Goal: Transaction & Acquisition: Download file/media

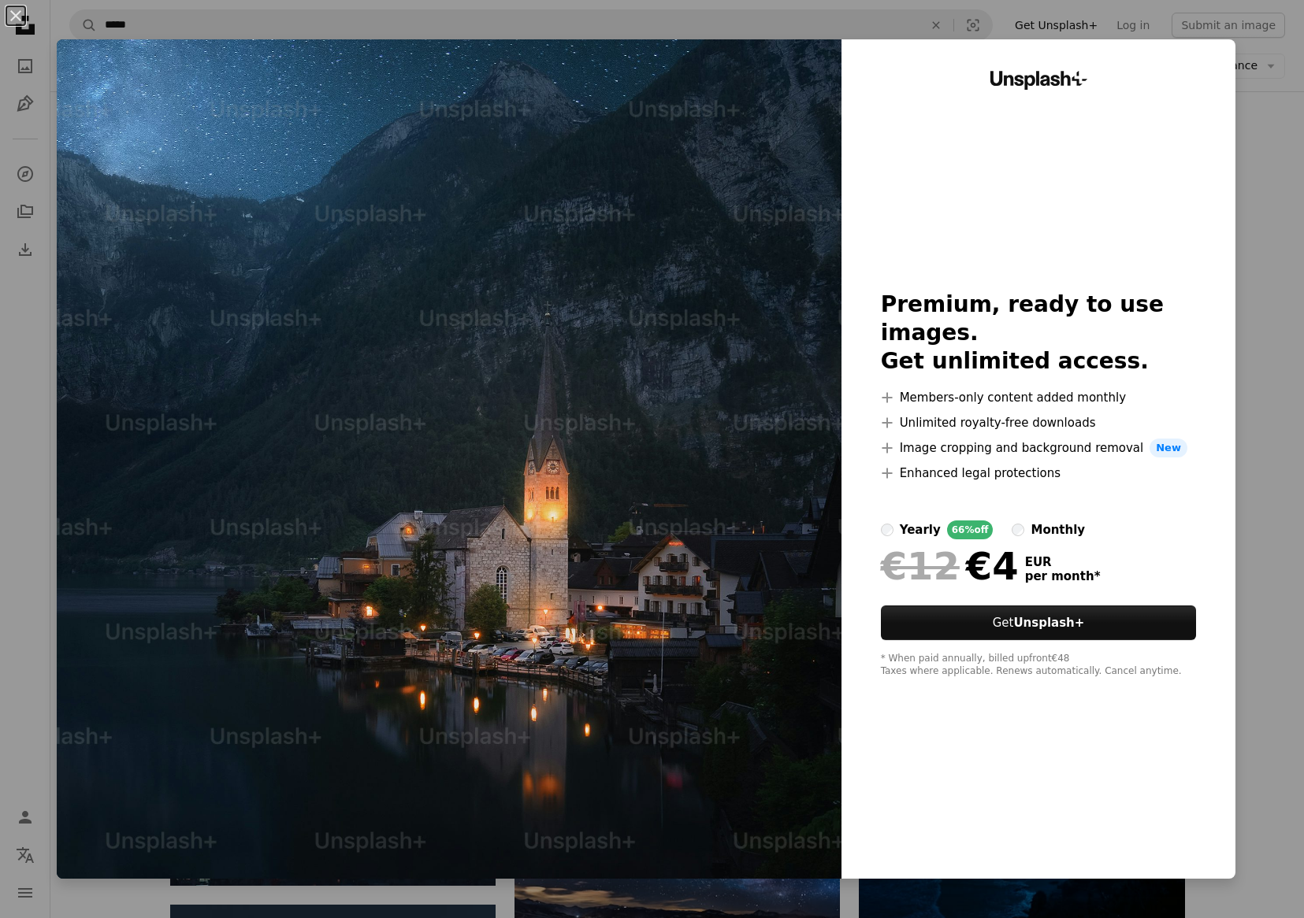
scroll to position [1812, 0]
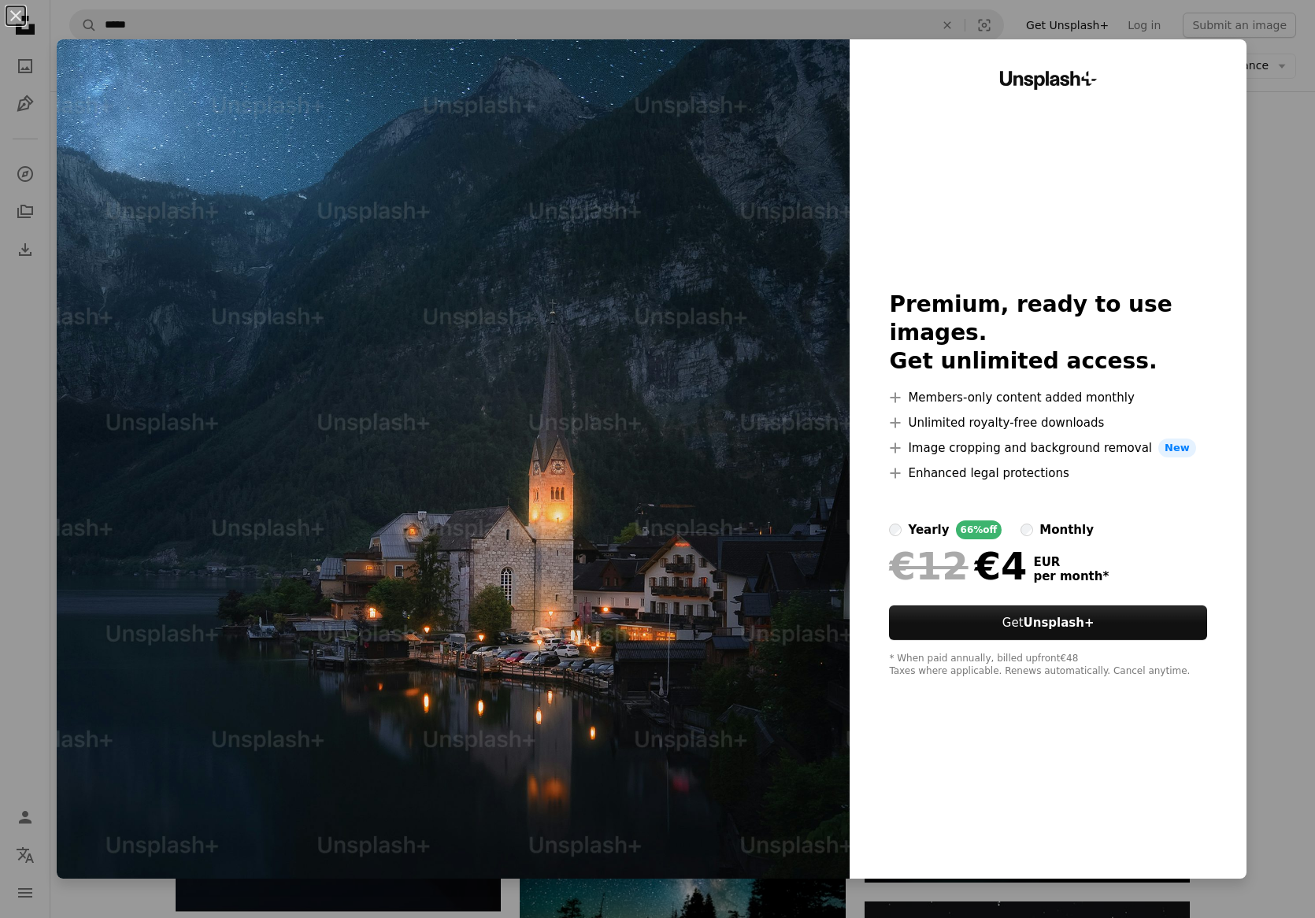
click at [1293, 161] on div "An X shape Unsplash+ Premium, ready to use images. Get unlimited access. A plus…" at bounding box center [657, 459] width 1315 height 918
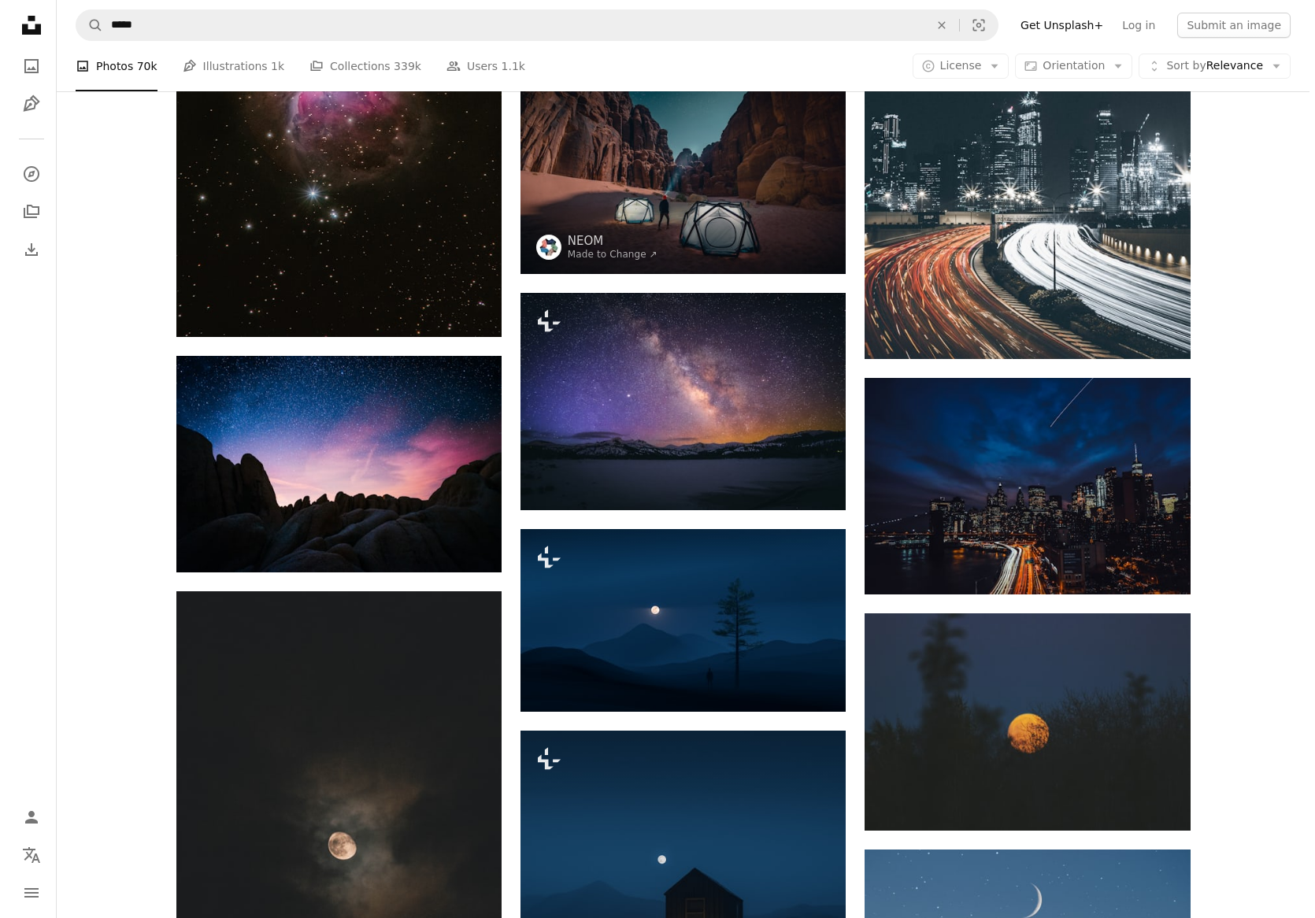
scroll to position [3545, 0]
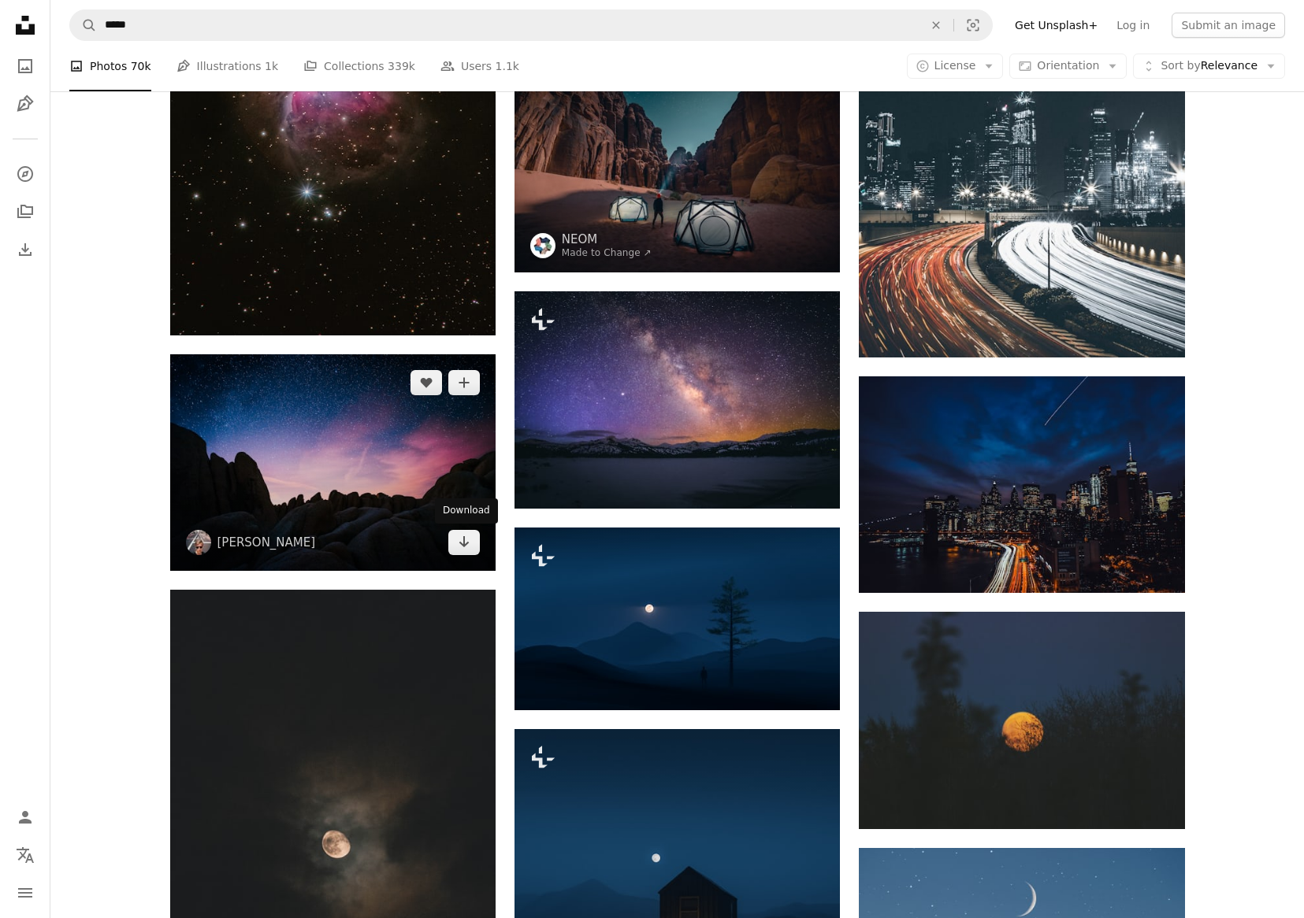
click at [404, 447] on img at bounding box center [332, 462] width 325 height 217
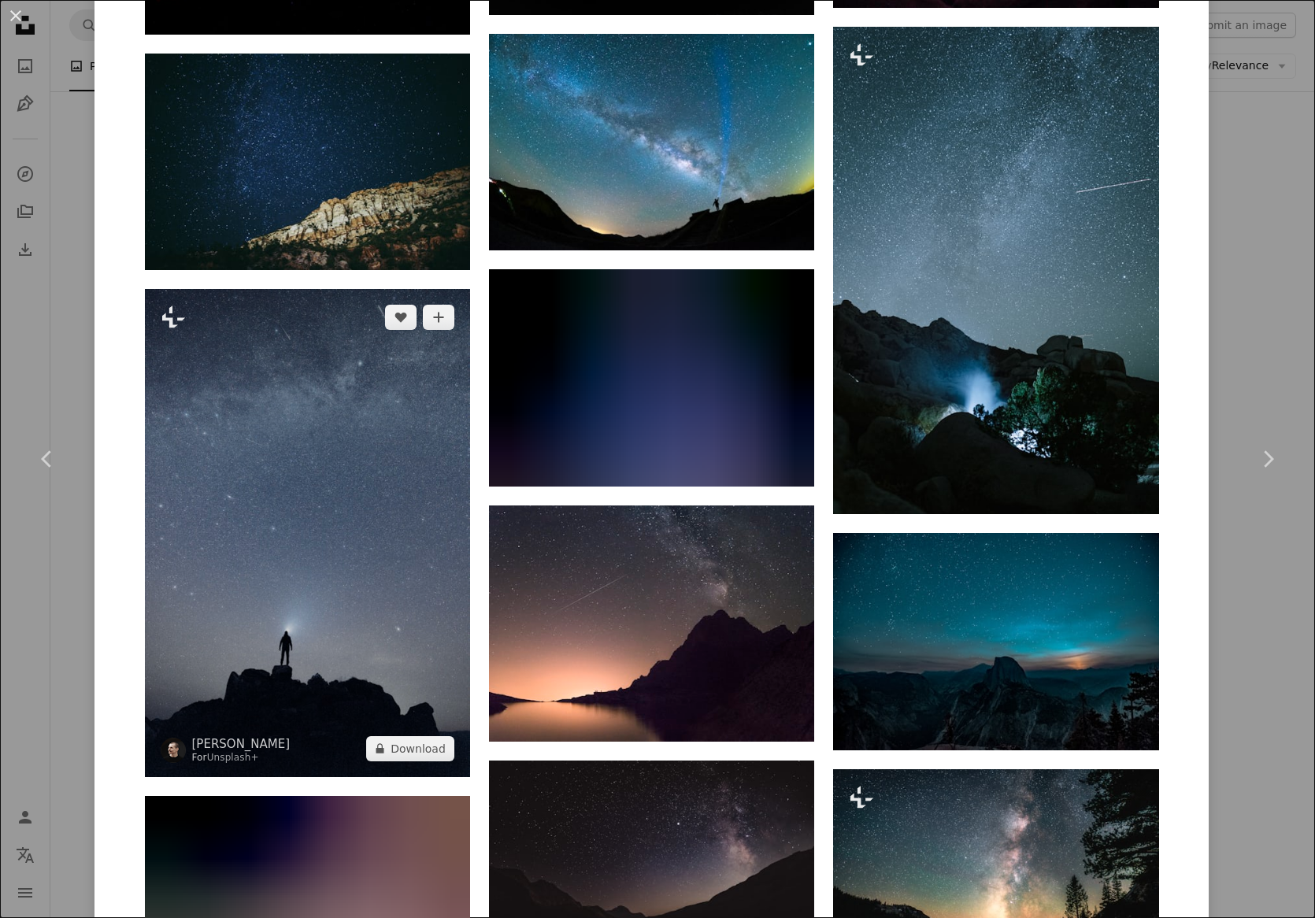
scroll to position [6396, 0]
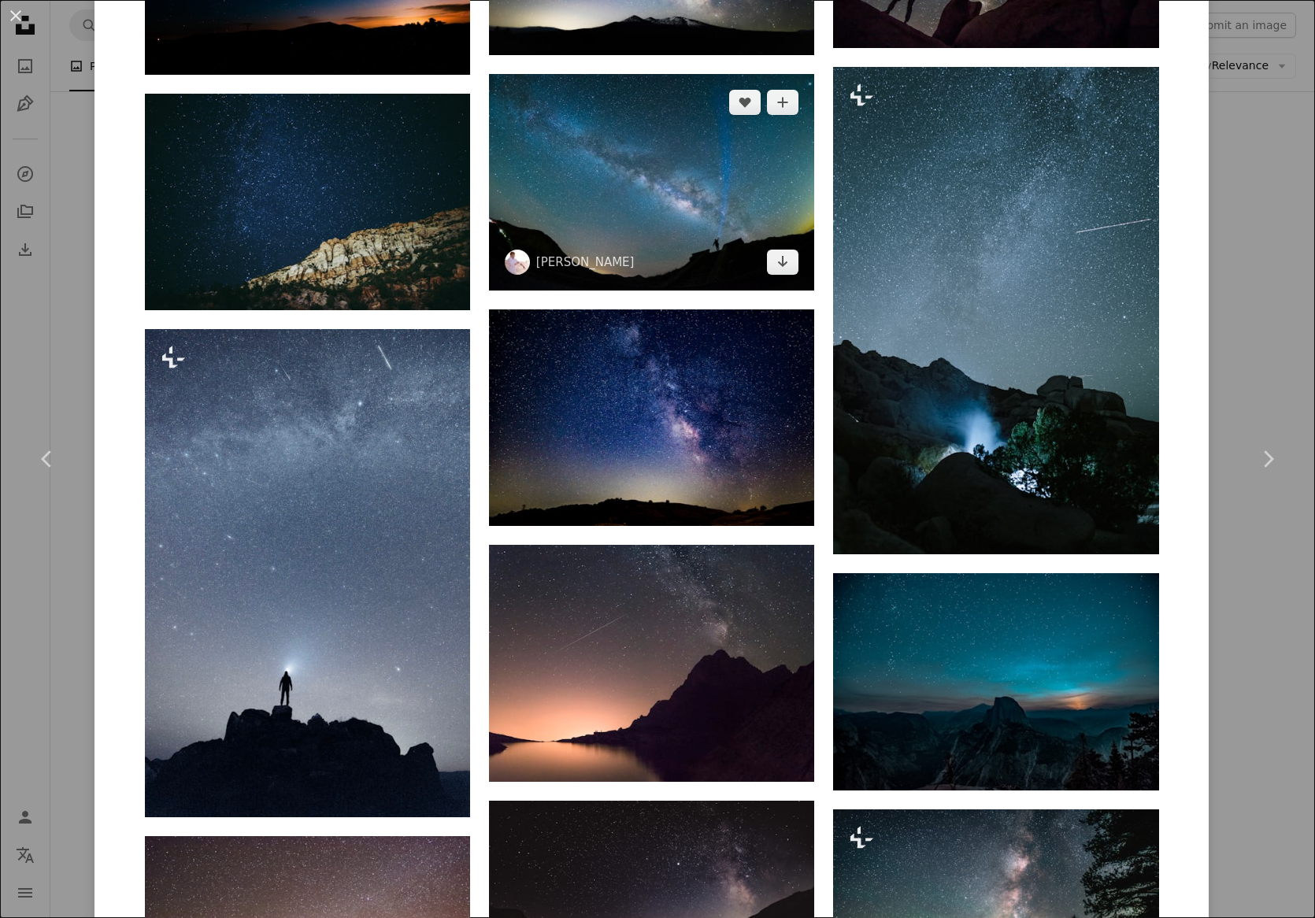
click at [679, 215] on img at bounding box center [651, 182] width 325 height 217
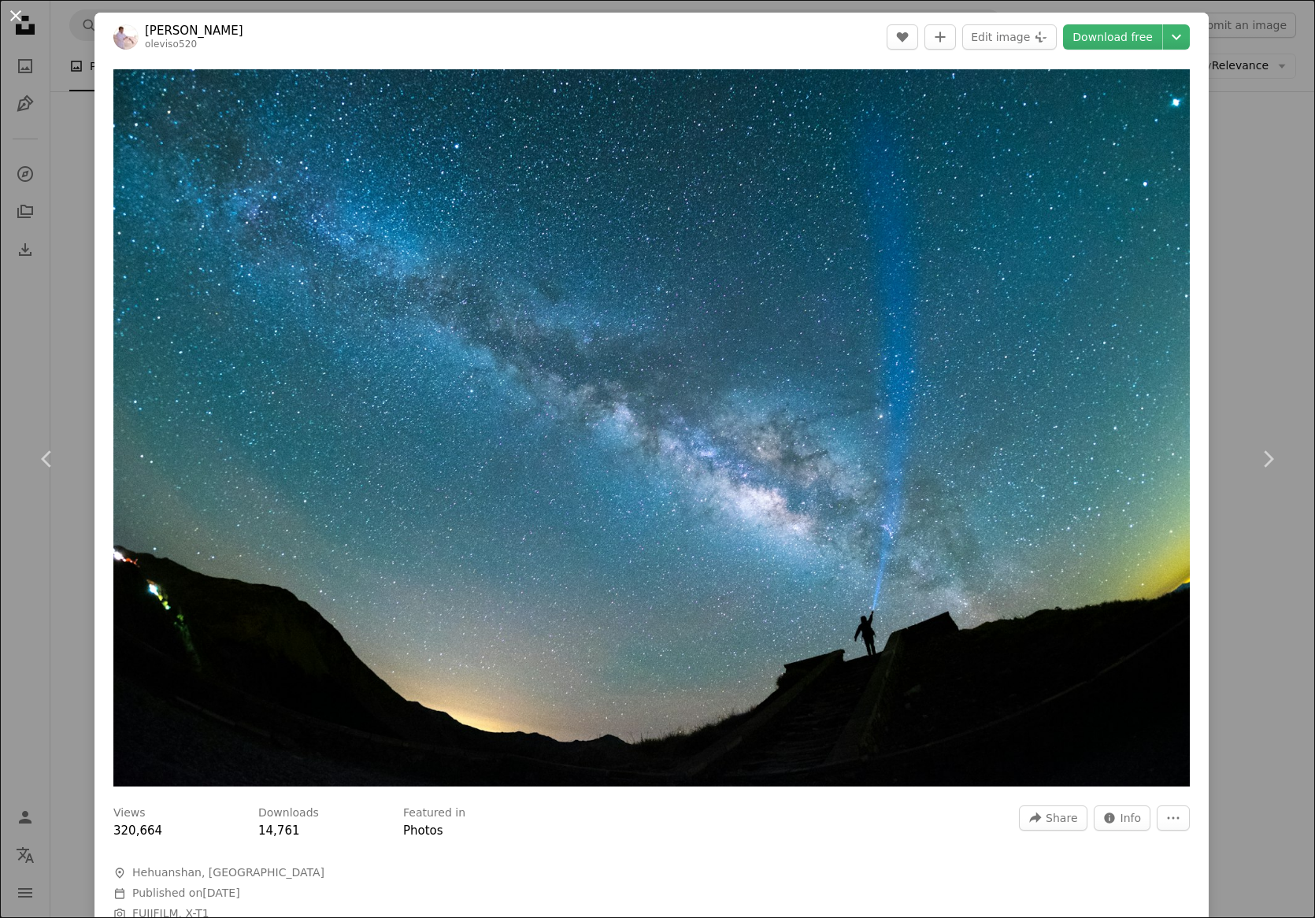
click at [17, 6] on button "An X shape" at bounding box center [15, 15] width 19 height 19
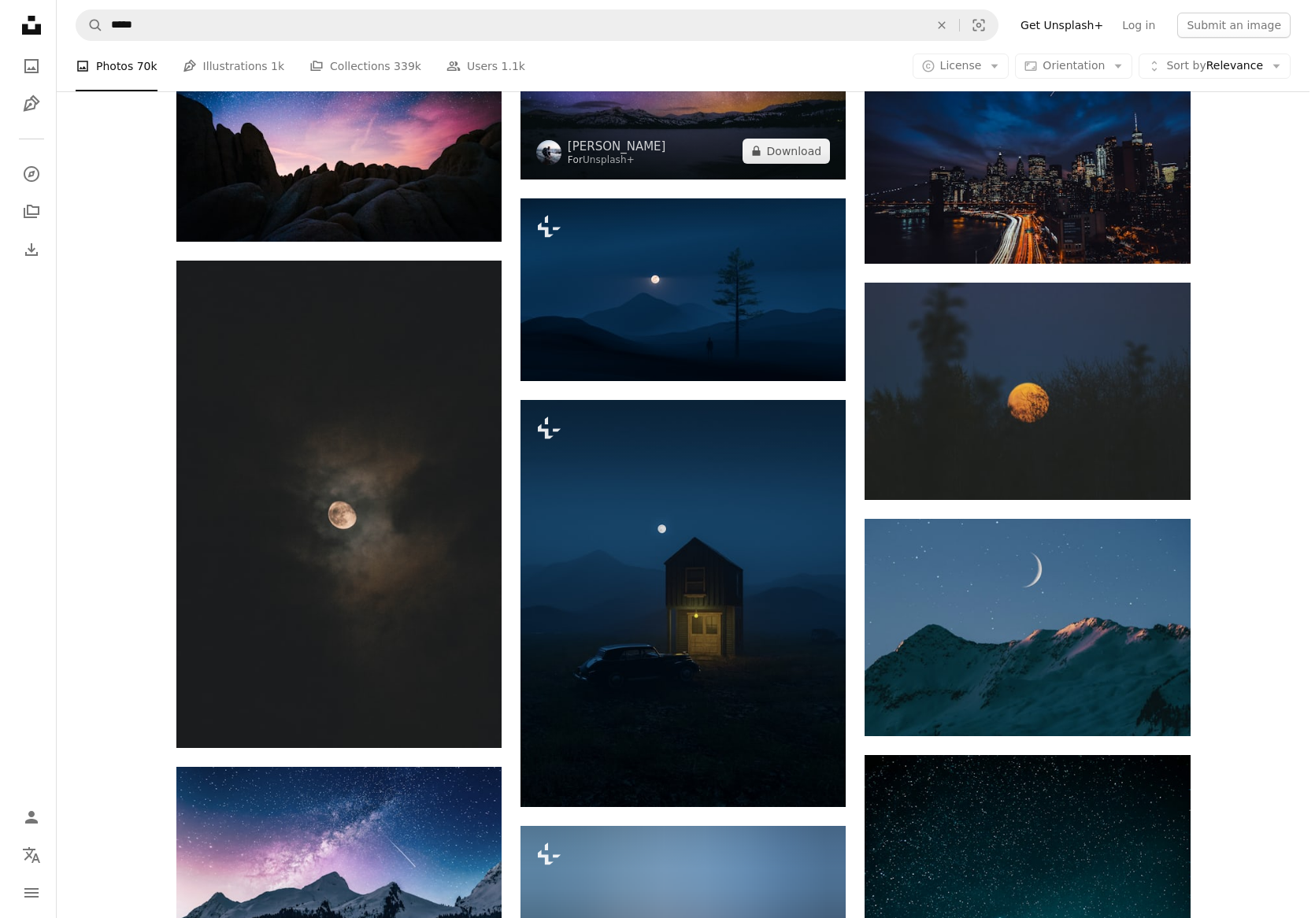
scroll to position [4096, 0]
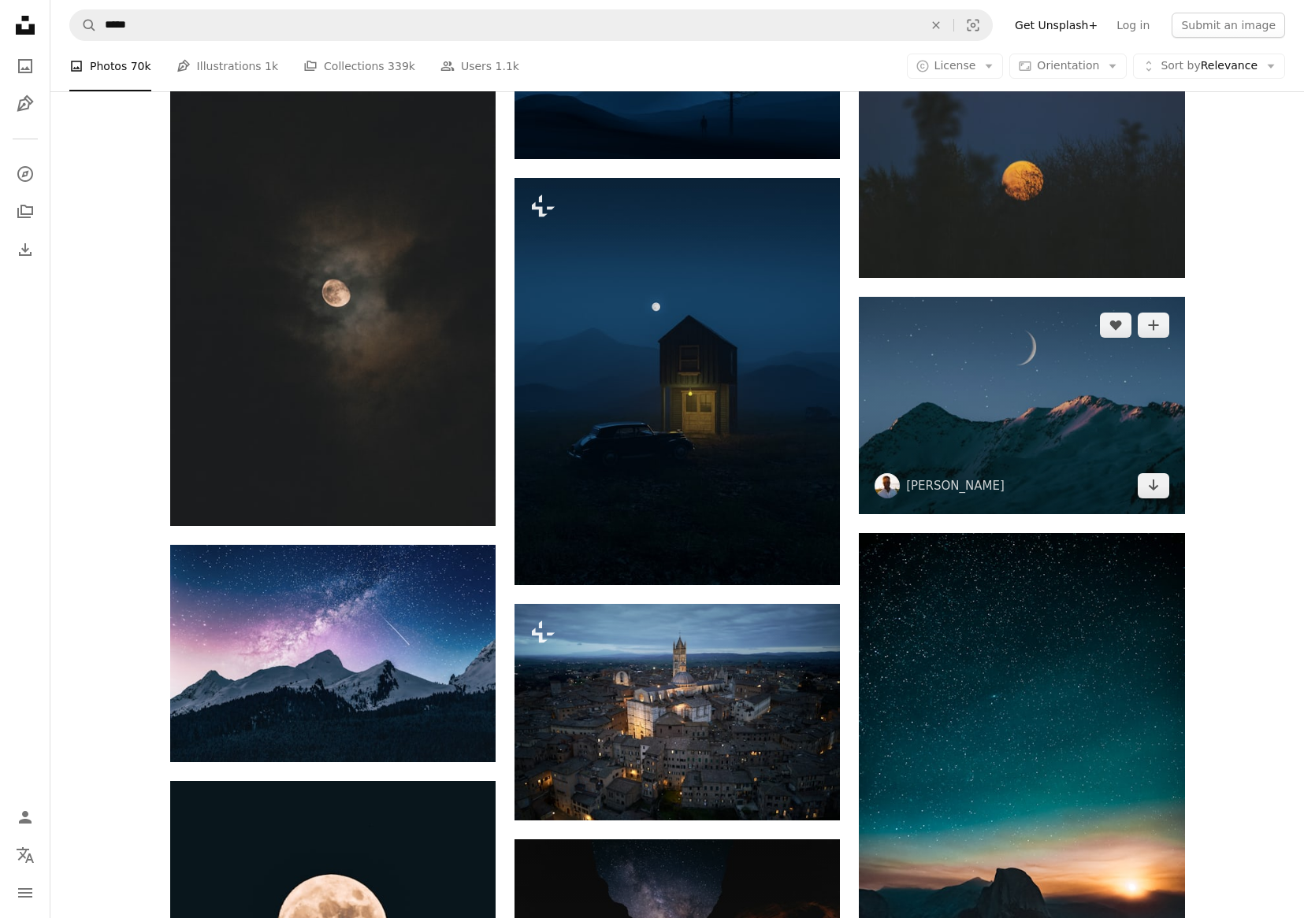
click at [1093, 418] on img at bounding box center [1021, 405] width 325 height 217
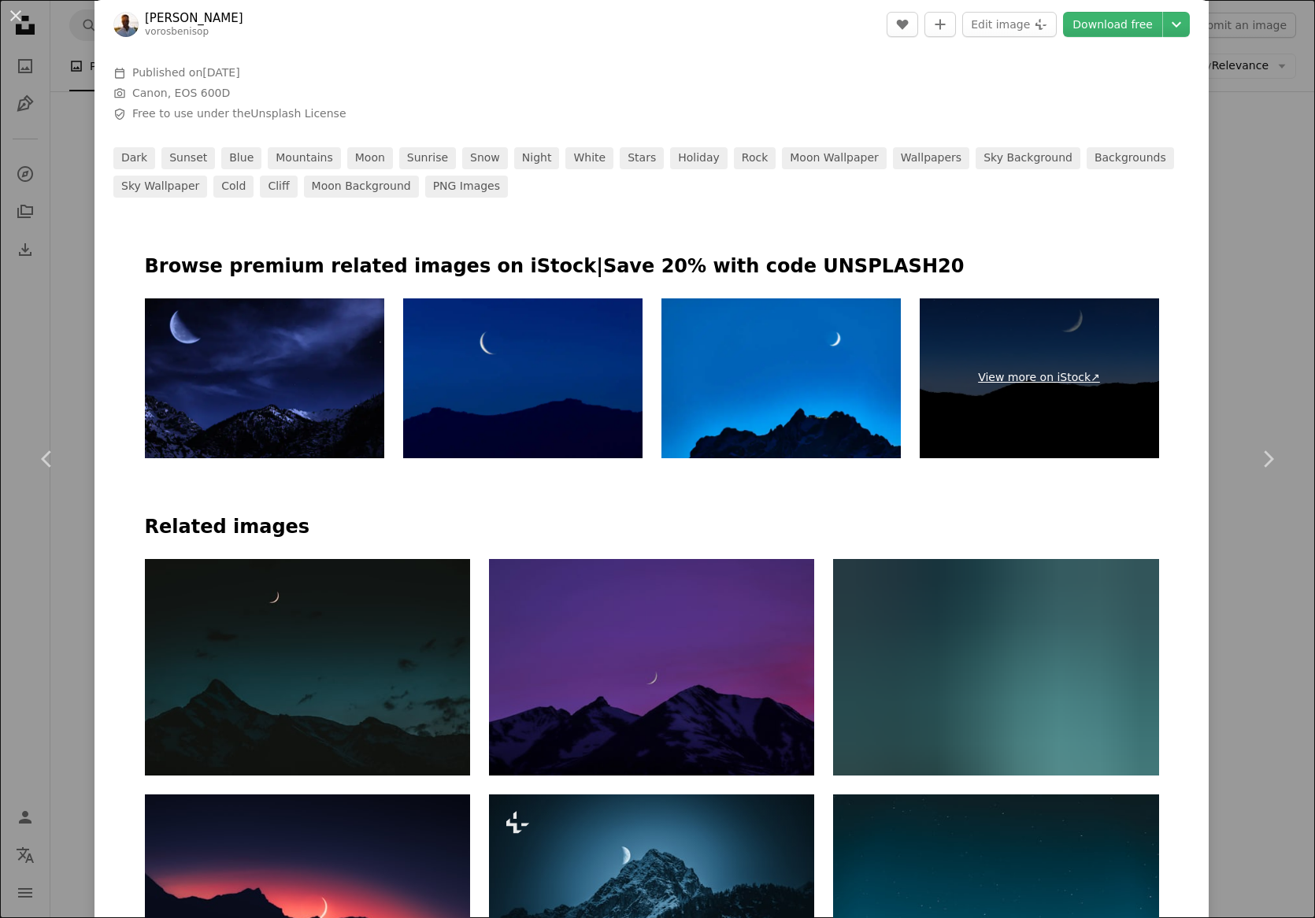
scroll to position [1024, 0]
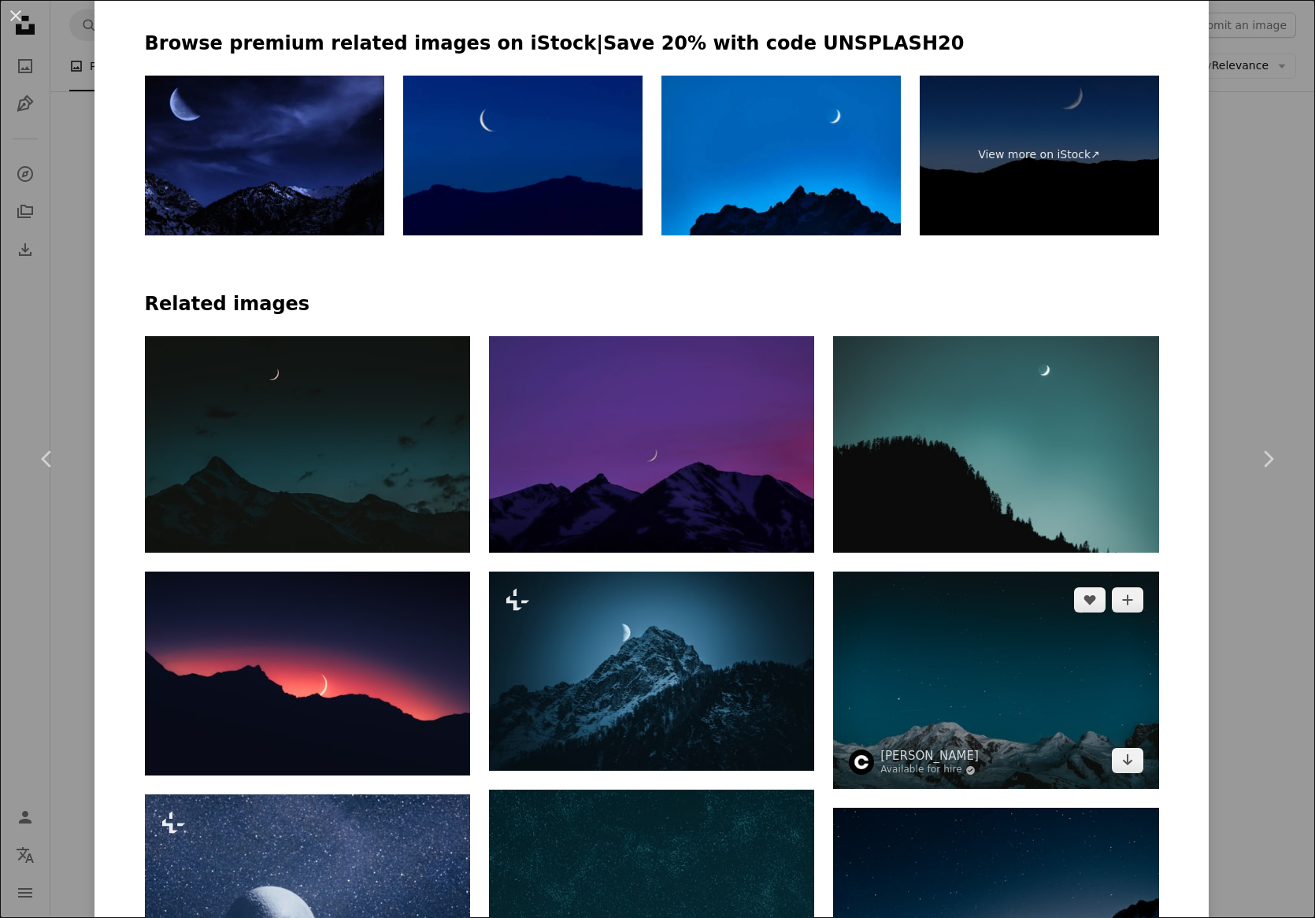
click at [1096, 686] on img at bounding box center [995, 680] width 325 height 217
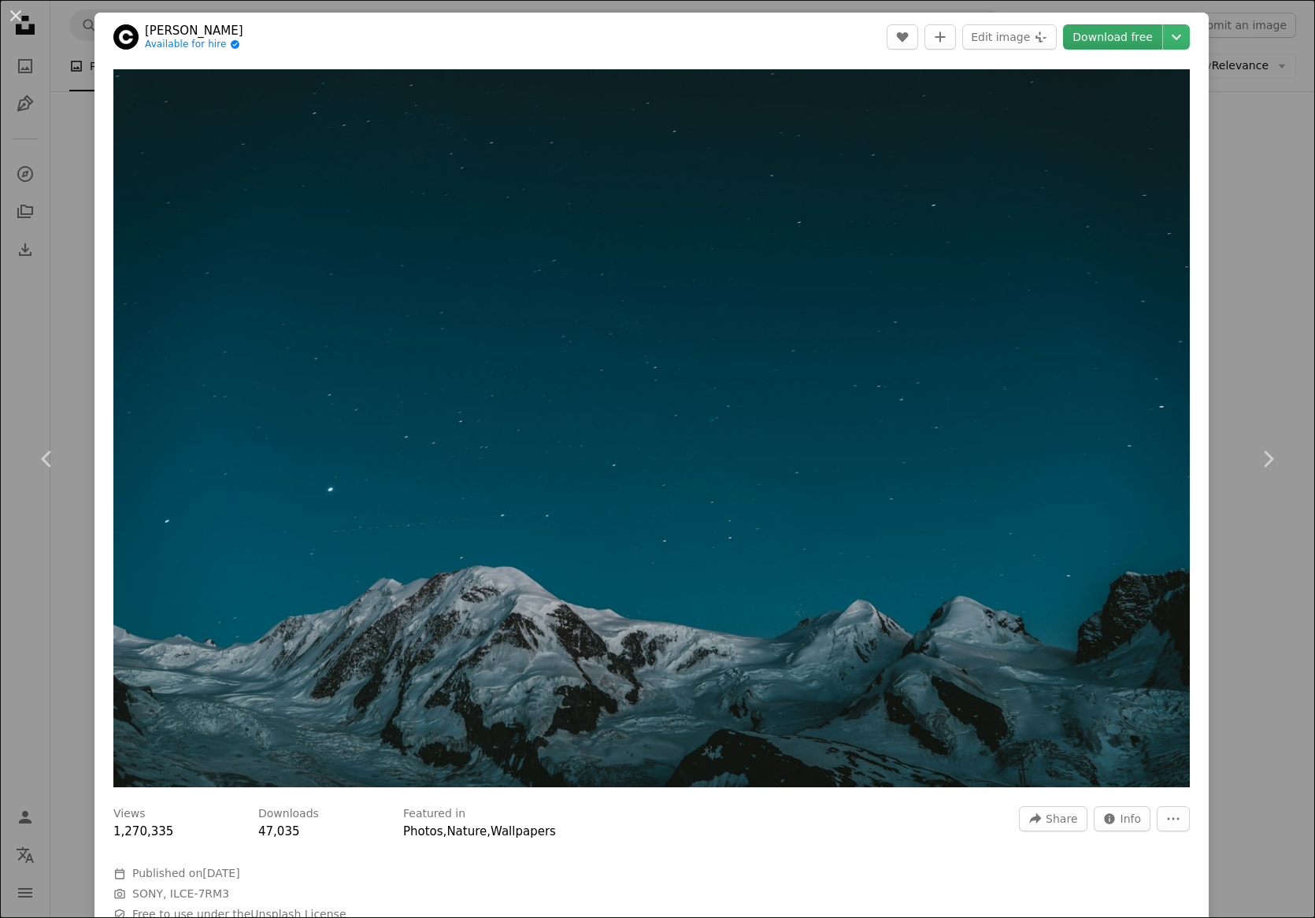
click at [1106, 43] on link "Download free" at bounding box center [1112, 36] width 99 height 25
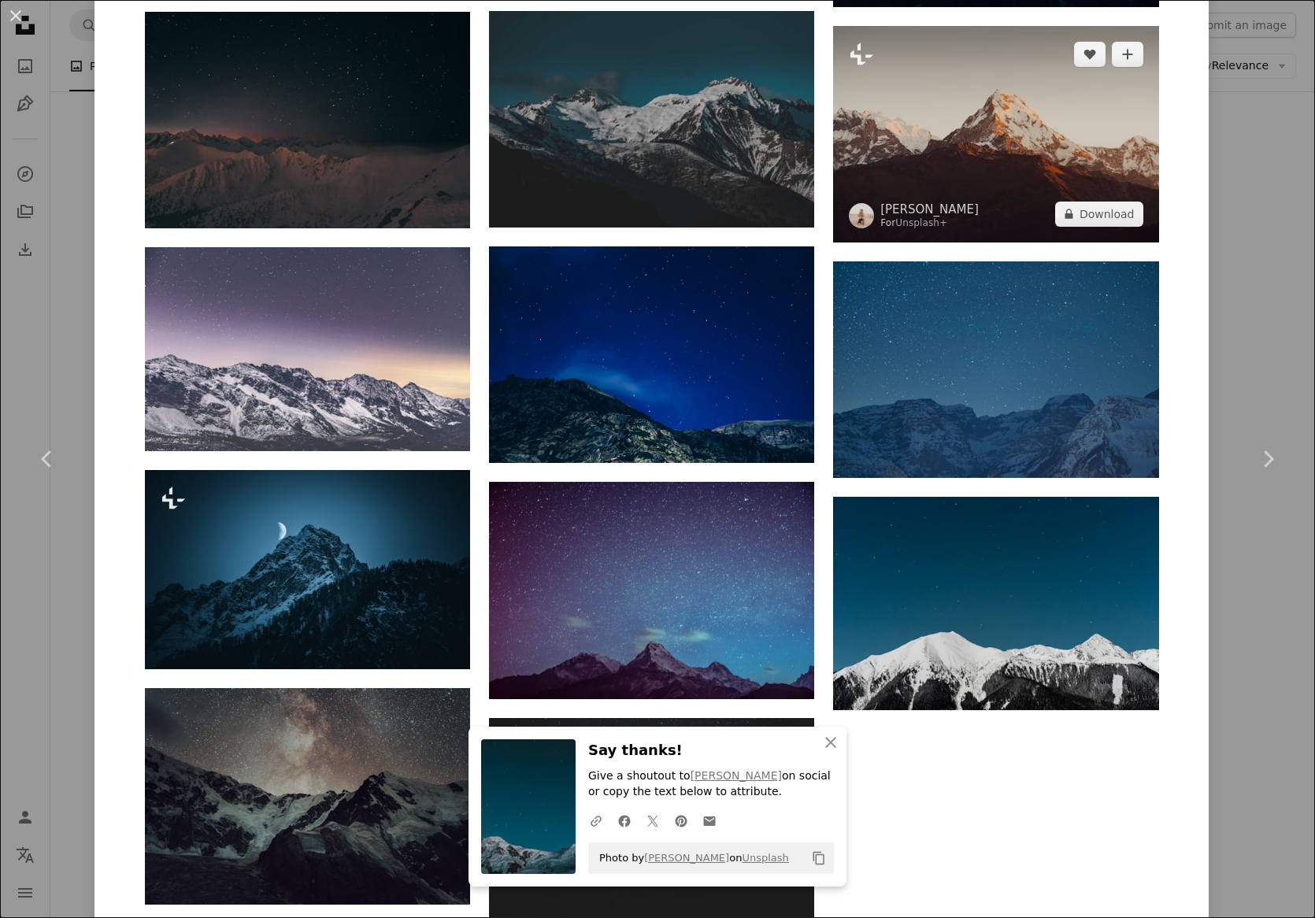
scroll to position [2048, 0]
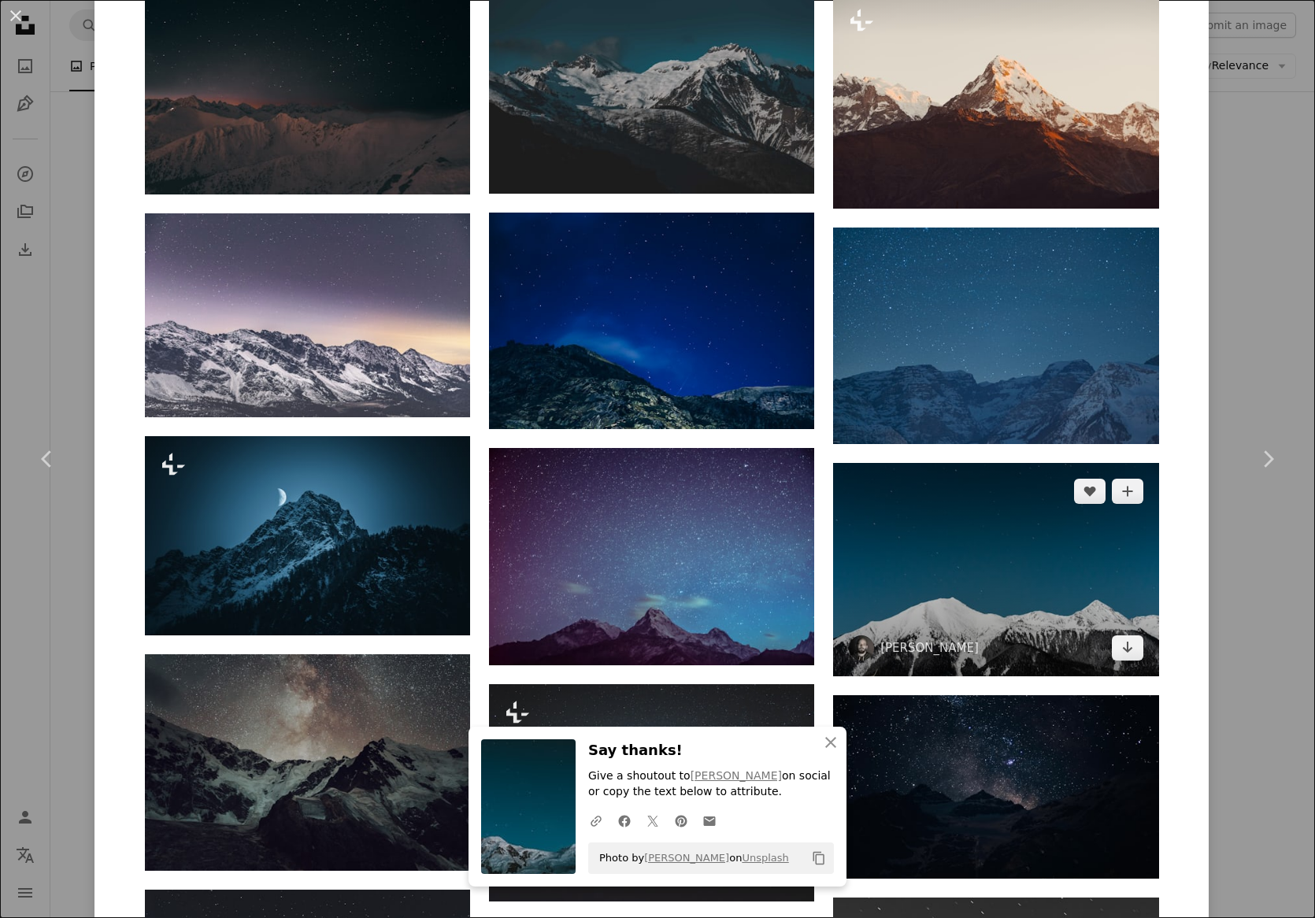
click at [1056, 560] on img at bounding box center [995, 569] width 325 height 213
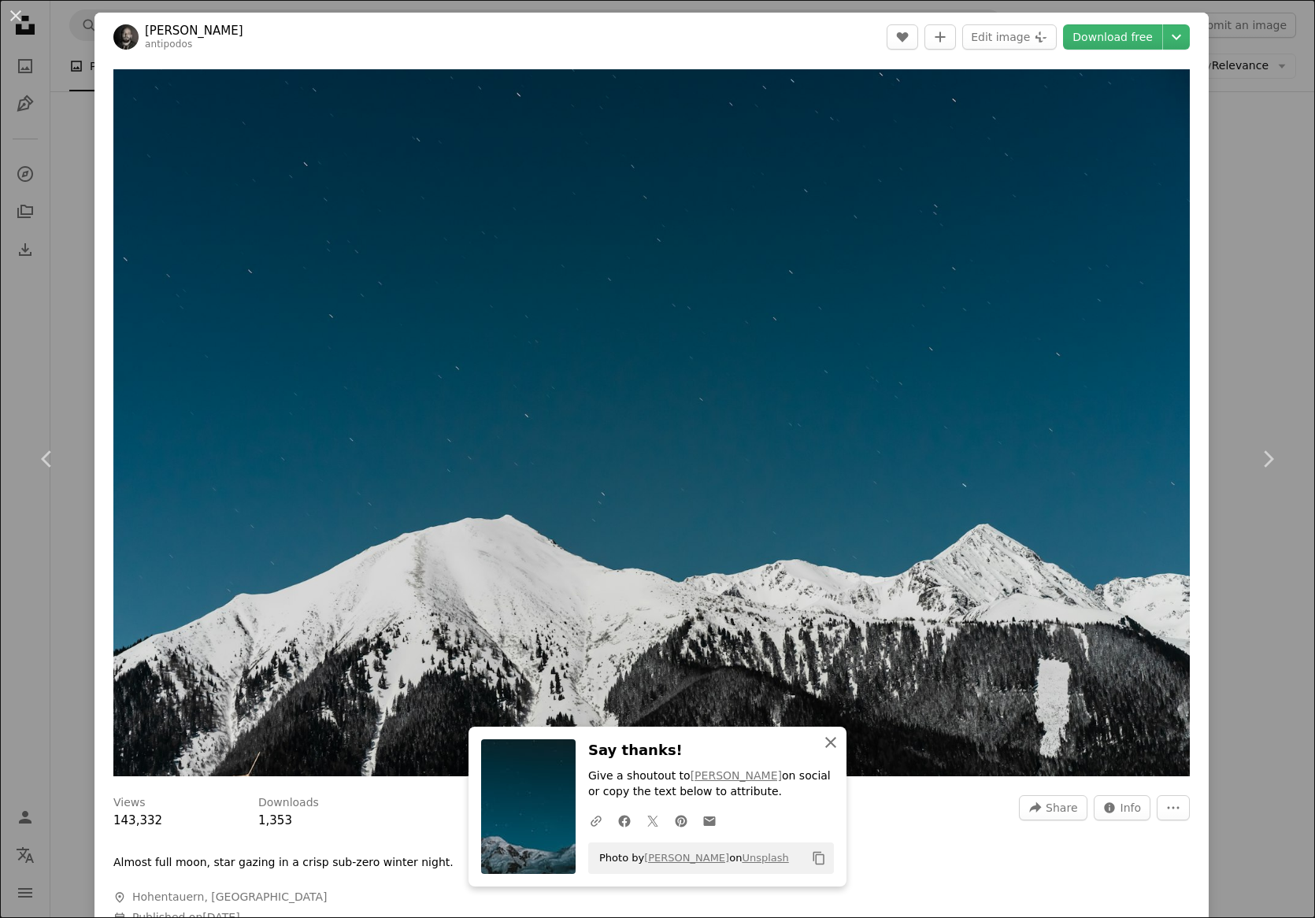
click at [829, 745] on icon "An X shape" at bounding box center [831, 742] width 19 height 19
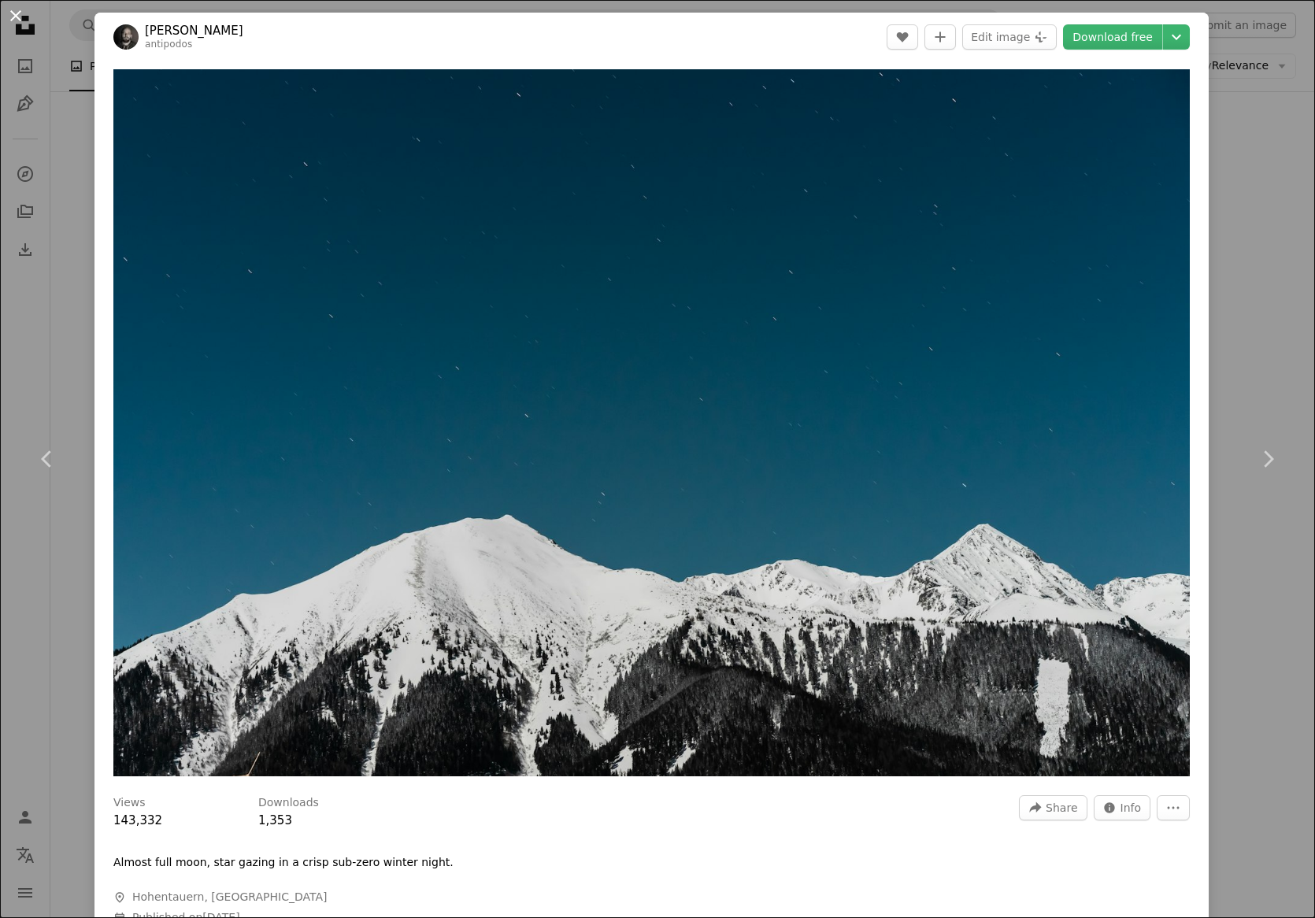
click at [6, 25] on button "An X shape" at bounding box center [15, 15] width 19 height 19
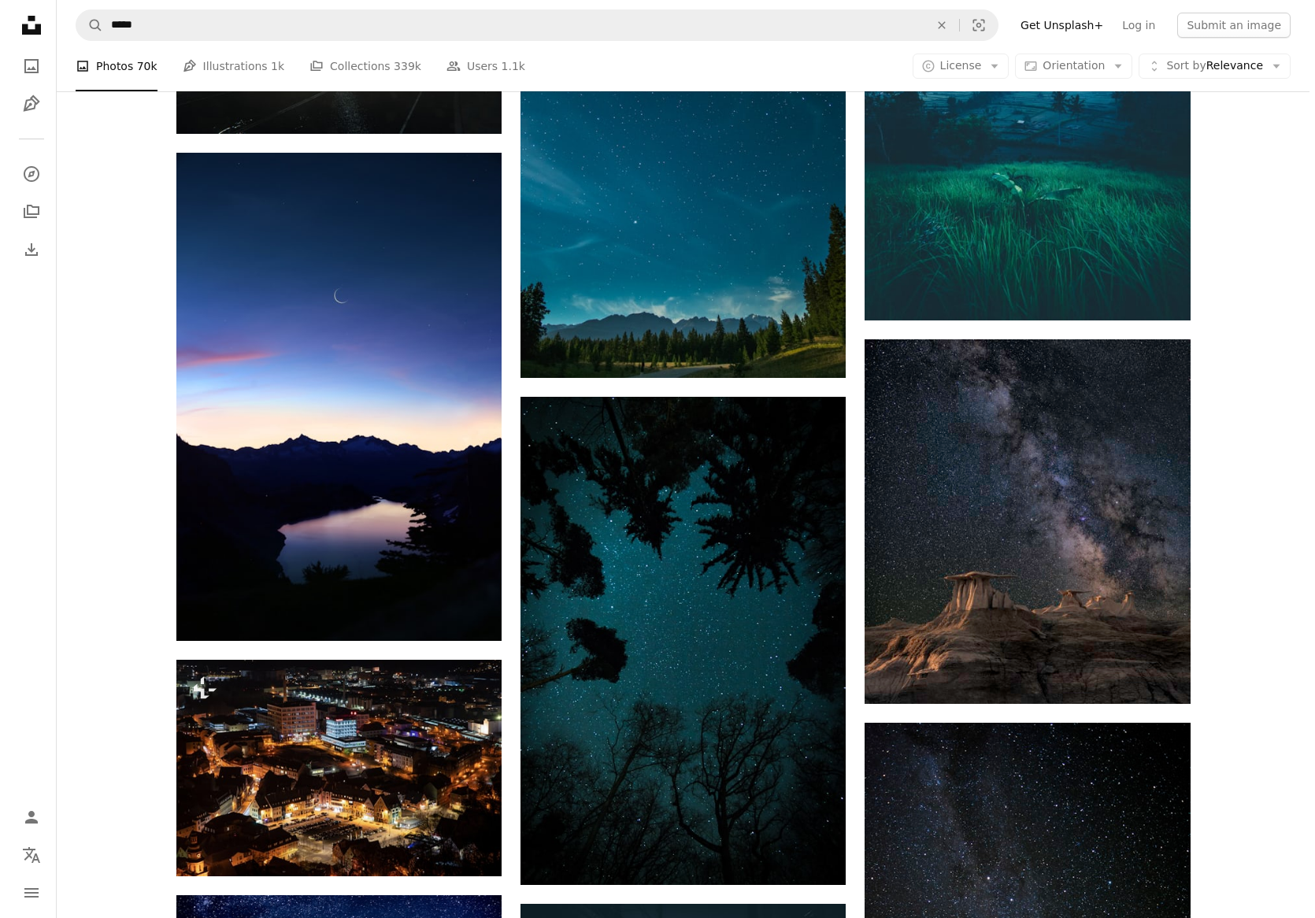
scroll to position [6065, 0]
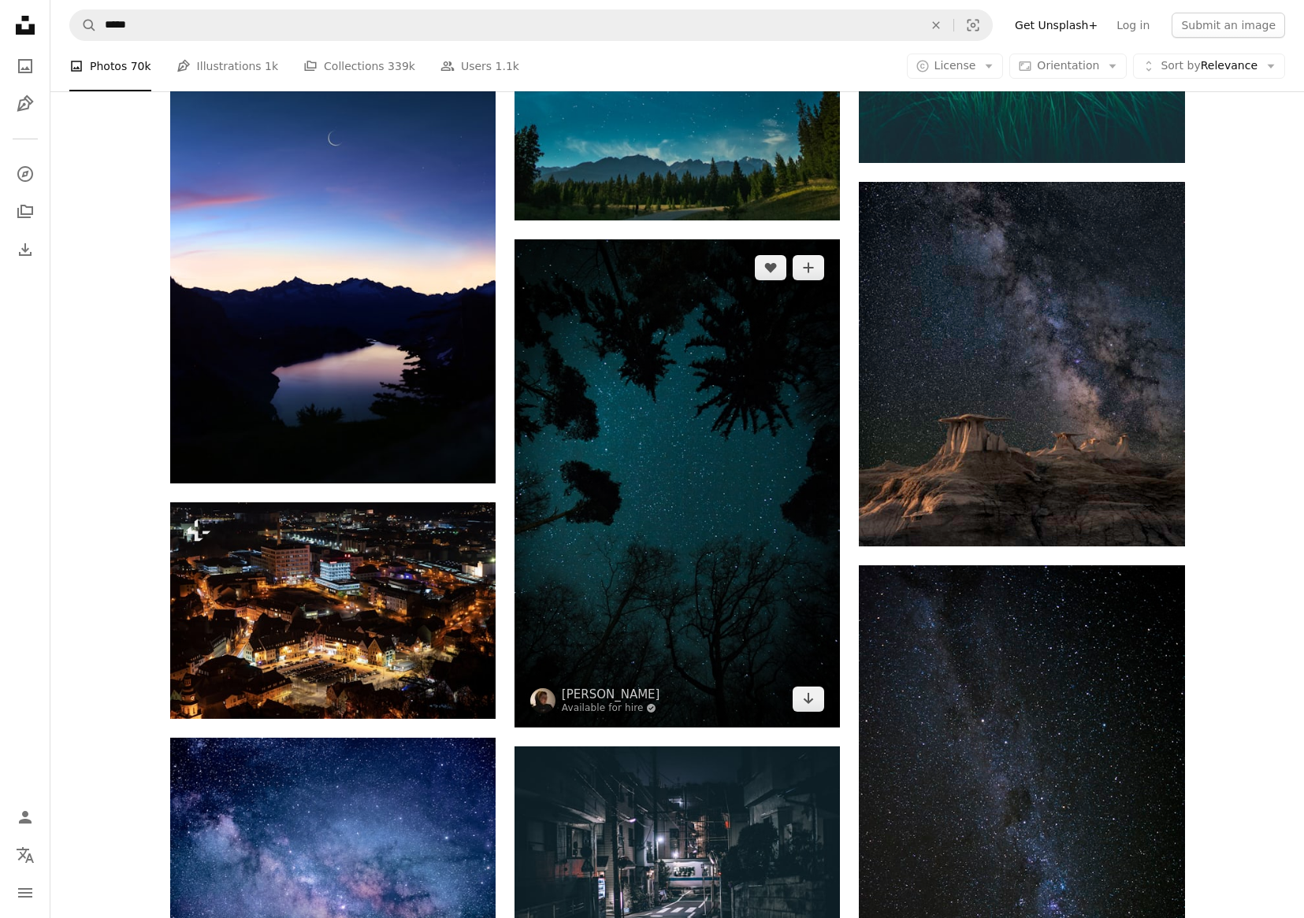
click at [721, 440] on img at bounding box center [676, 483] width 325 height 488
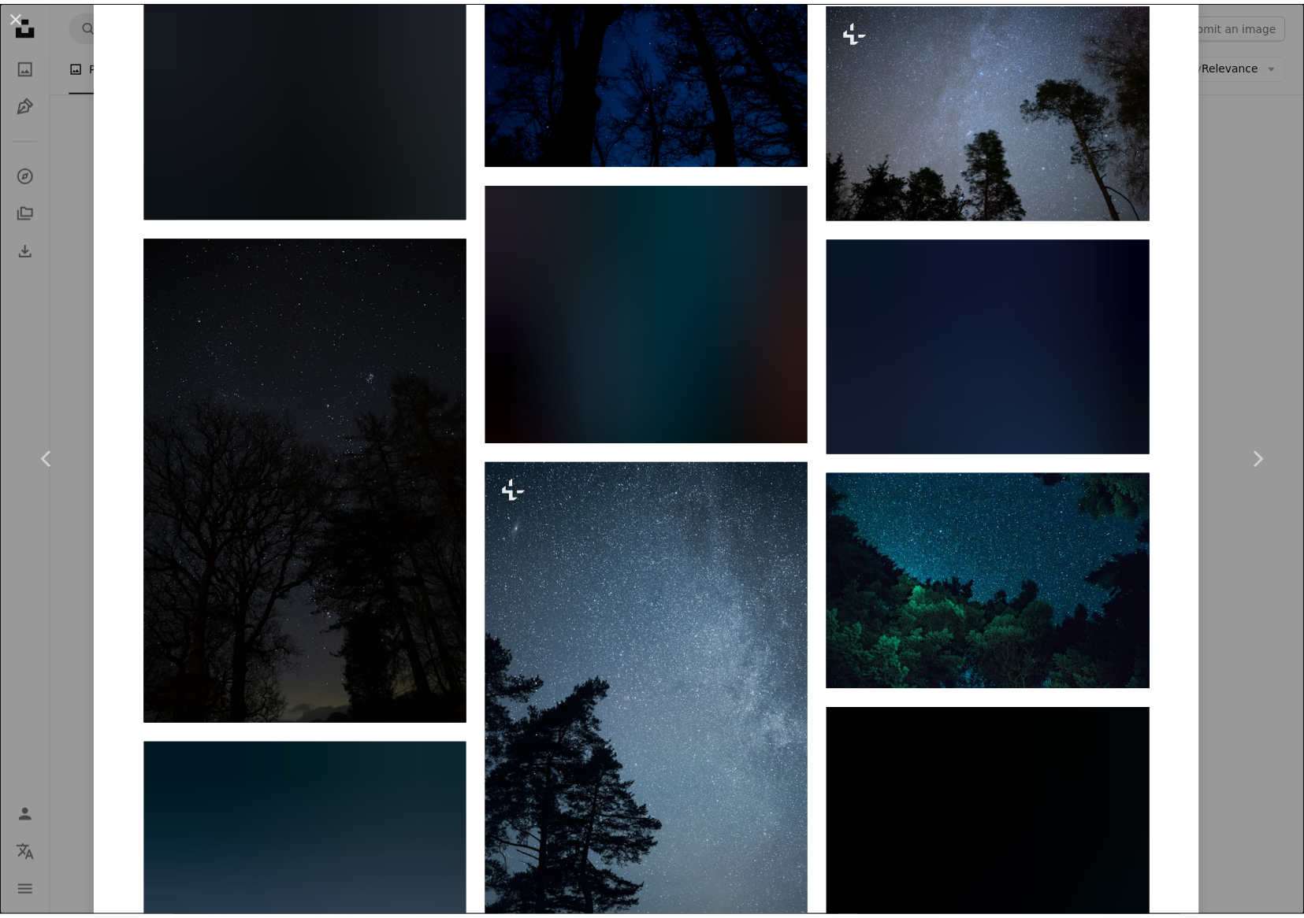
scroll to position [3230, 0]
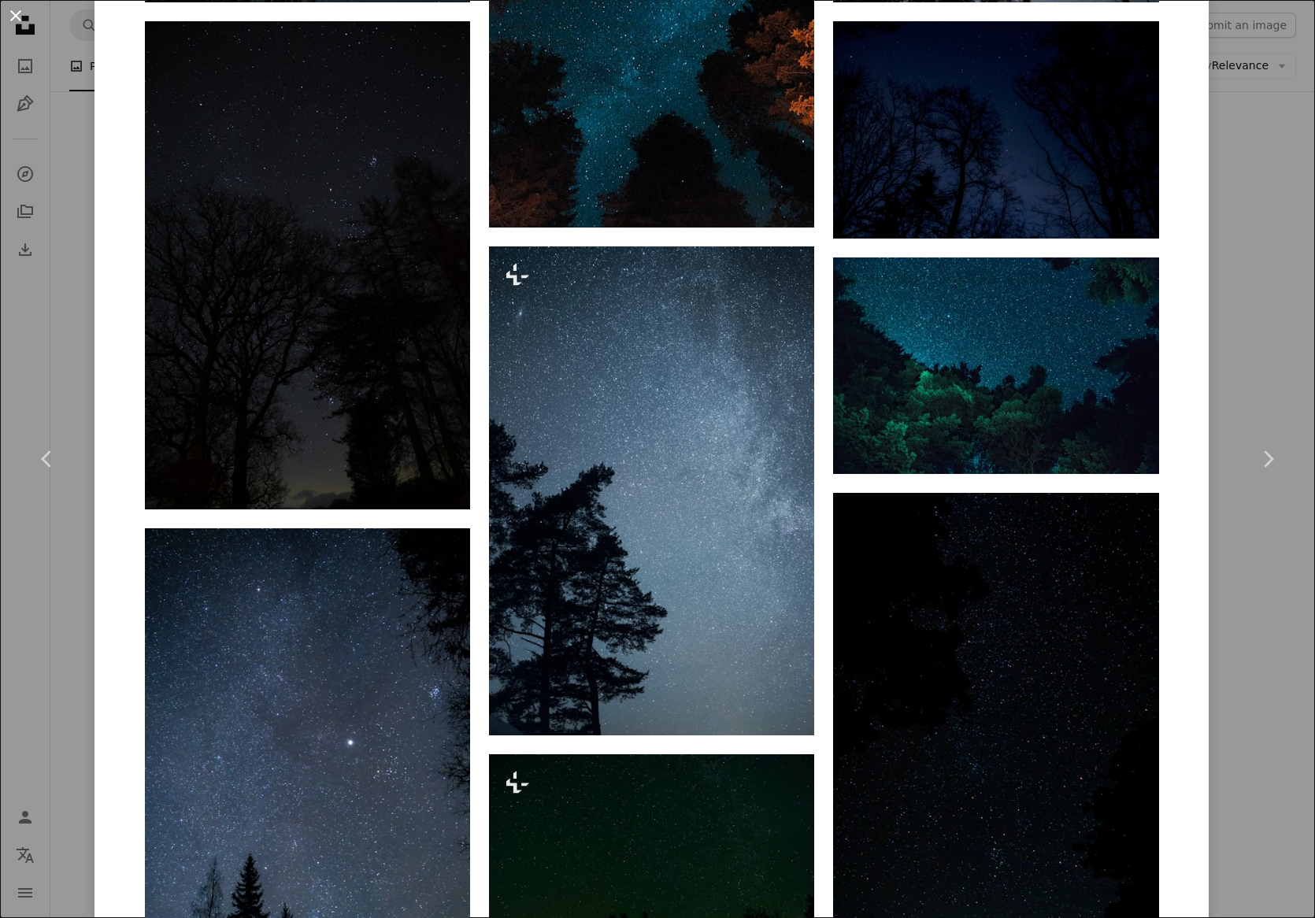
click at [21, 15] on button "An X shape" at bounding box center [15, 15] width 19 height 19
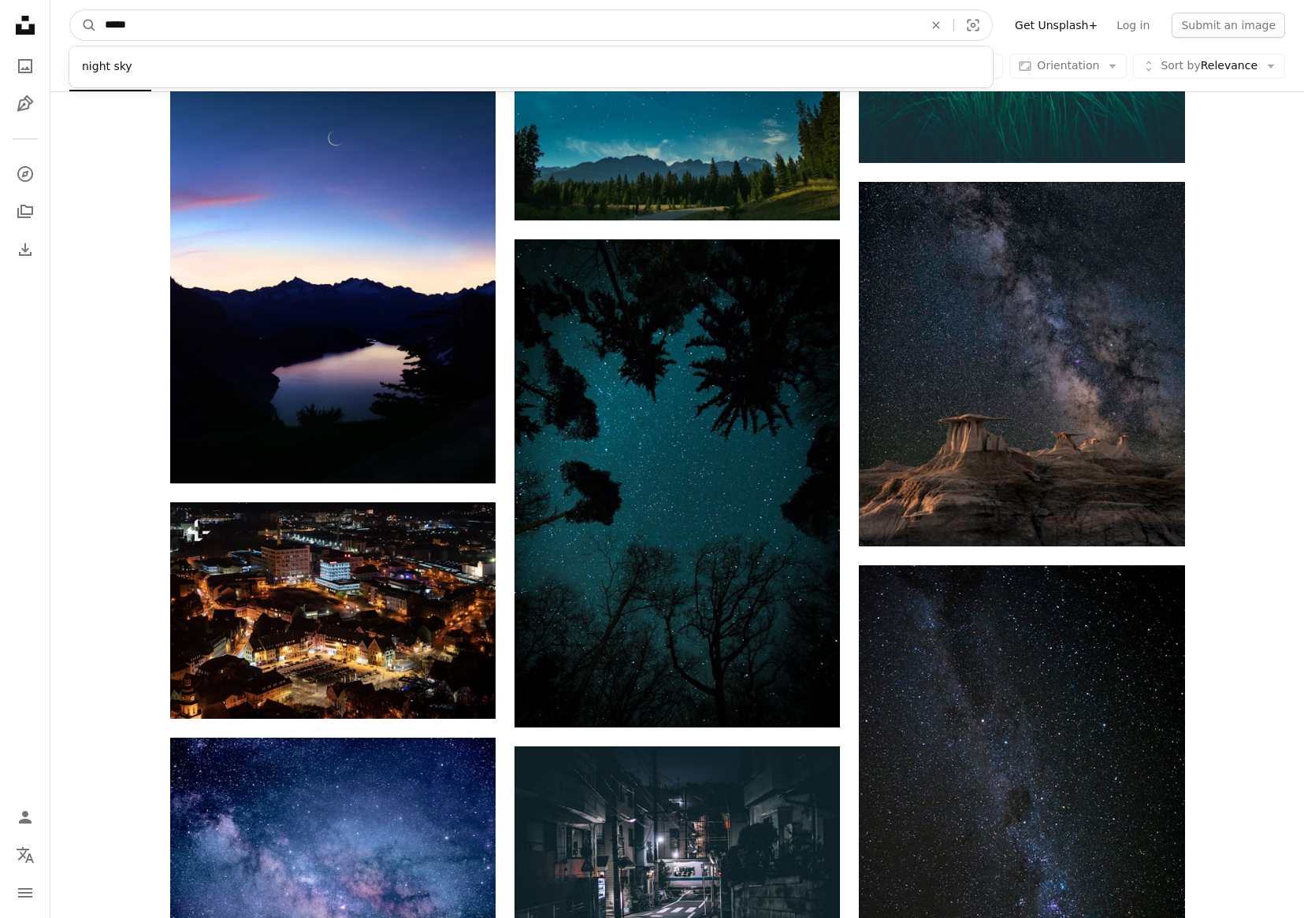
drag, startPoint x: 135, startPoint y: 24, endPoint x: 64, endPoint y: 24, distance: 70.9
click at [64, 24] on nav "A magnifying glass ***** night sky An X shape Visual search Filters Get Unsplas…" at bounding box center [676, 25] width 1253 height 50
type input "**********"
click at [70, 10] on button "A magnifying glass" at bounding box center [83, 25] width 27 height 30
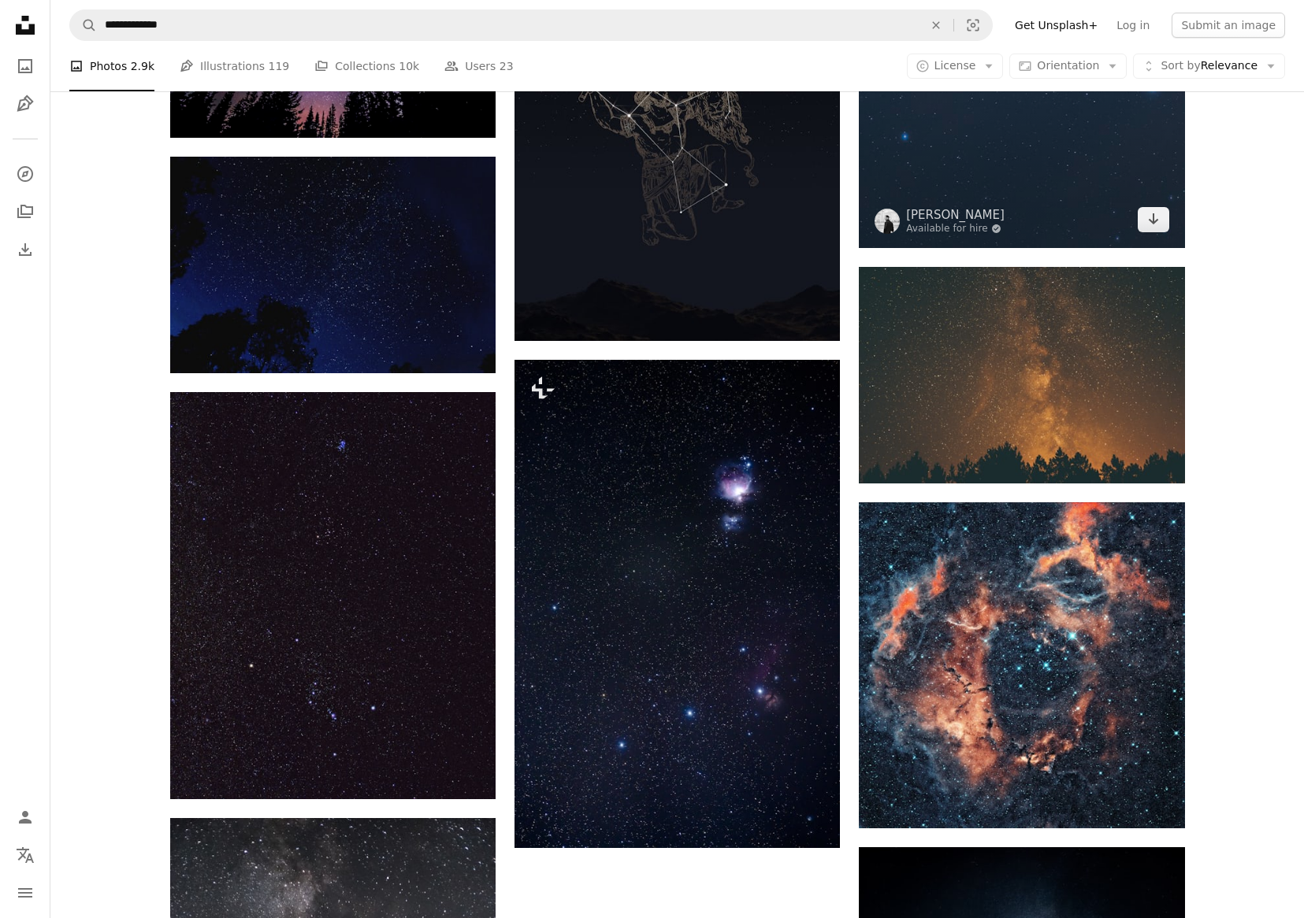
scroll to position [1654, 0]
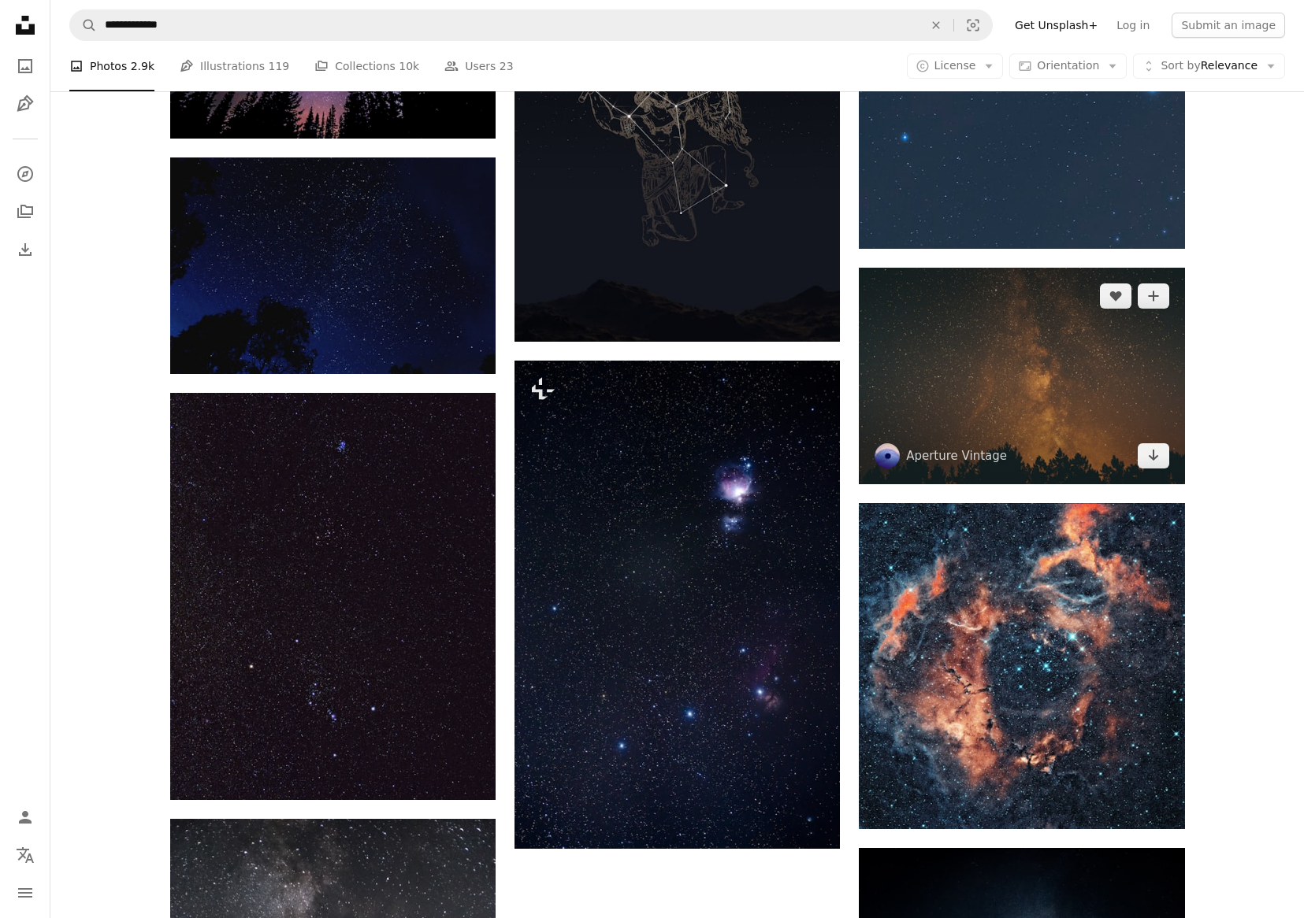
click at [1065, 384] on img at bounding box center [1021, 376] width 325 height 217
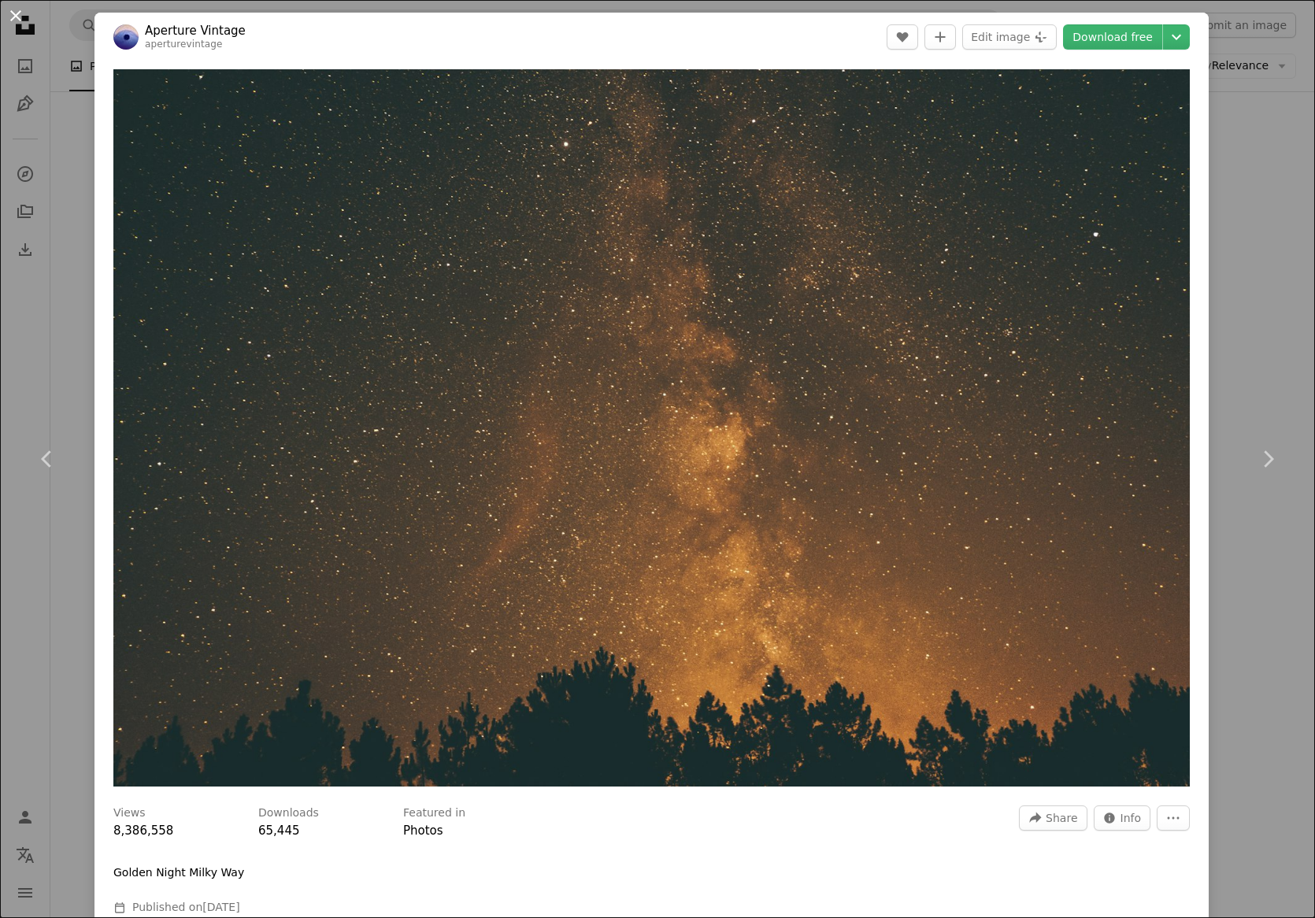
click at [11, 13] on button "An X shape" at bounding box center [15, 15] width 19 height 19
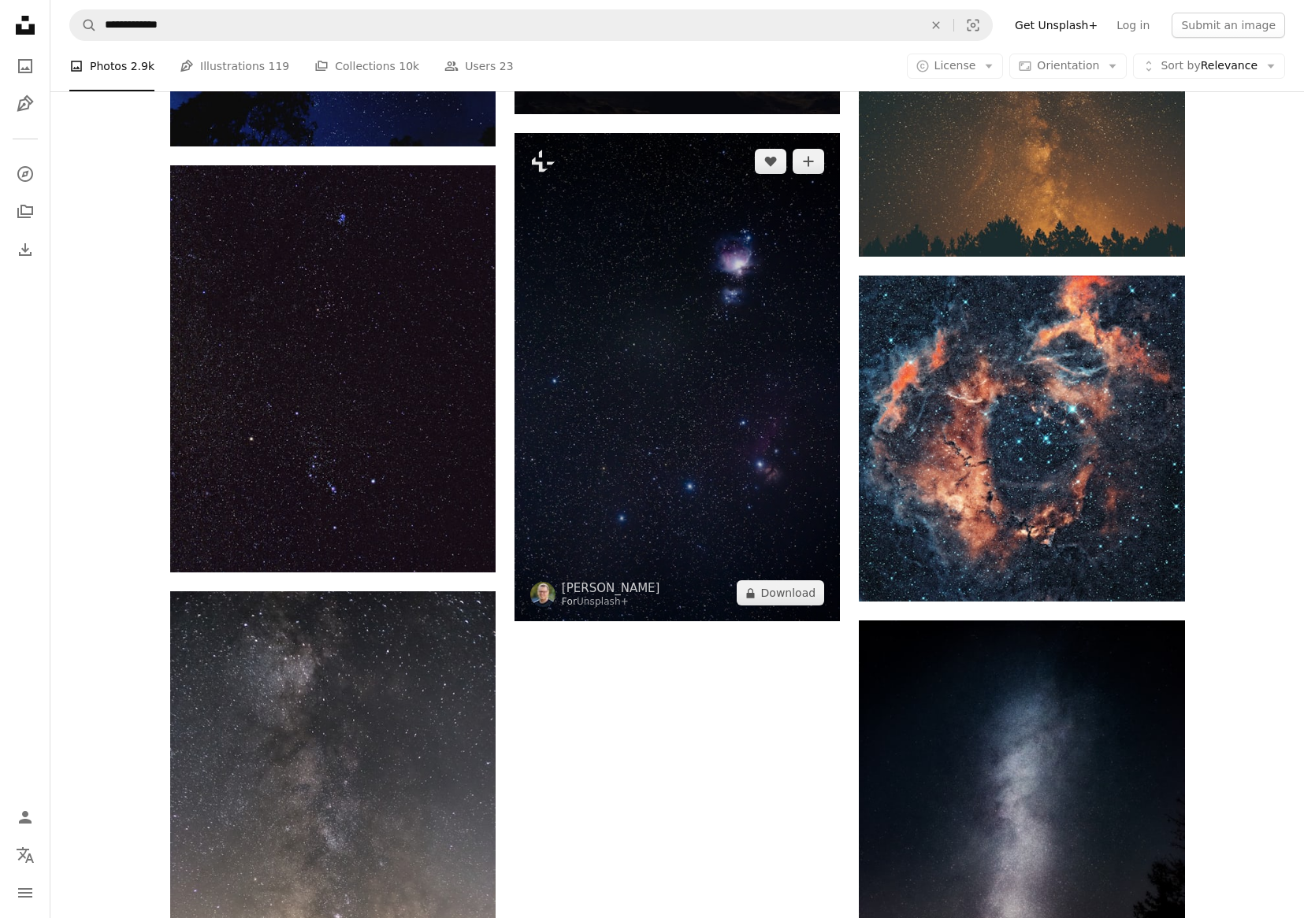
scroll to position [1654, 0]
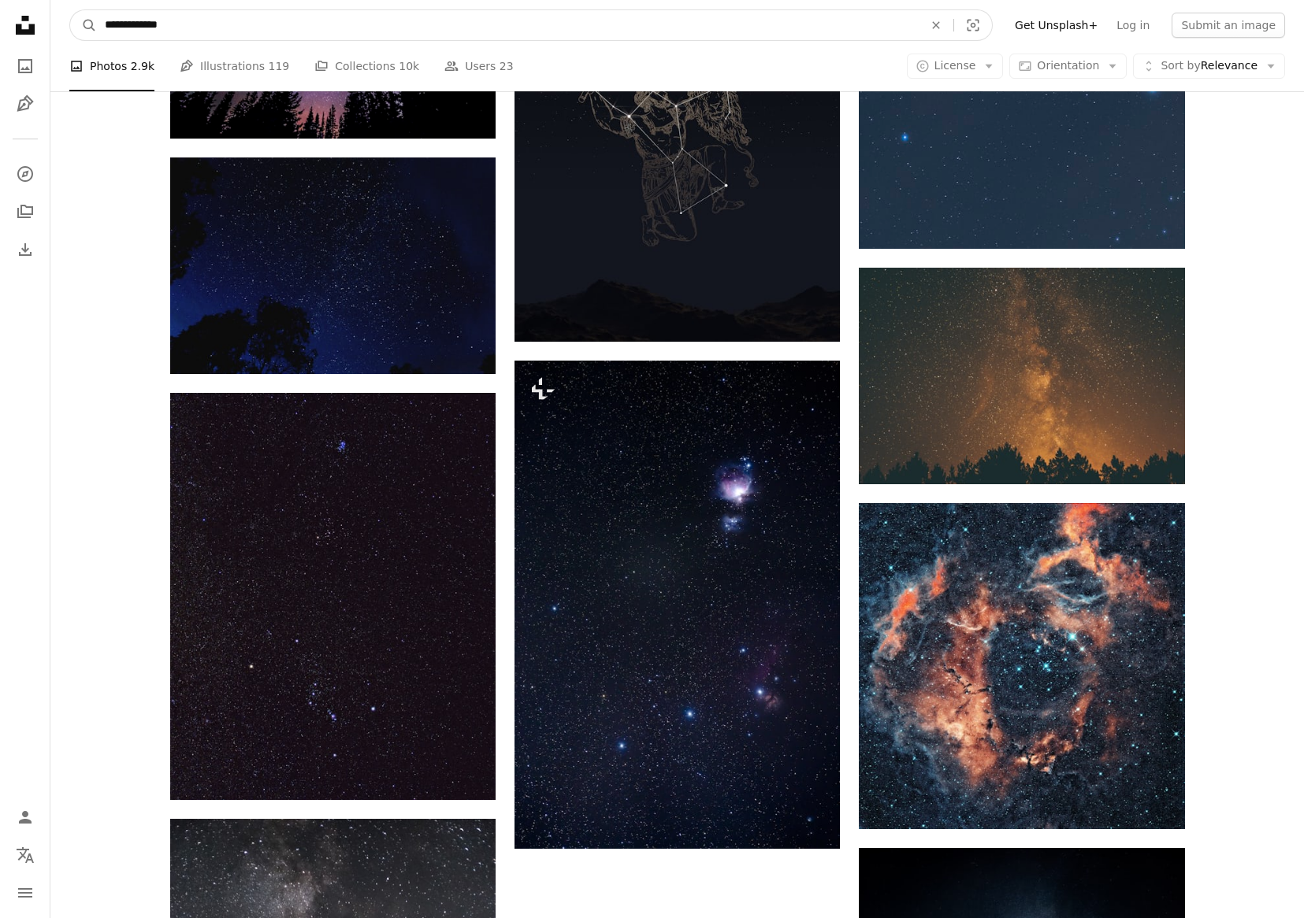
drag, startPoint x: 180, startPoint y: 26, endPoint x: 64, endPoint y: 41, distance: 116.8
click at [64, 41] on nav "**********" at bounding box center [676, 25] width 1253 height 50
type input "**********"
click button "A magnifying glass" at bounding box center [83, 25] width 27 height 30
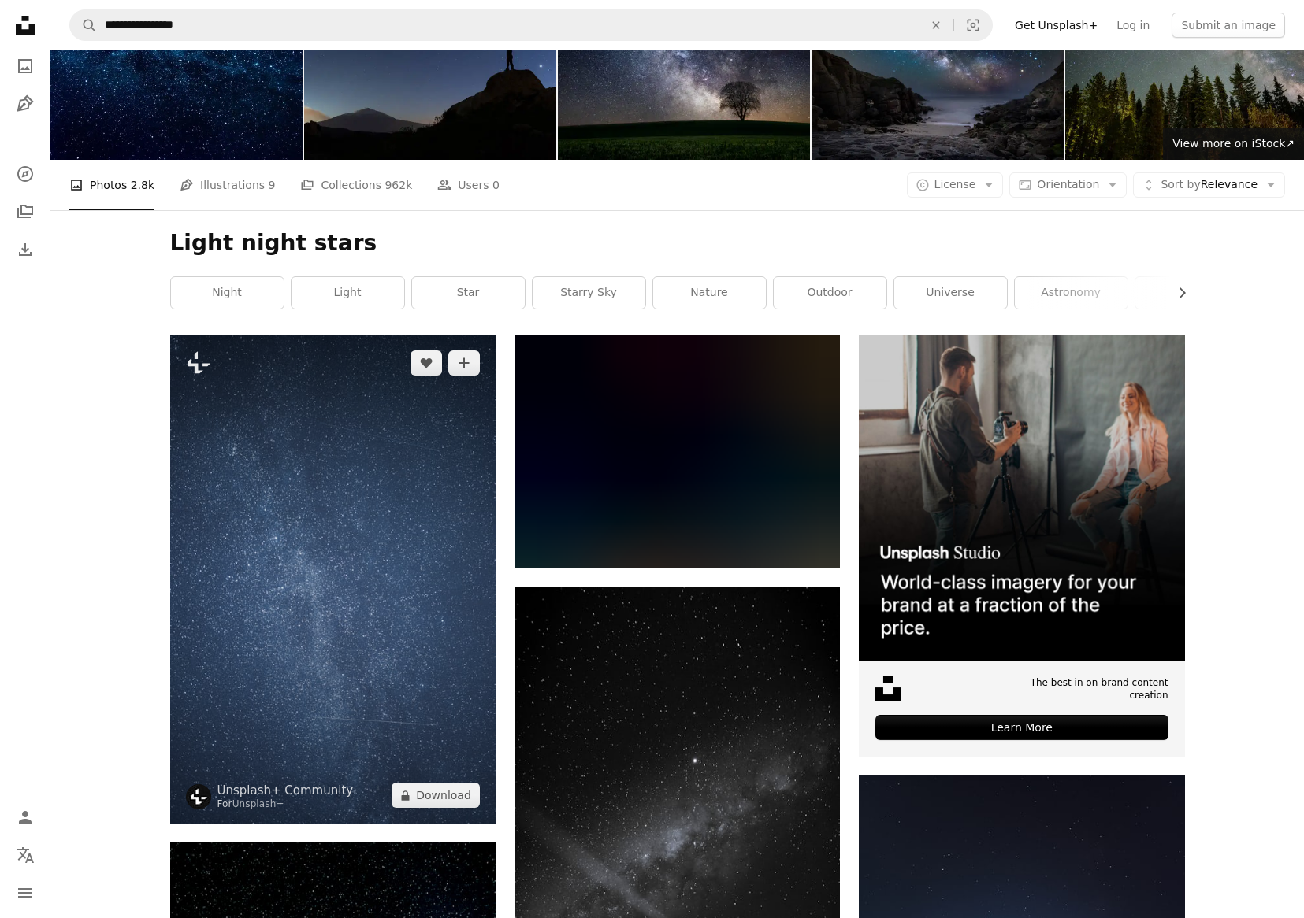
scroll to position [236, 0]
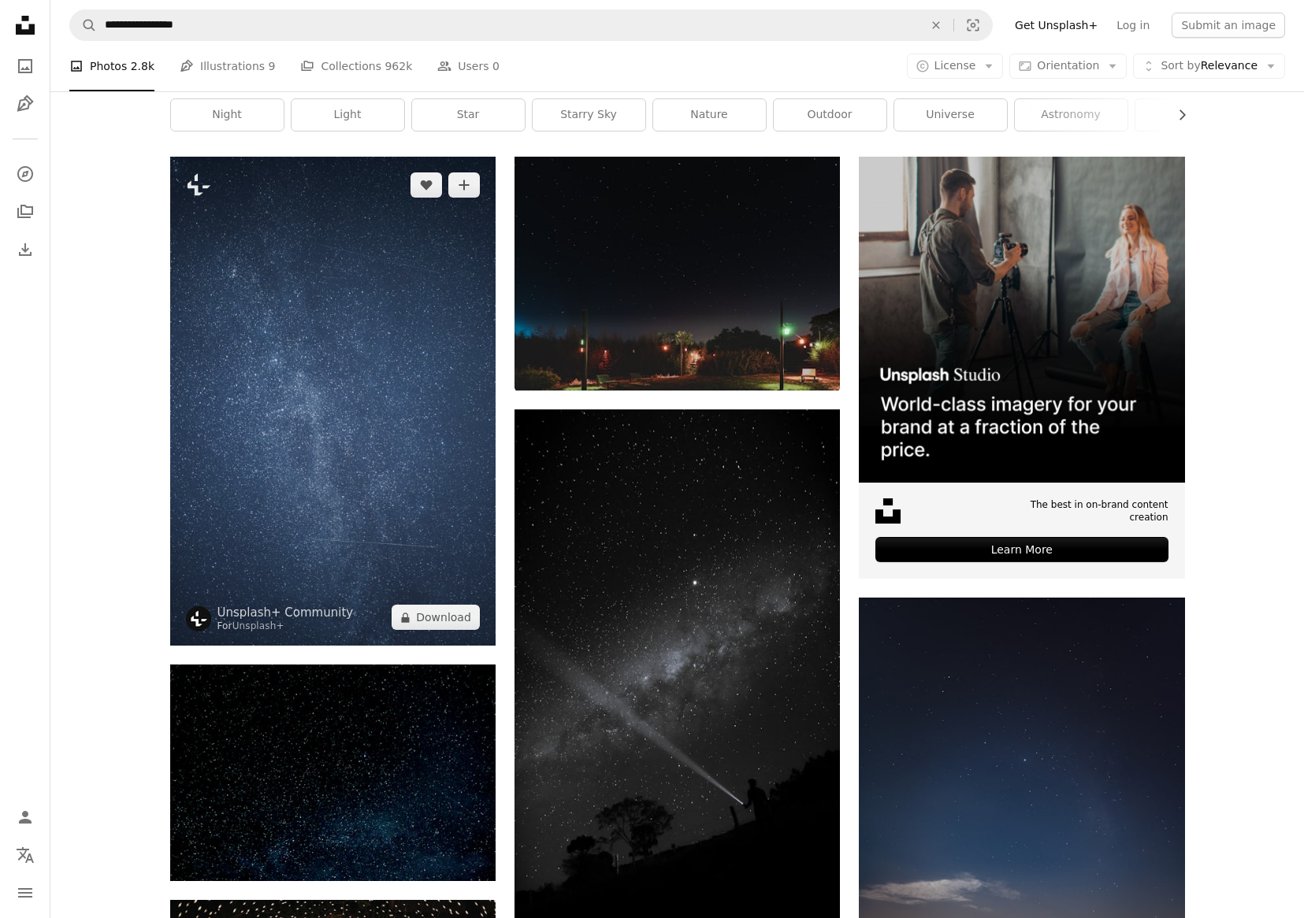
click at [369, 365] on img at bounding box center [332, 401] width 325 height 489
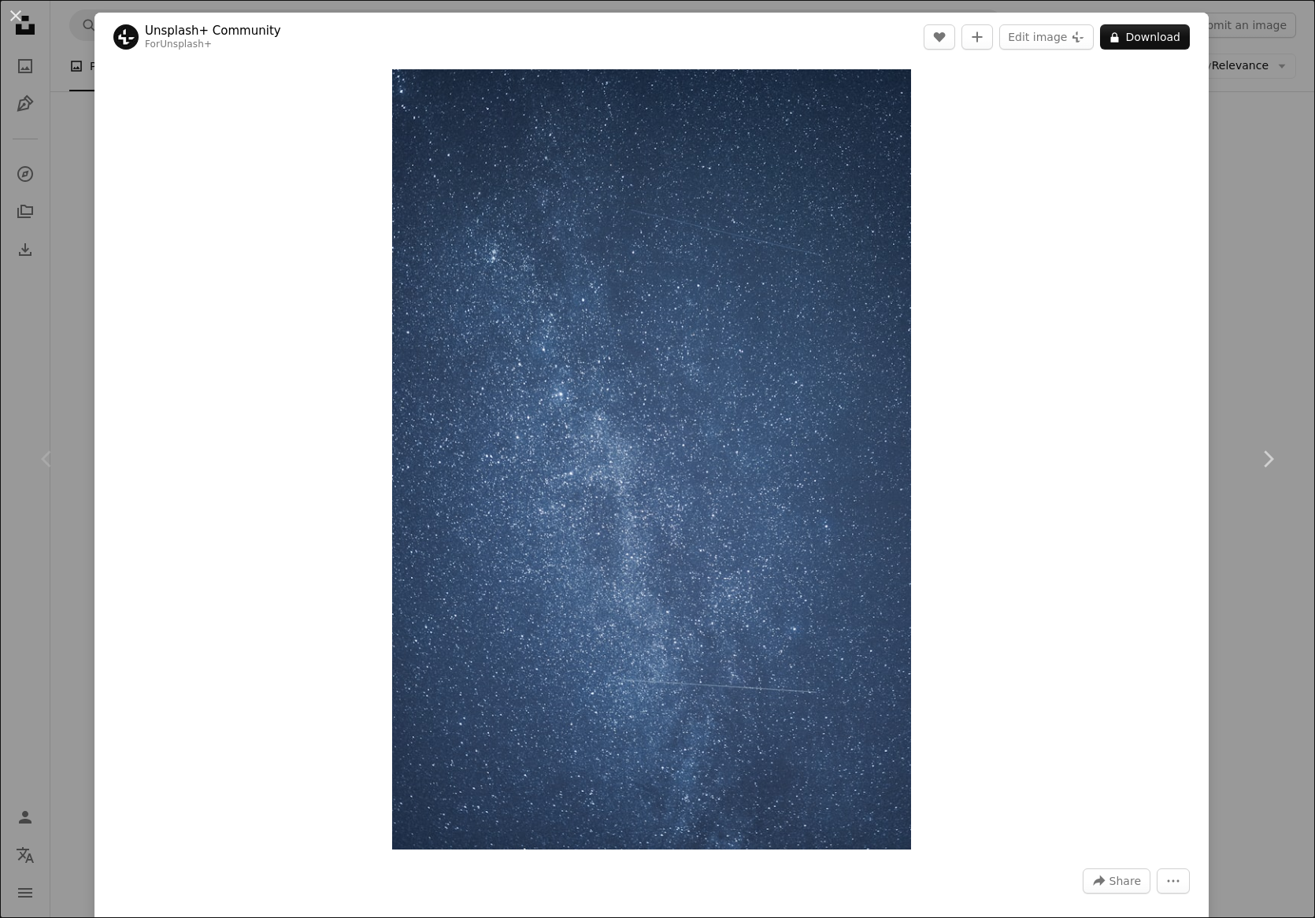
click at [1262, 158] on div "An X shape Chevron left Chevron right Unsplash+ Community For Unsplash+ A heart…" at bounding box center [657, 459] width 1315 height 918
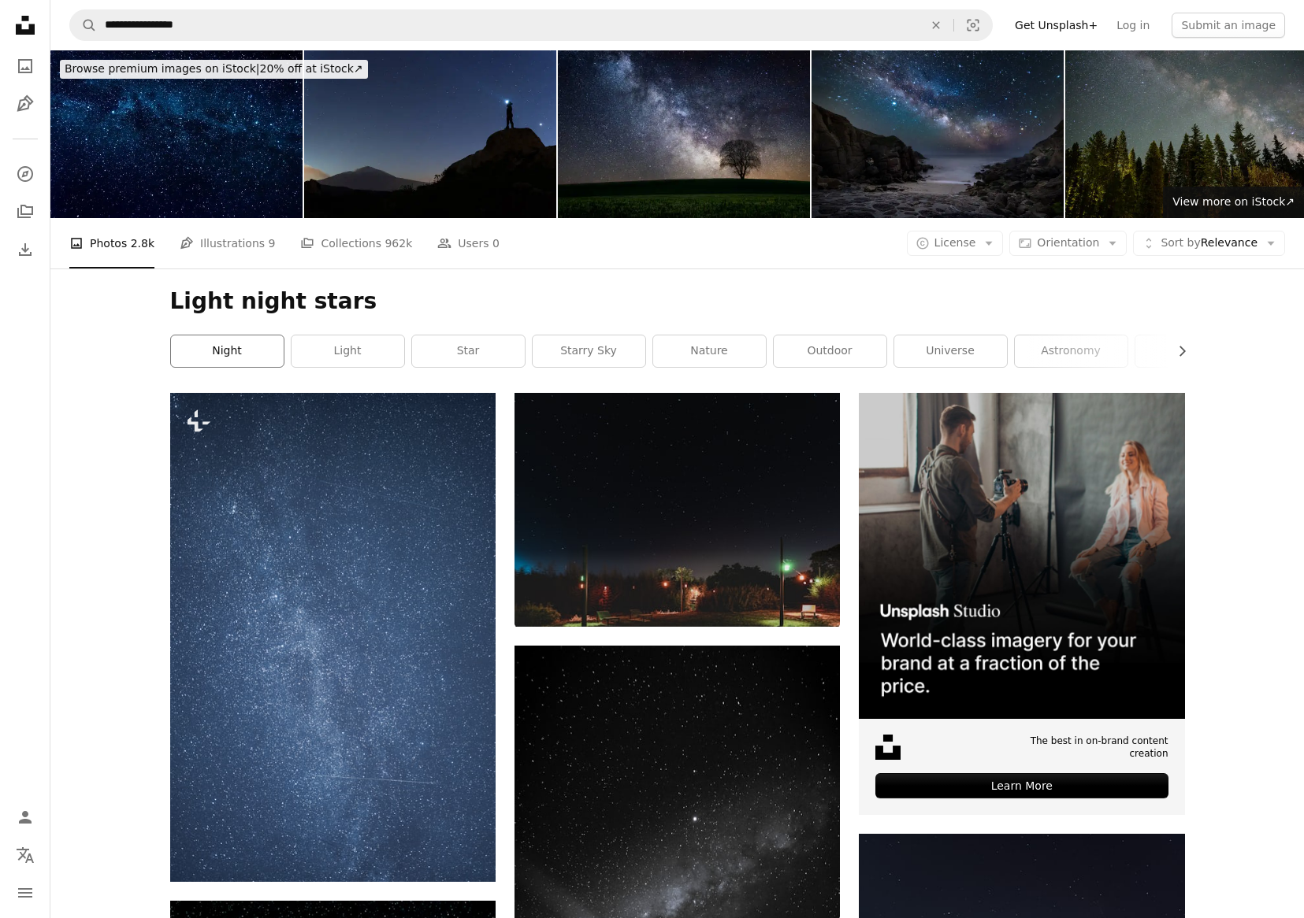
click at [256, 353] on link "night" at bounding box center [227, 352] width 113 height 32
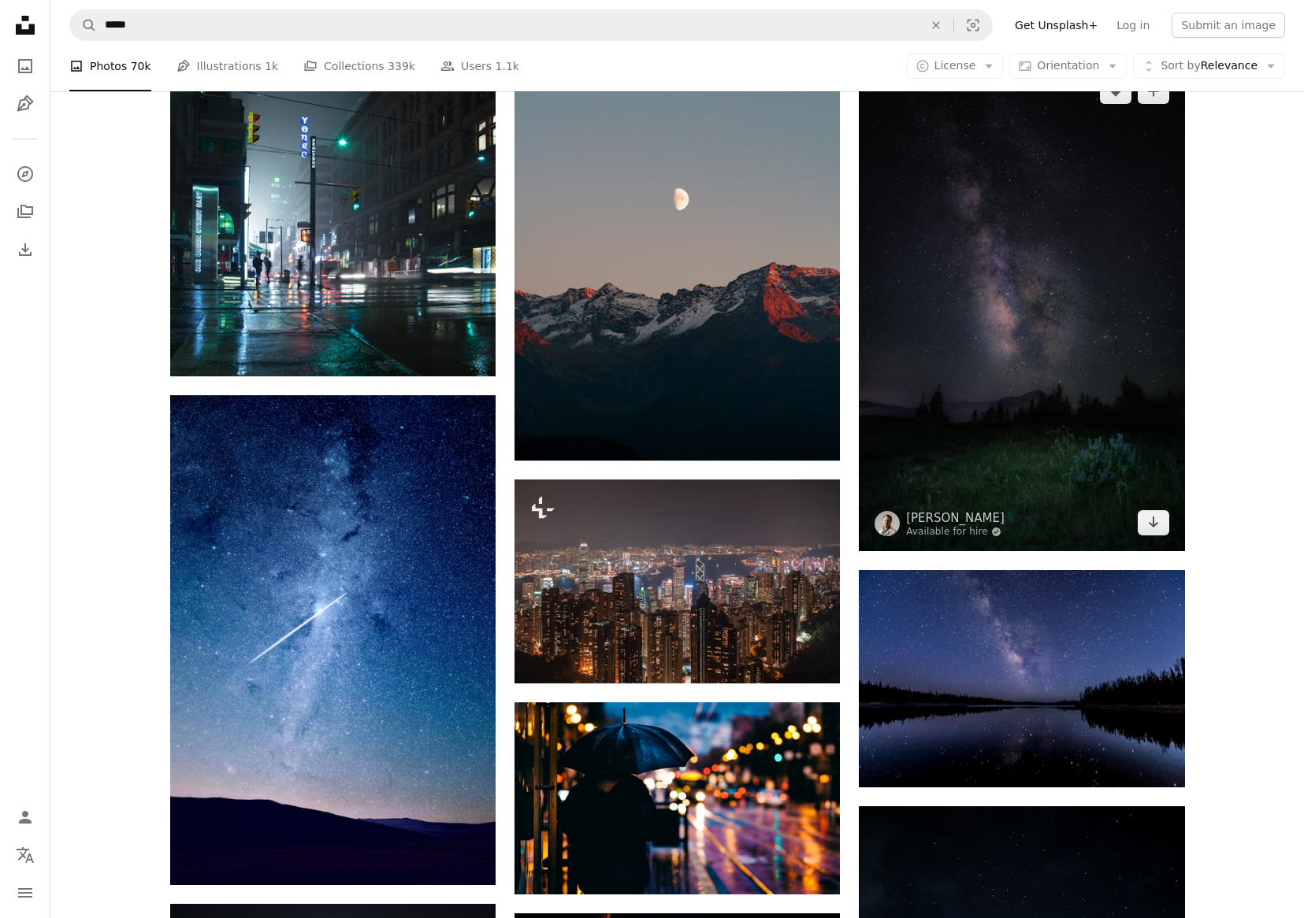
scroll to position [7089, 0]
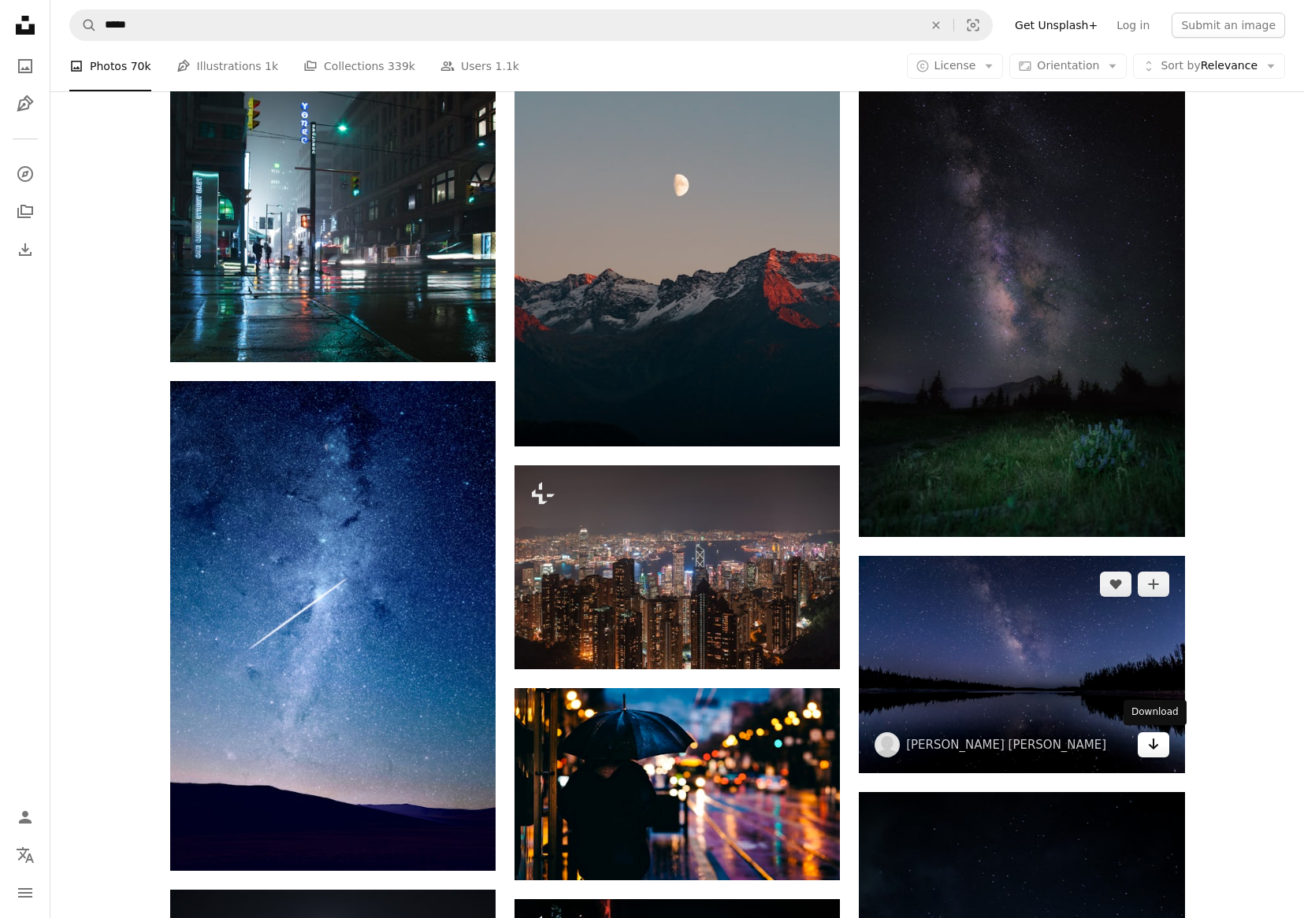
click at [1161, 737] on link "Arrow pointing down" at bounding box center [1153, 745] width 32 height 25
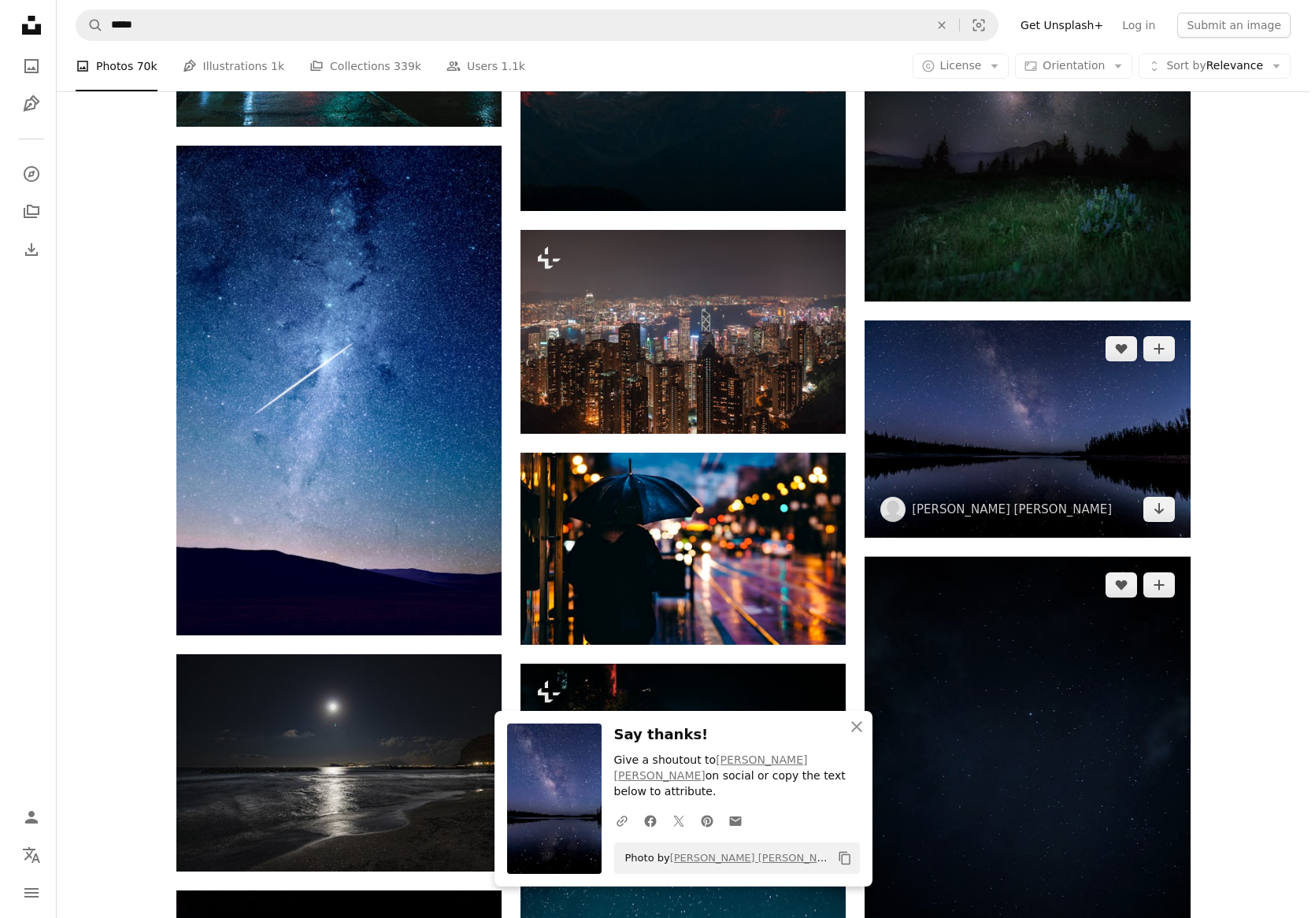
scroll to position [7326, 0]
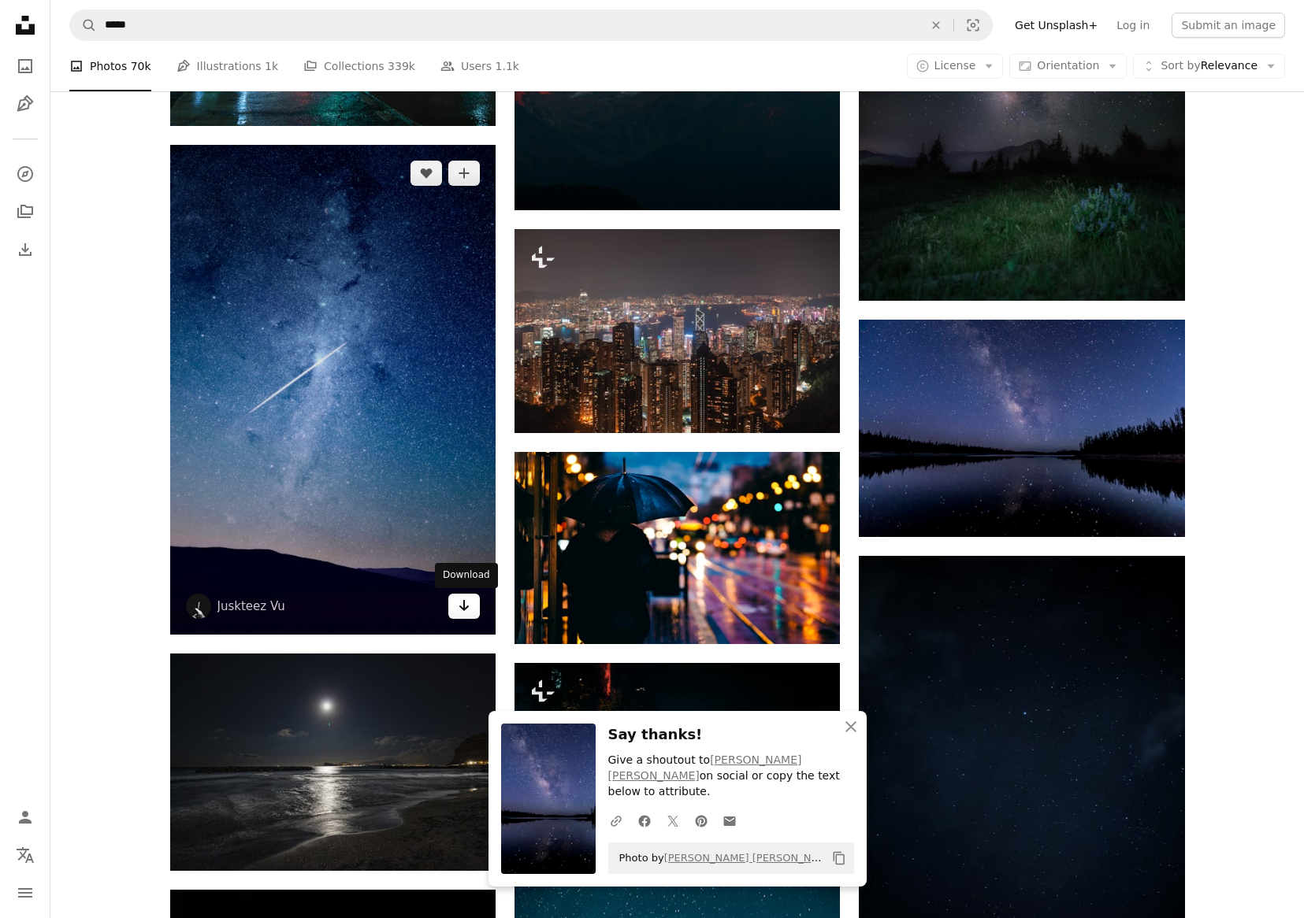
click at [467, 613] on icon "Arrow pointing down" at bounding box center [464, 605] width 13 height 19
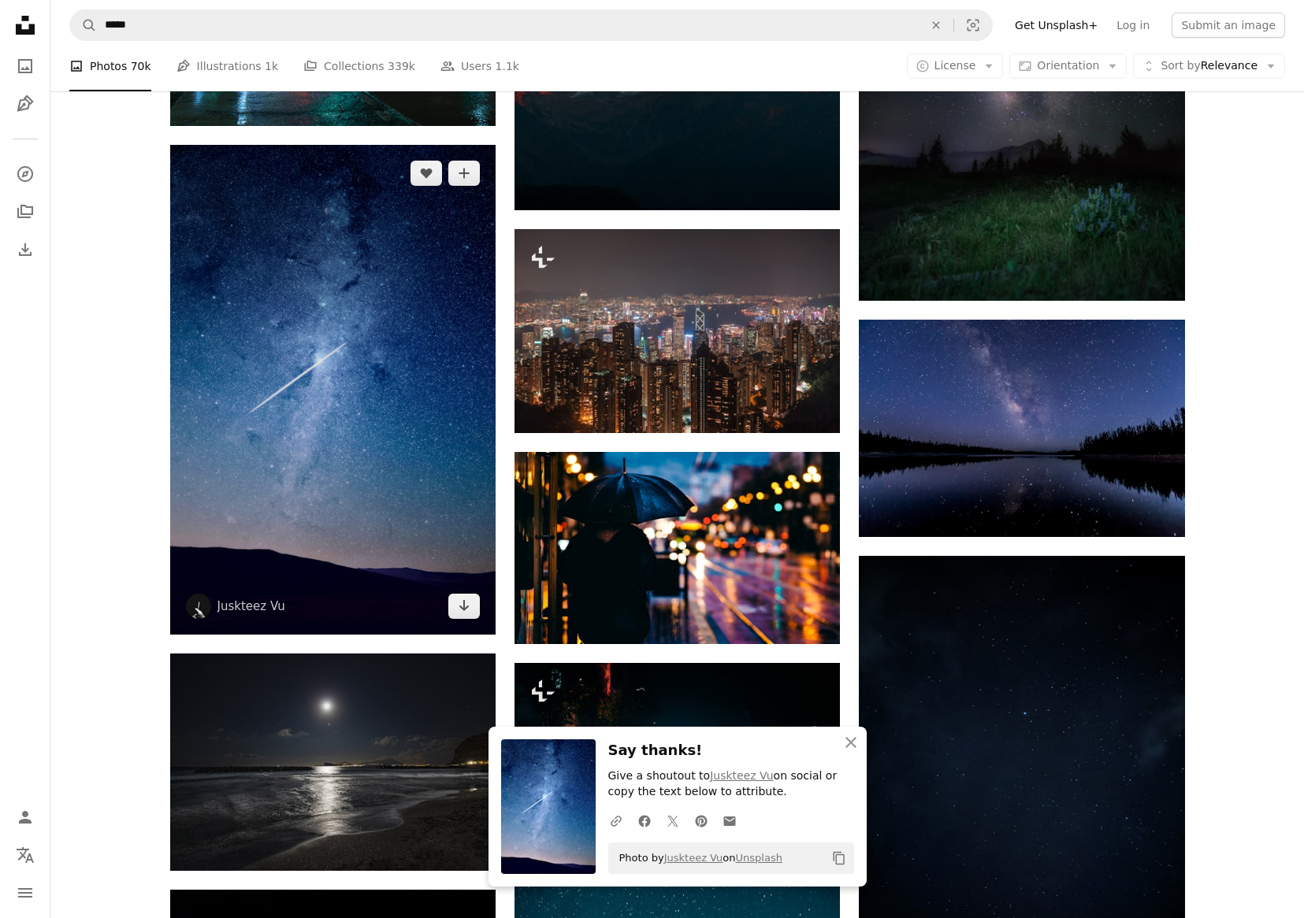
click at [401, 478] on img at bounding box center [332, 390] width 325 height 490
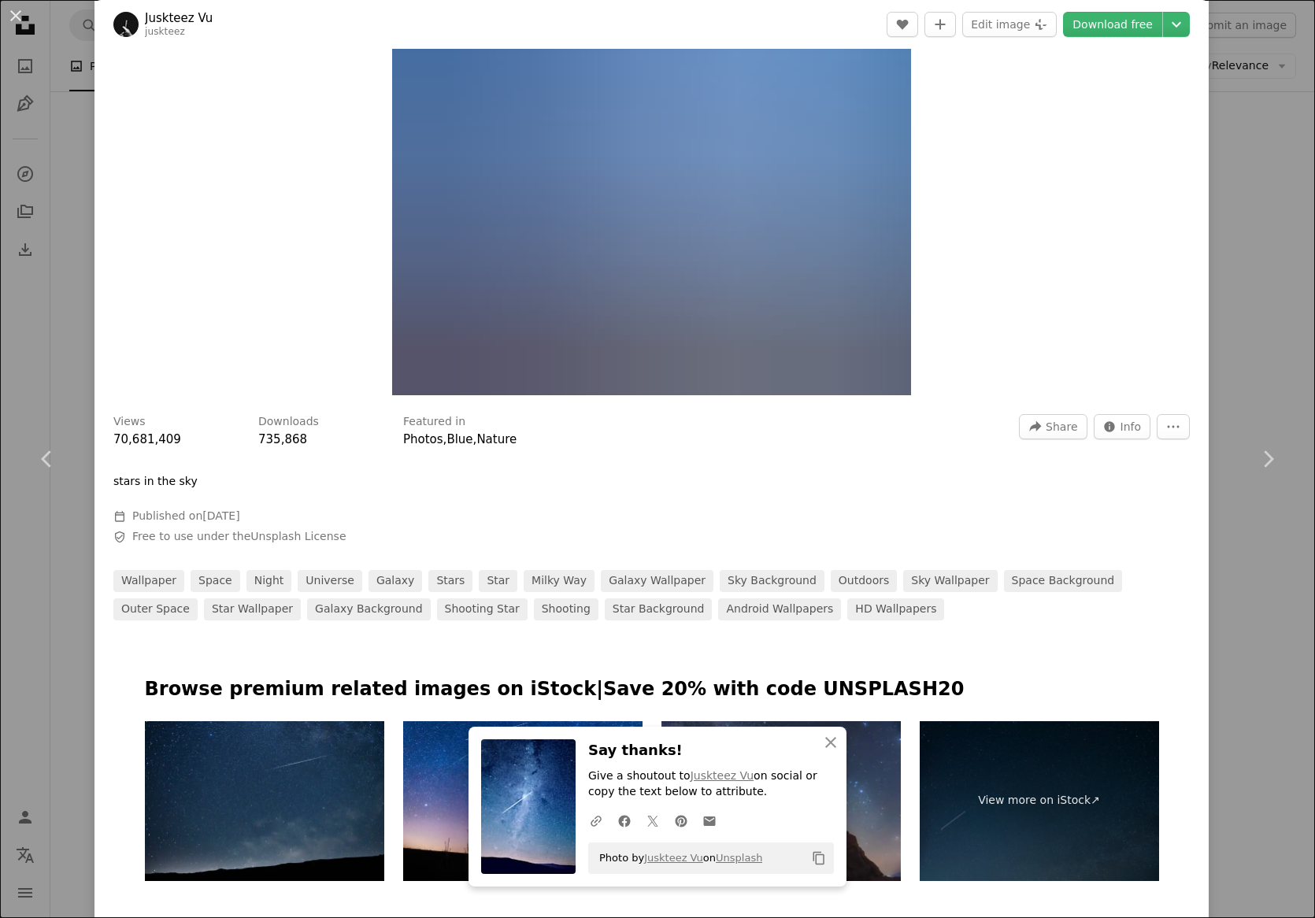
scroll to position [630, 0]
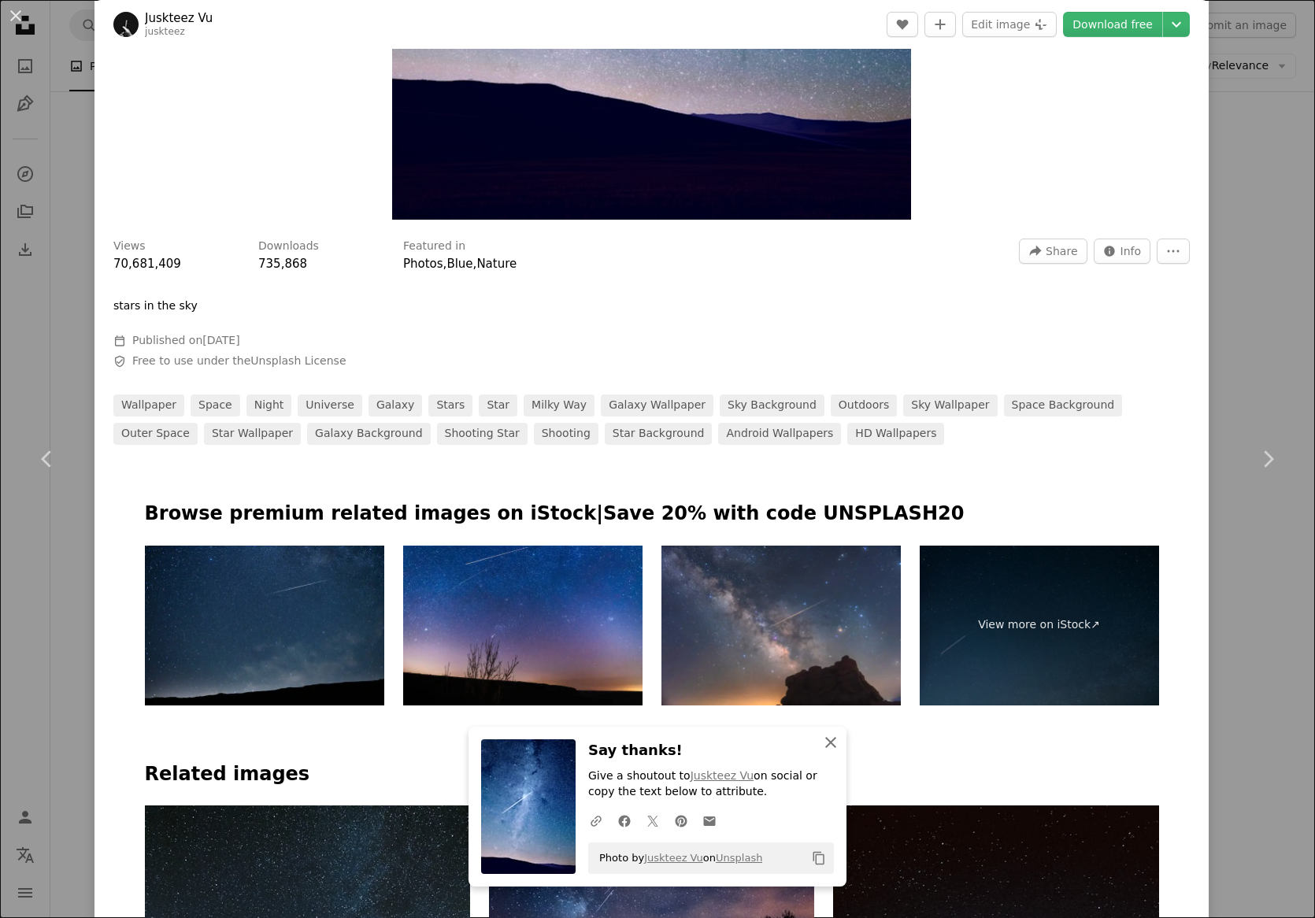
click at [826, 747] on icon "button" at bounding box center [831, 742] width 11 height 11
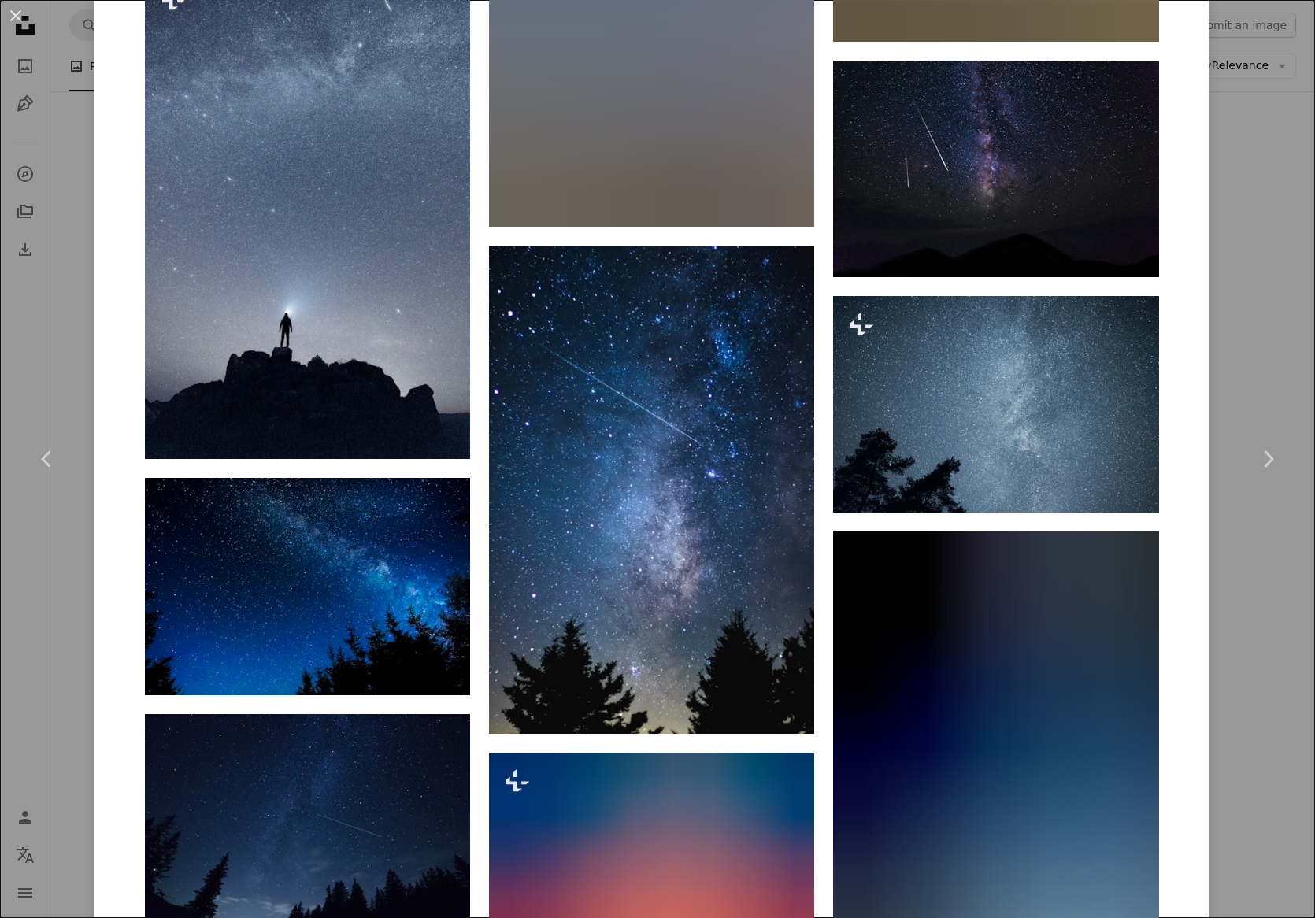
scroll to position [7562, 0]
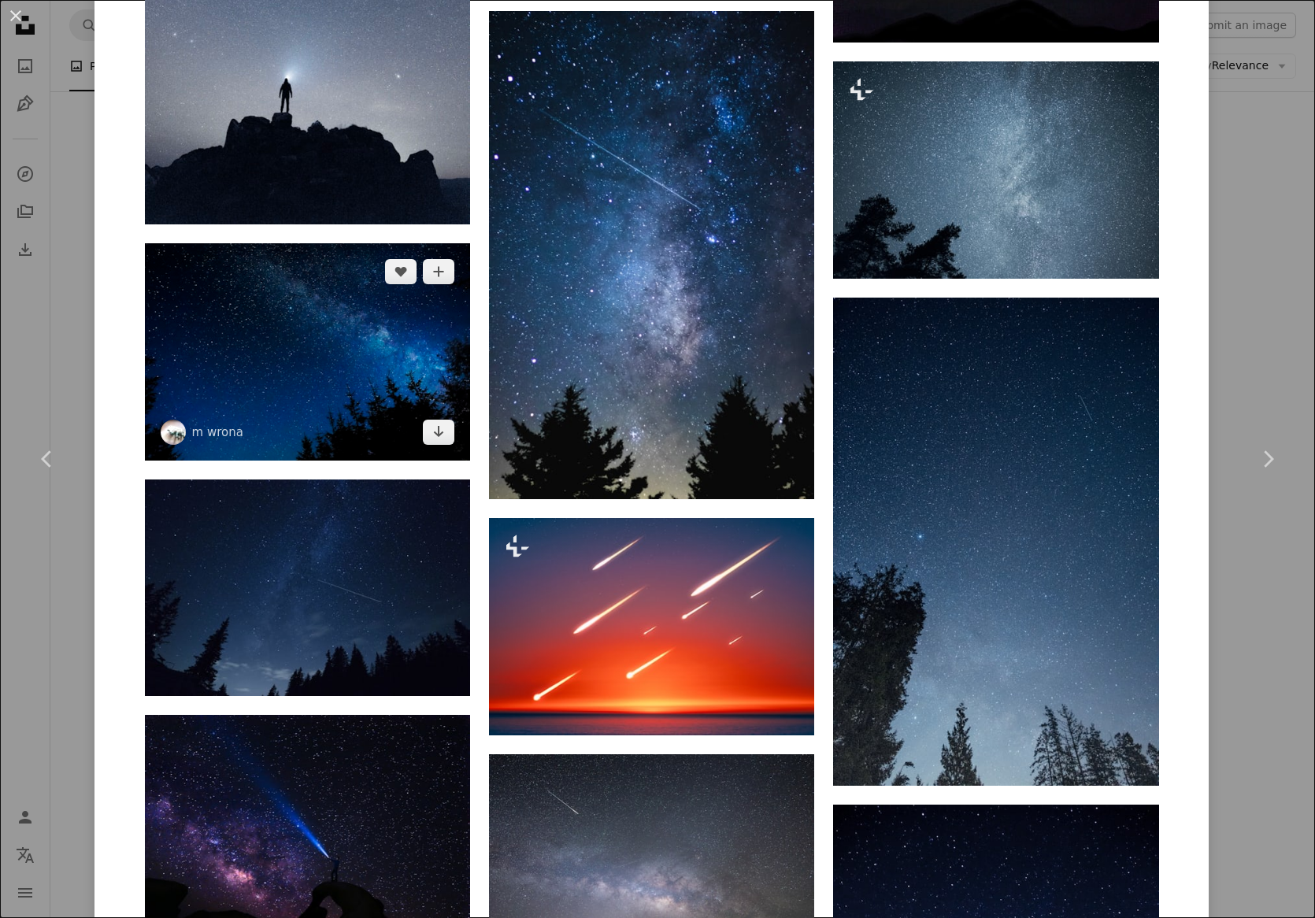
click at [381, 305] on img at bounding box center [307, 351] width 325 height 217
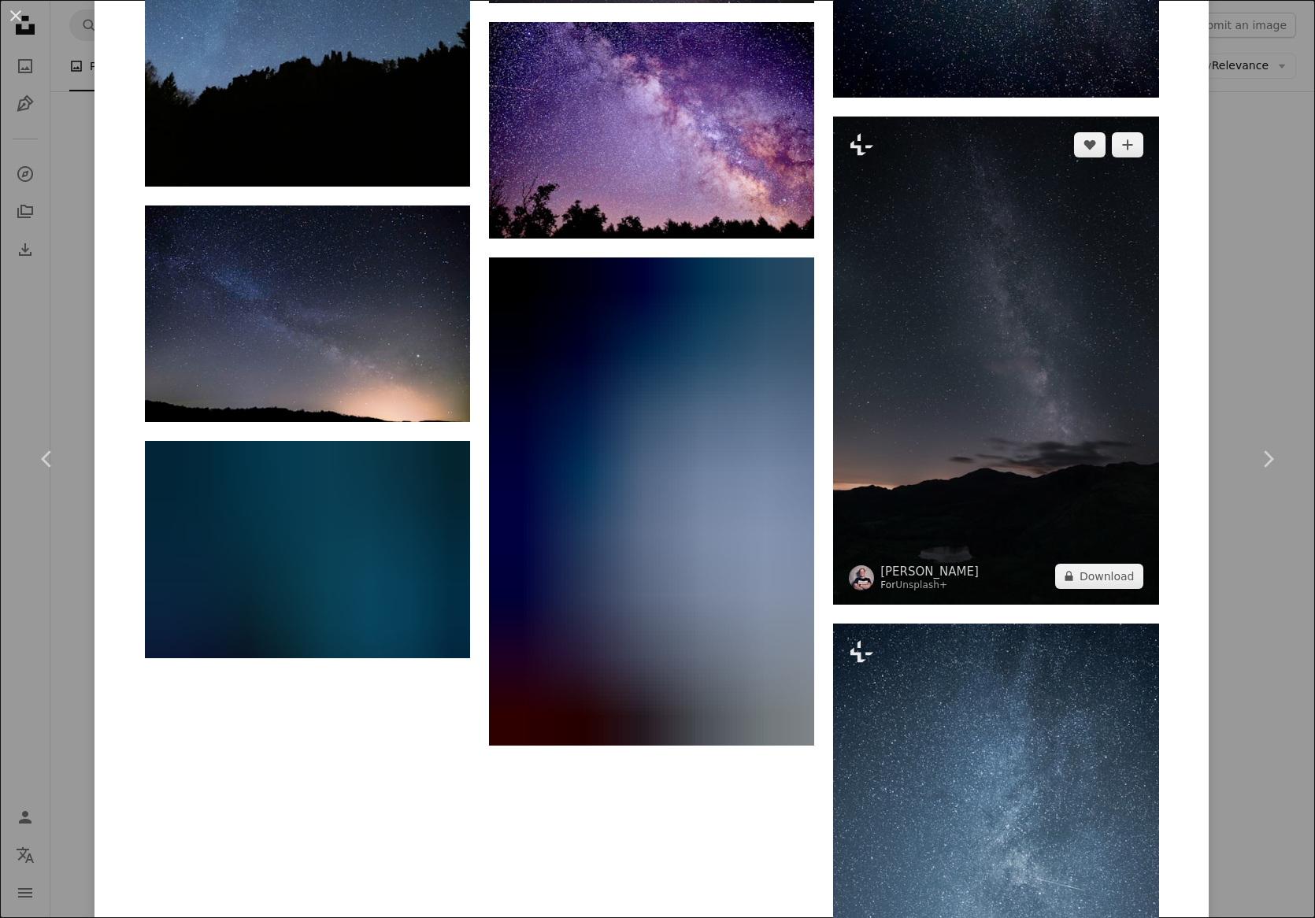
scroll to position [6523, 0]
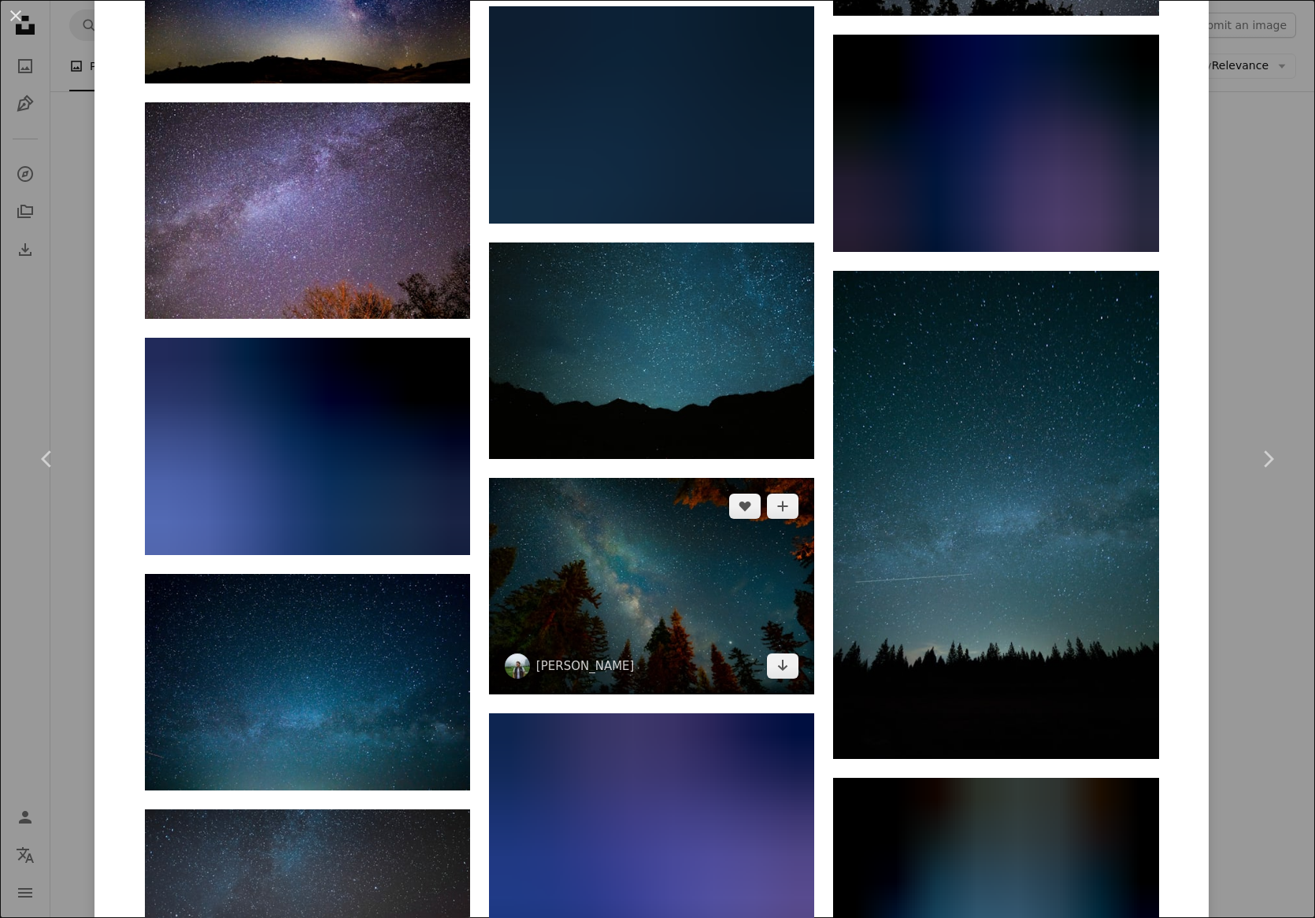
scroll to position [11020, 0]
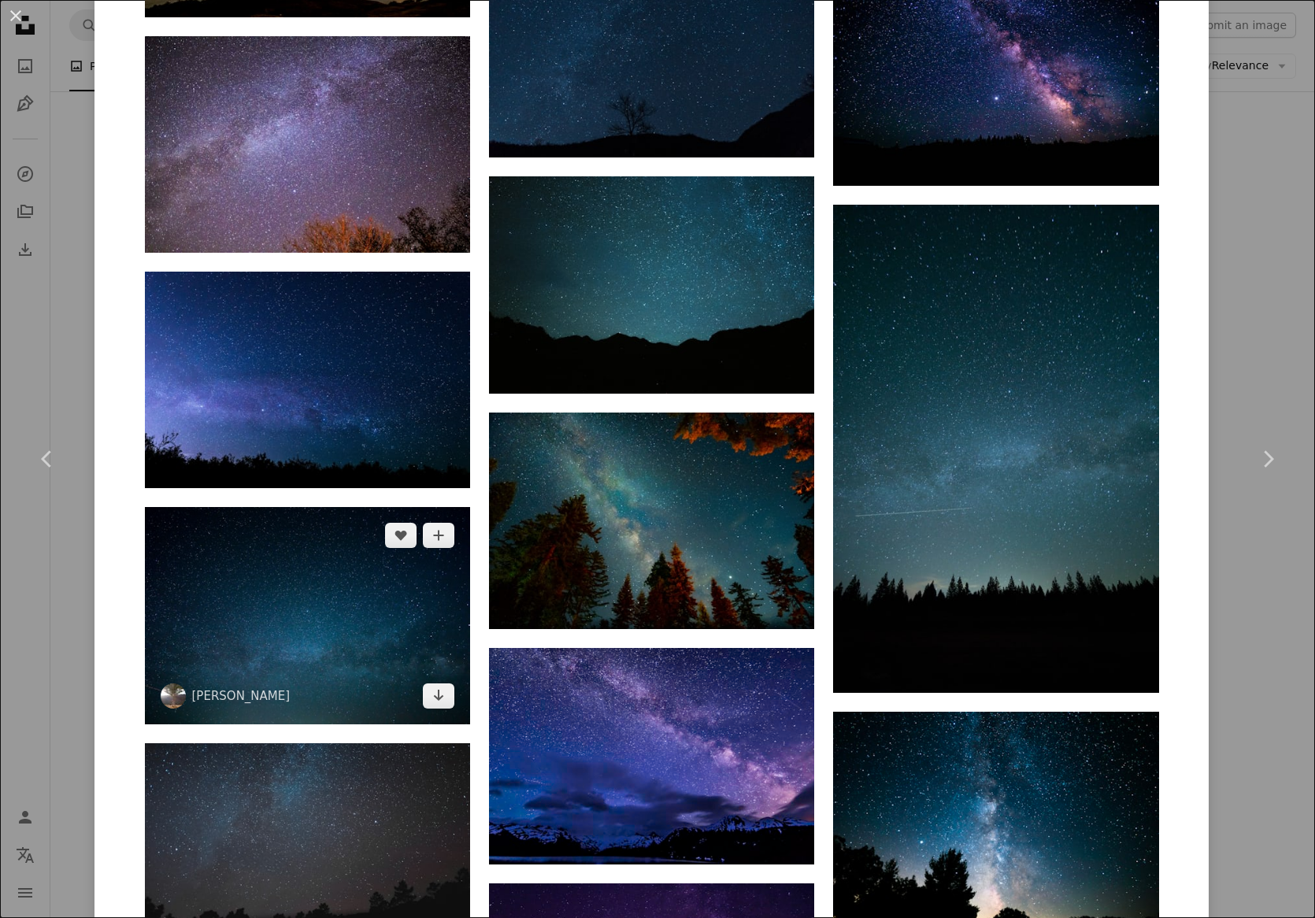
click at [382, 614] on img at bounding box center [307, 615] width 325 height 217
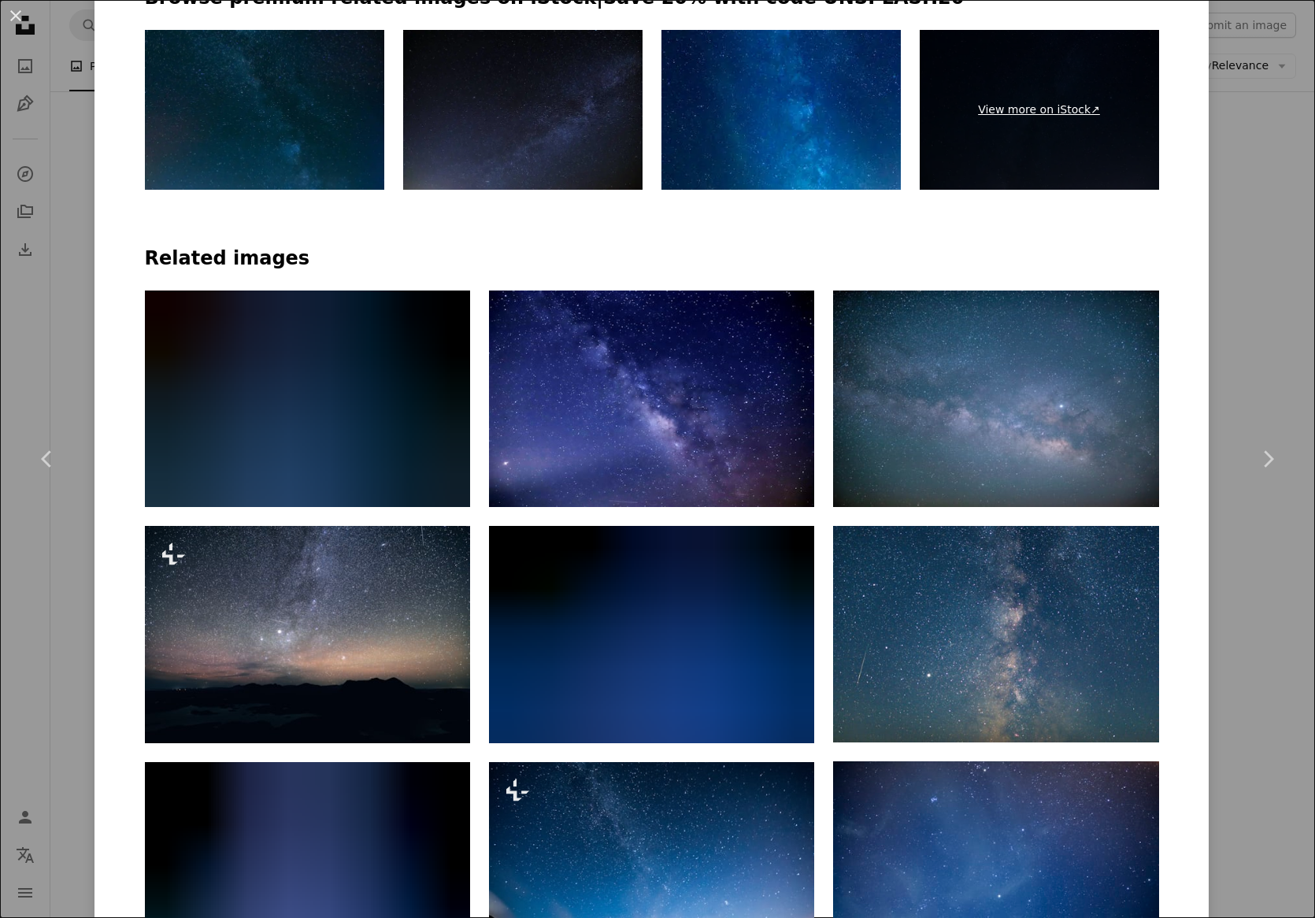
scroll to position [1182, 0]
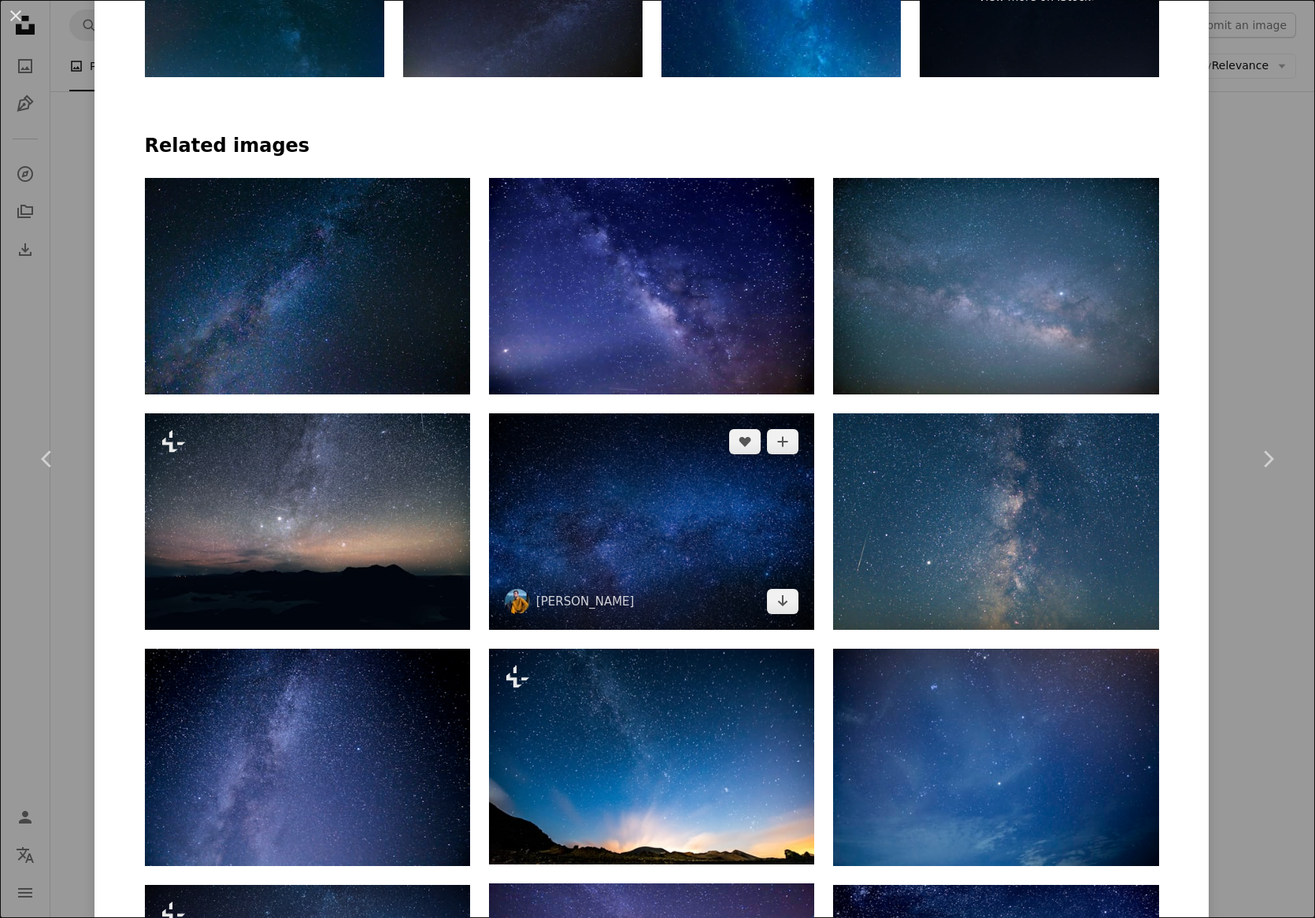
click at [753, 470] on img at bounding box center [651, 522] width 325 height 217
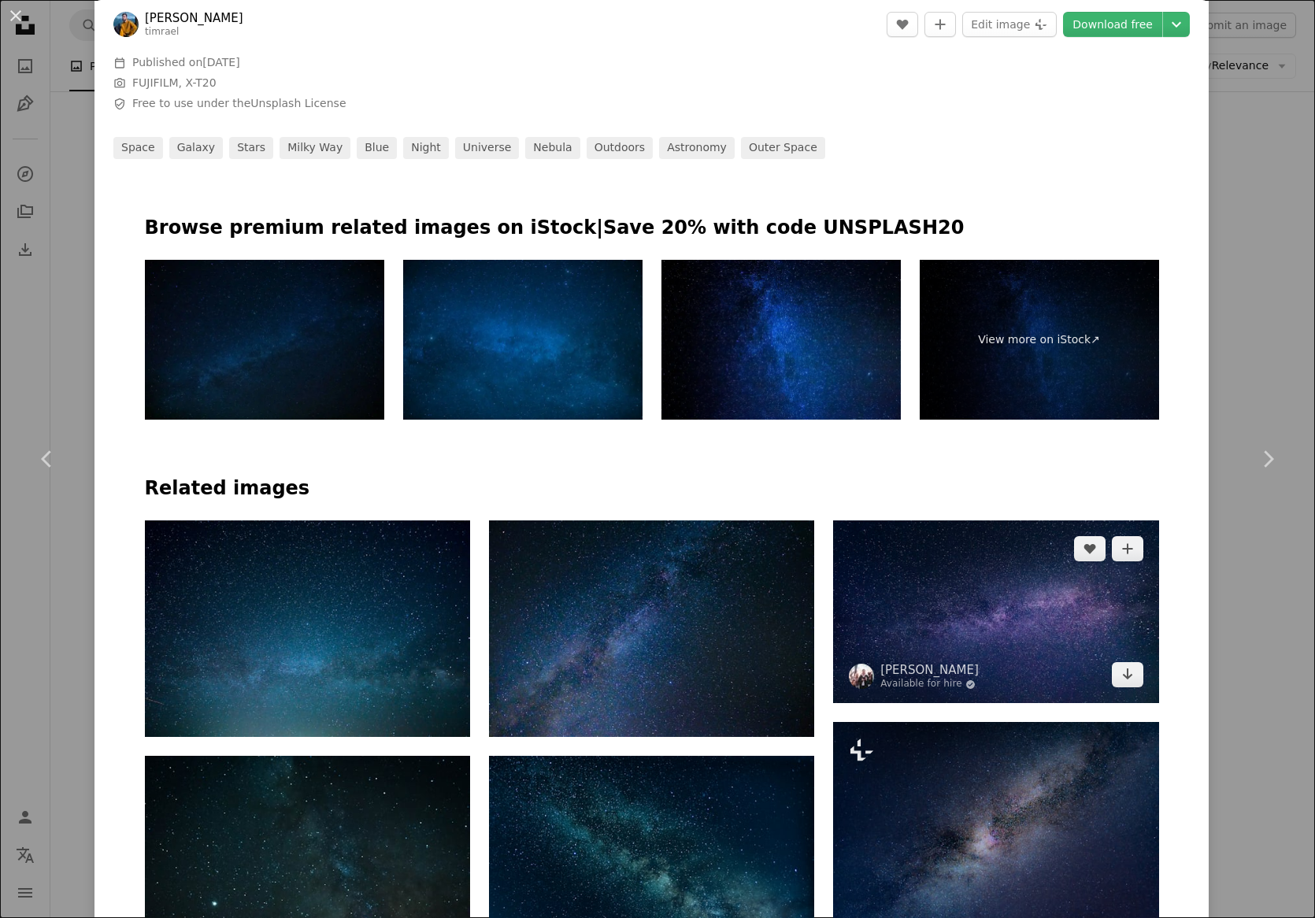
scroll to position [945, 0]
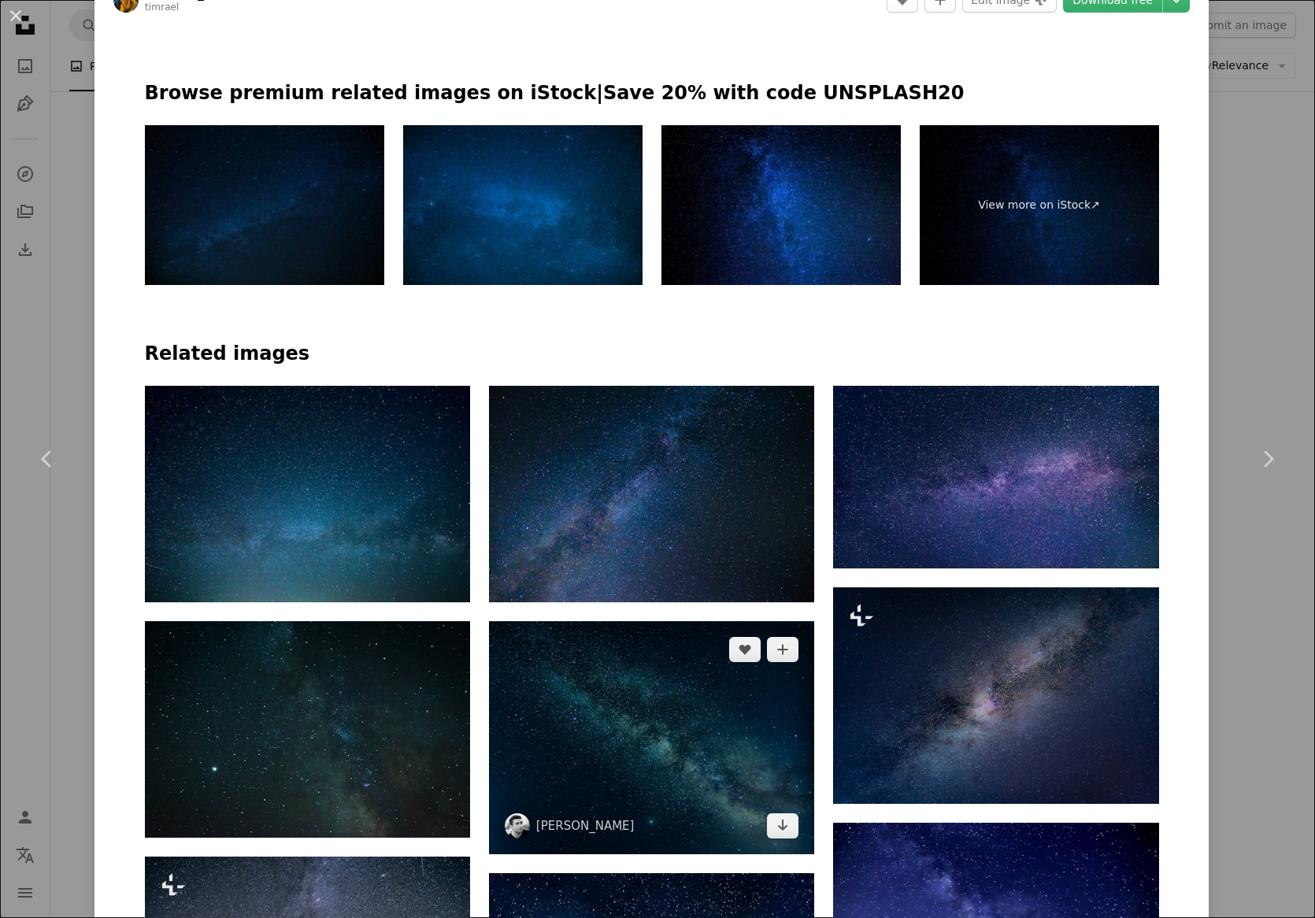
click at [743, 756] on img at bounding box center [651, 738] width 325 height 233
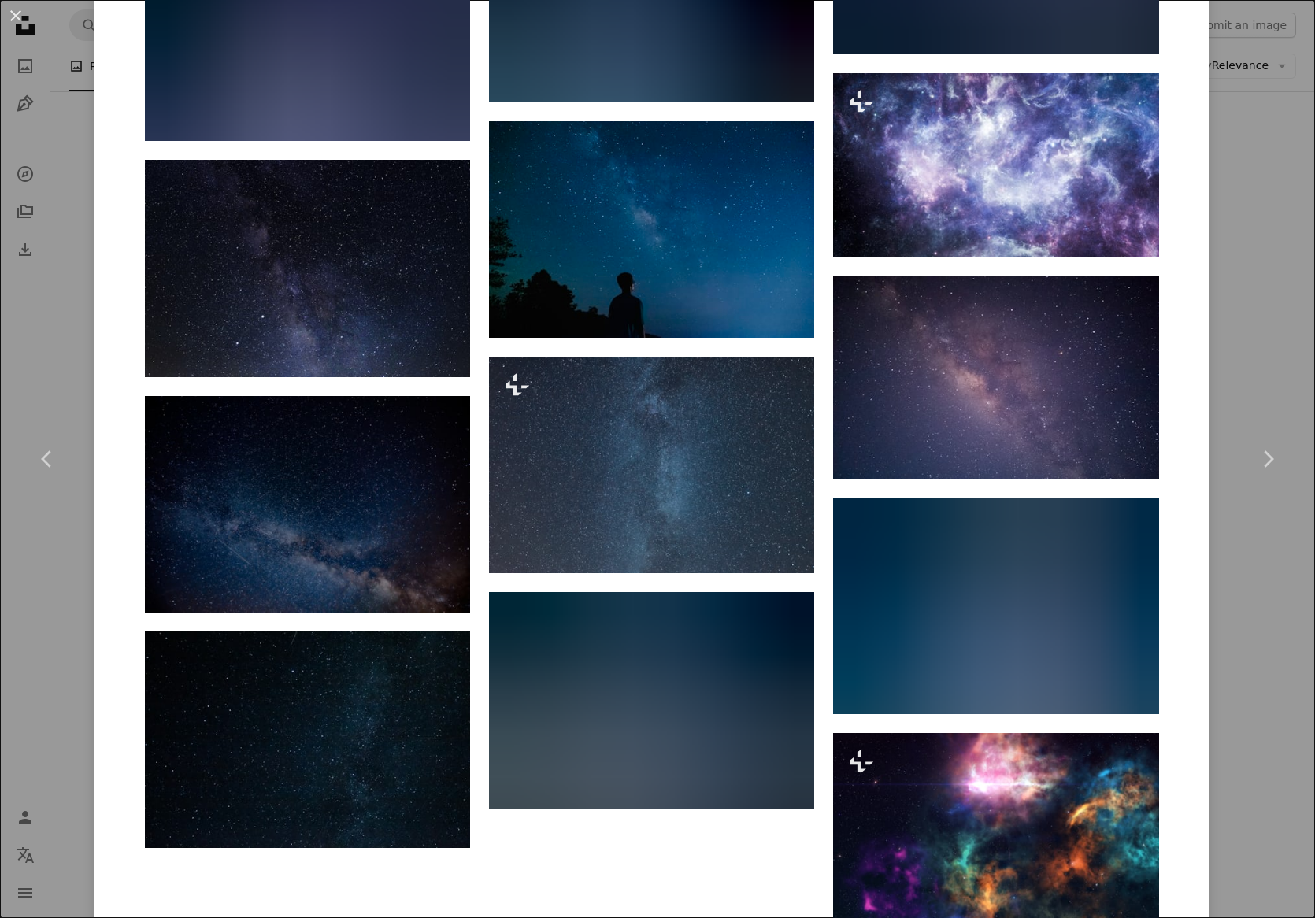
scroll to position [10667, 0]
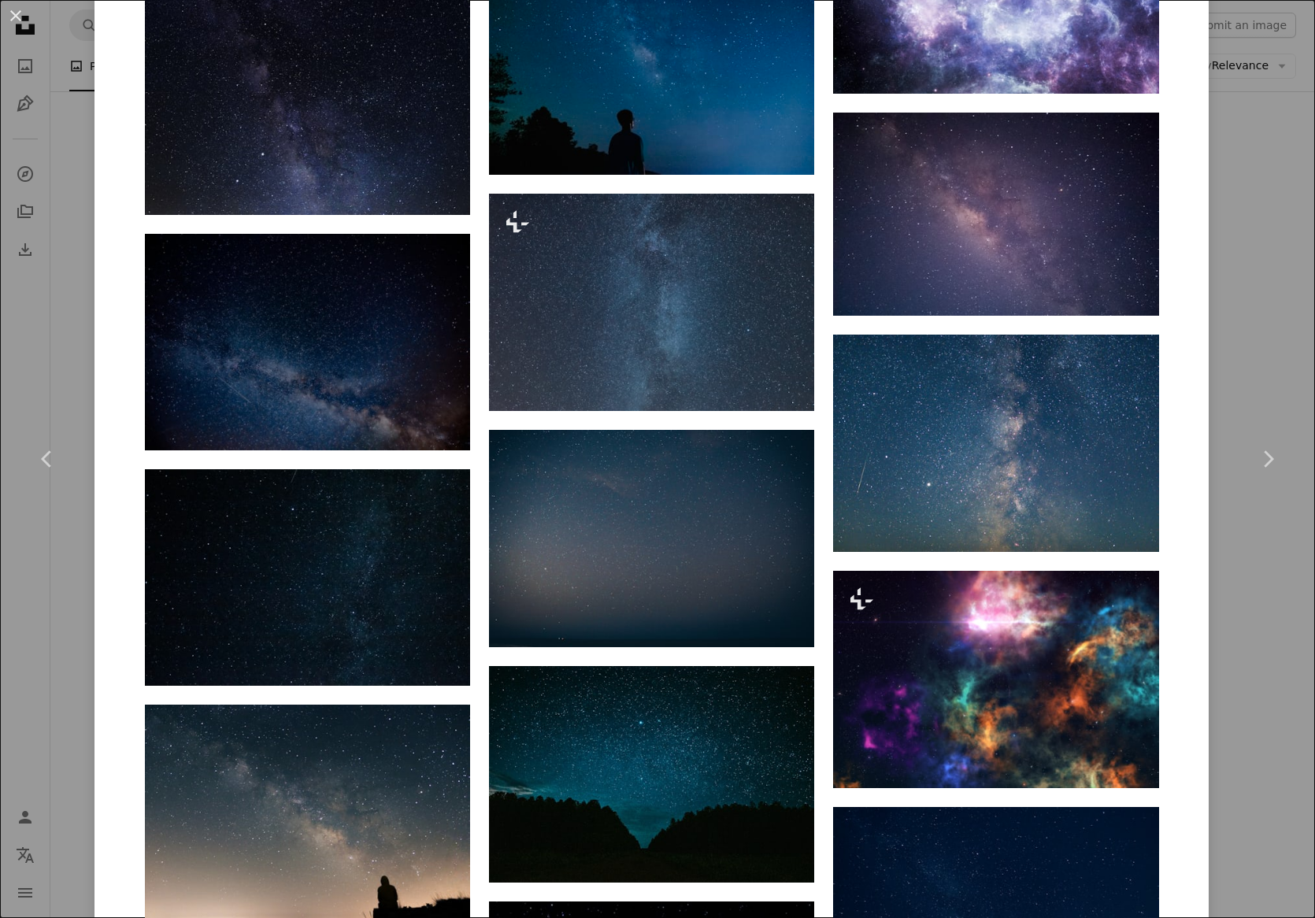
click at [1258, 211] on div "An X shape Chevron left Chevron right [PERSON_NAME] terazihan A heart A plus si…" at bounding box center [657, 459] width 1315 height 918
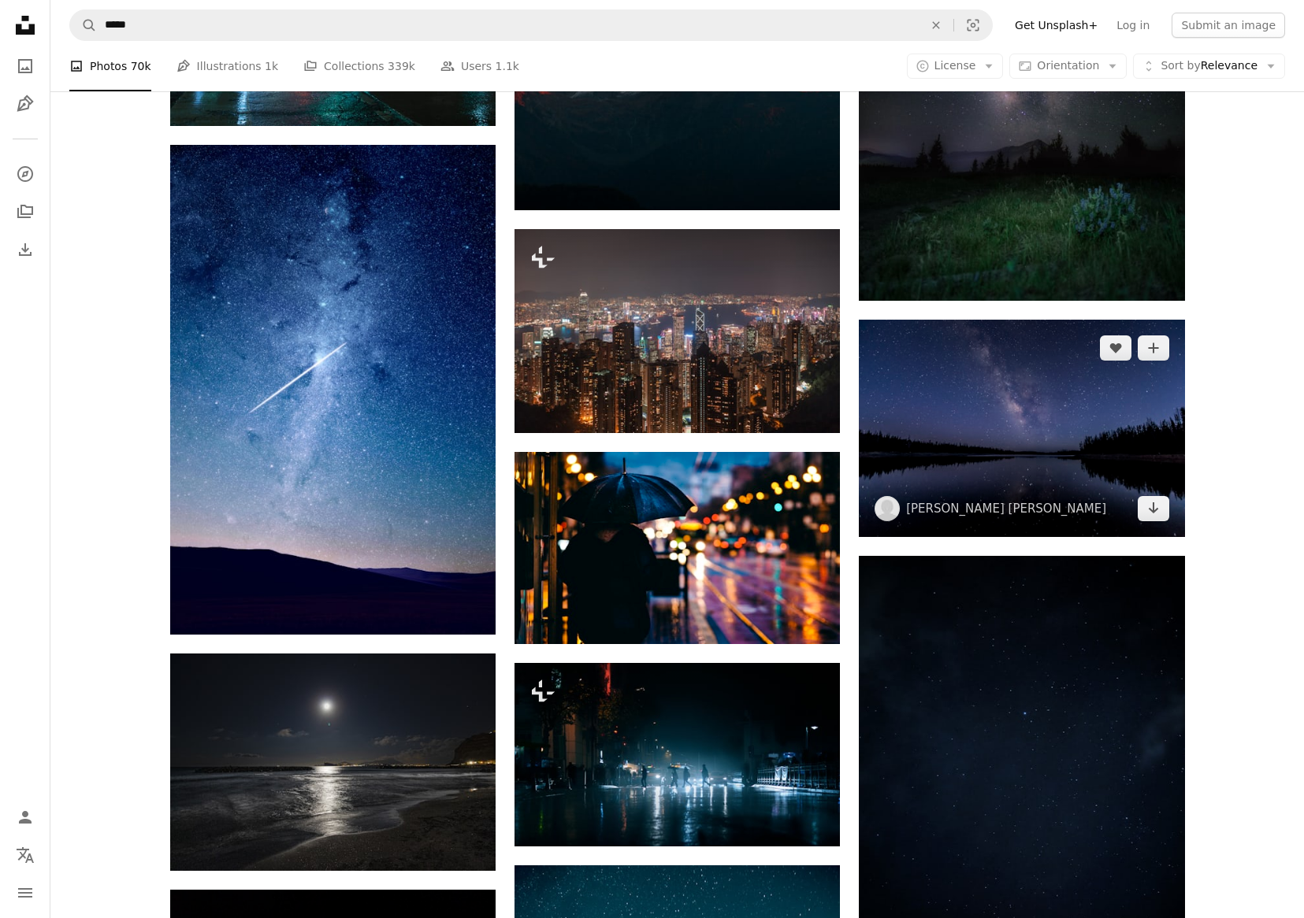
click at [941, 380] on img at bounding box center [1021, 428] width 325 height 217
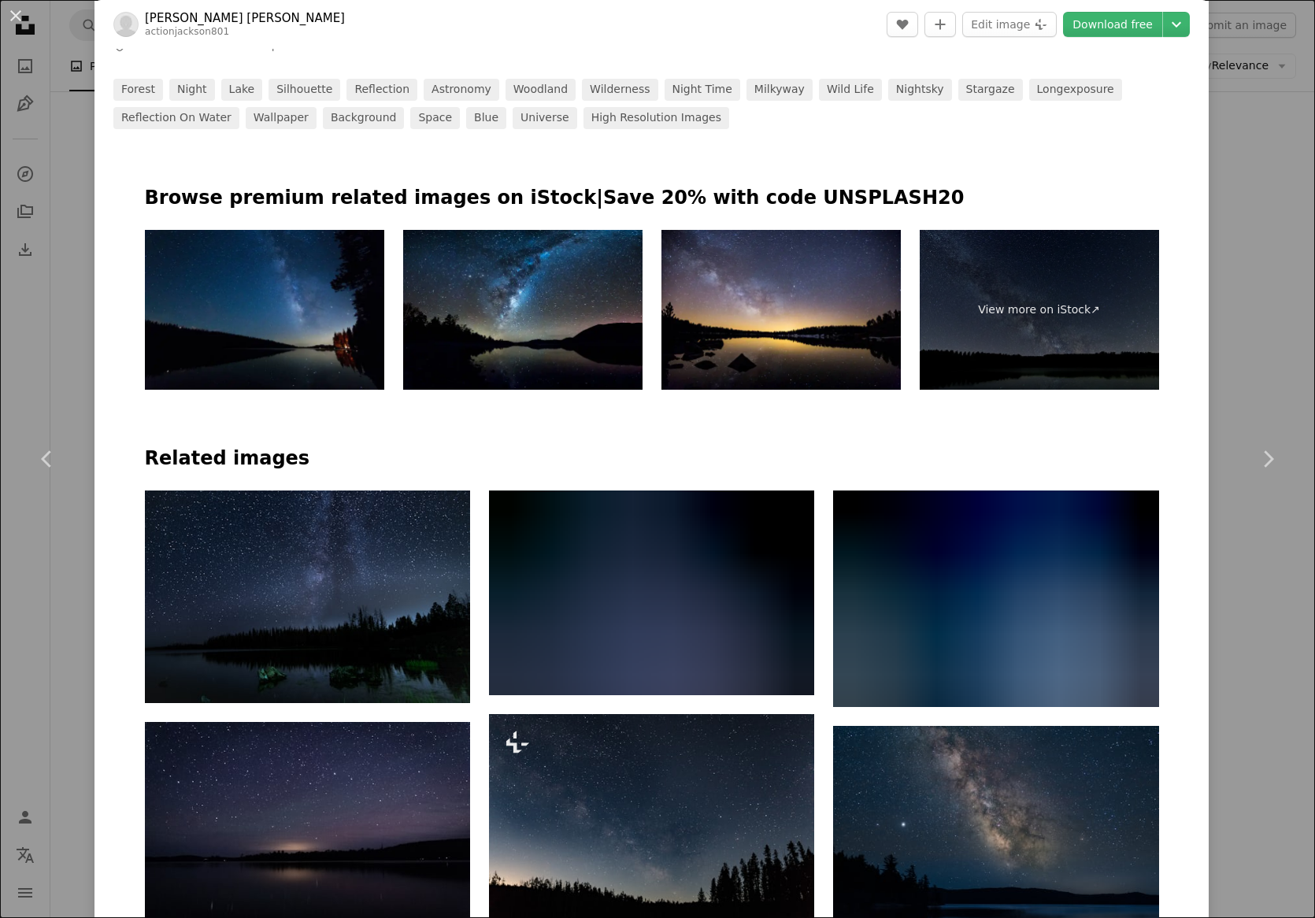
scroll to position [1103, 0]
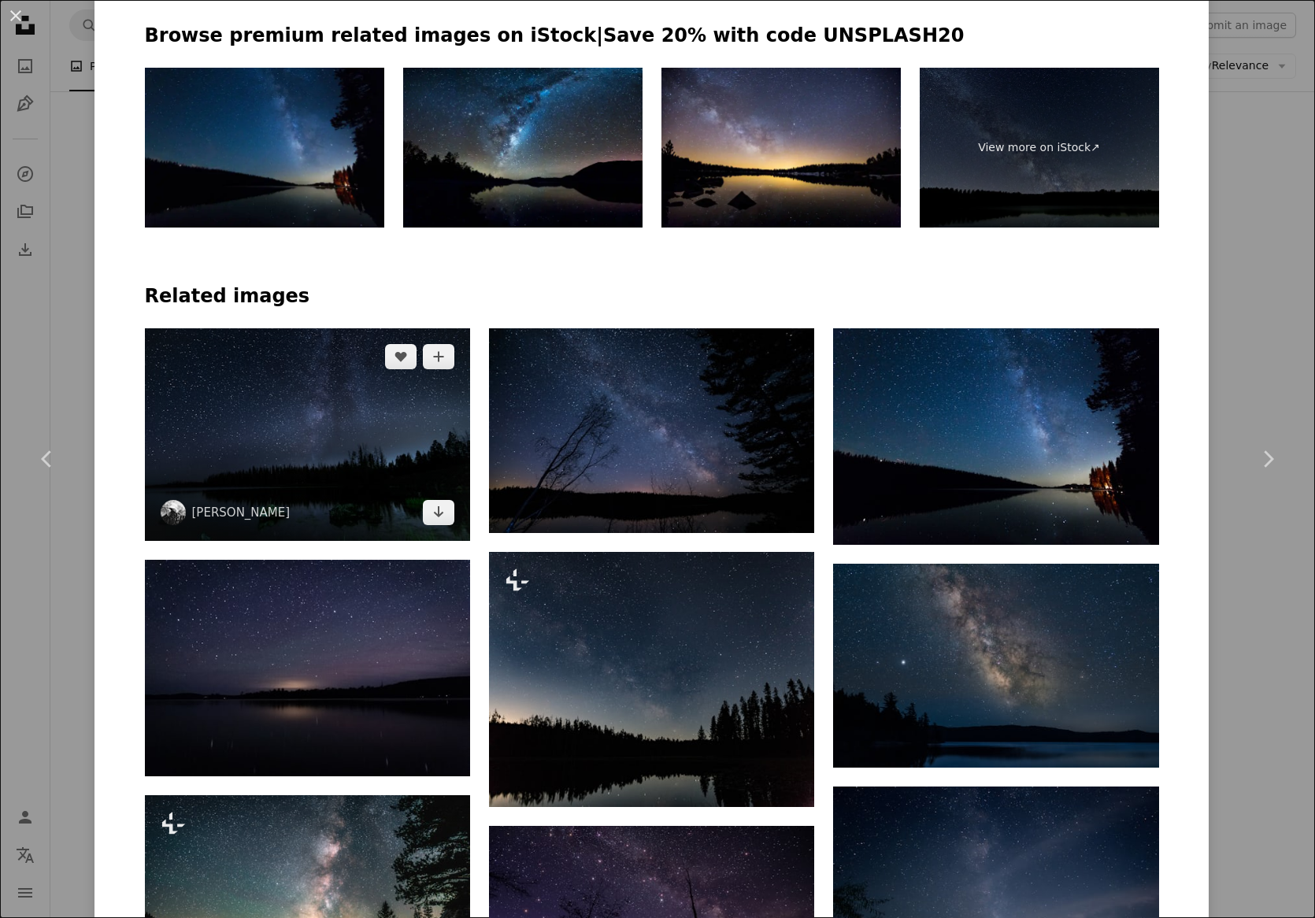
click at [320, 415] on img at bounding box center [307, 434] width 325 height 213
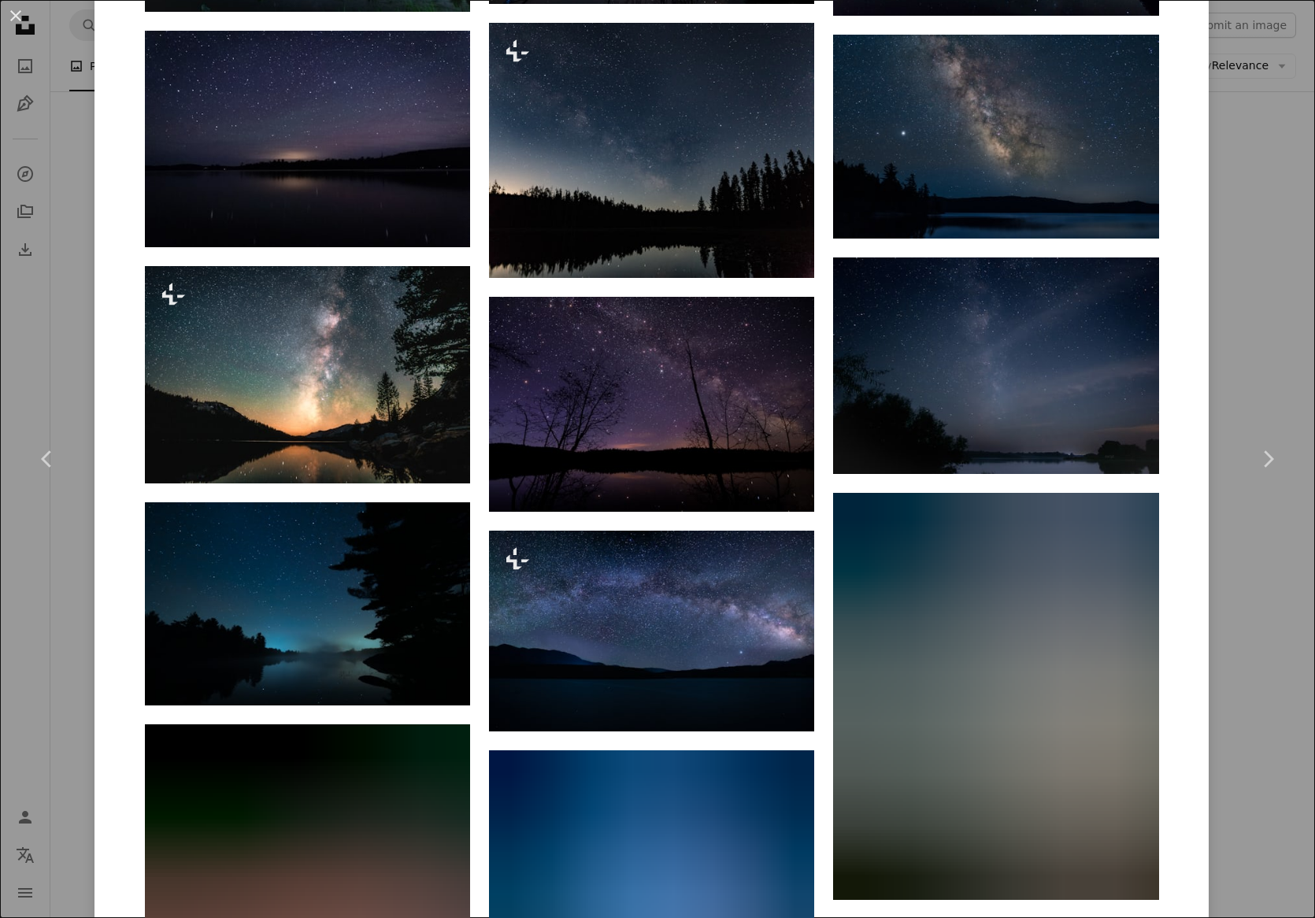
scroll to position [1654, 0]
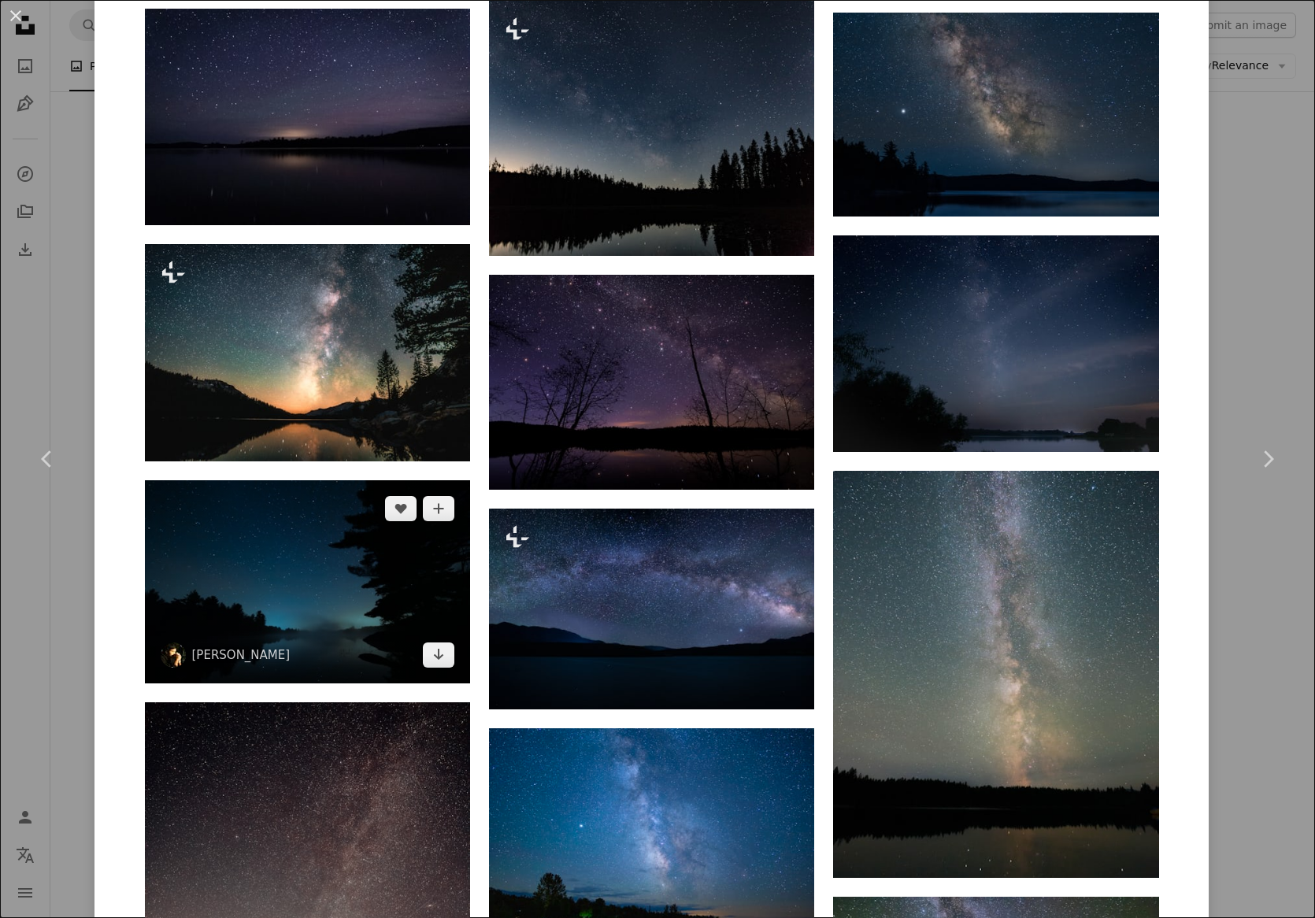
click at [349, 627] on img at bounding box center [307, 583] width 325 height 204
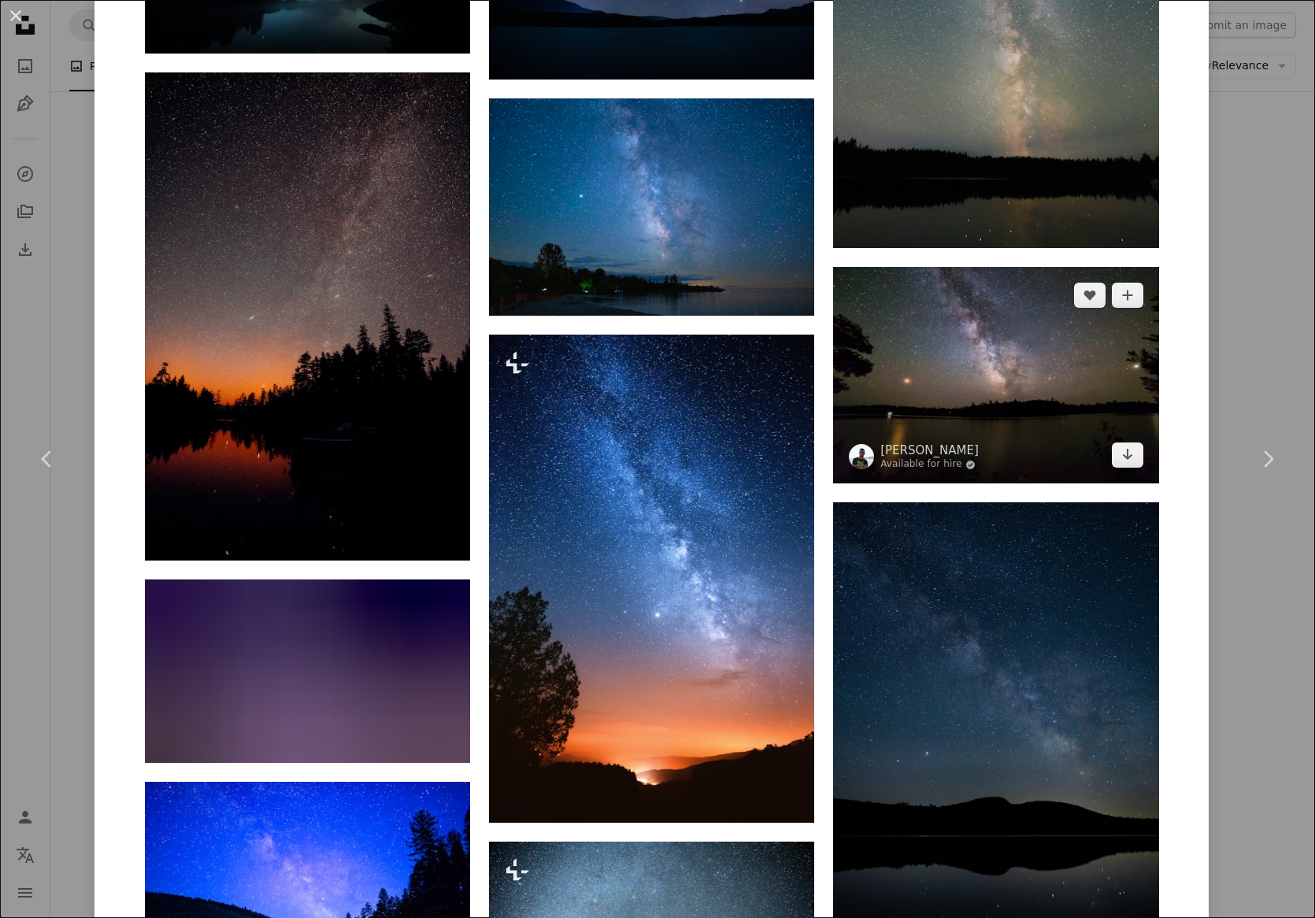
scroll to position [2521, 0]
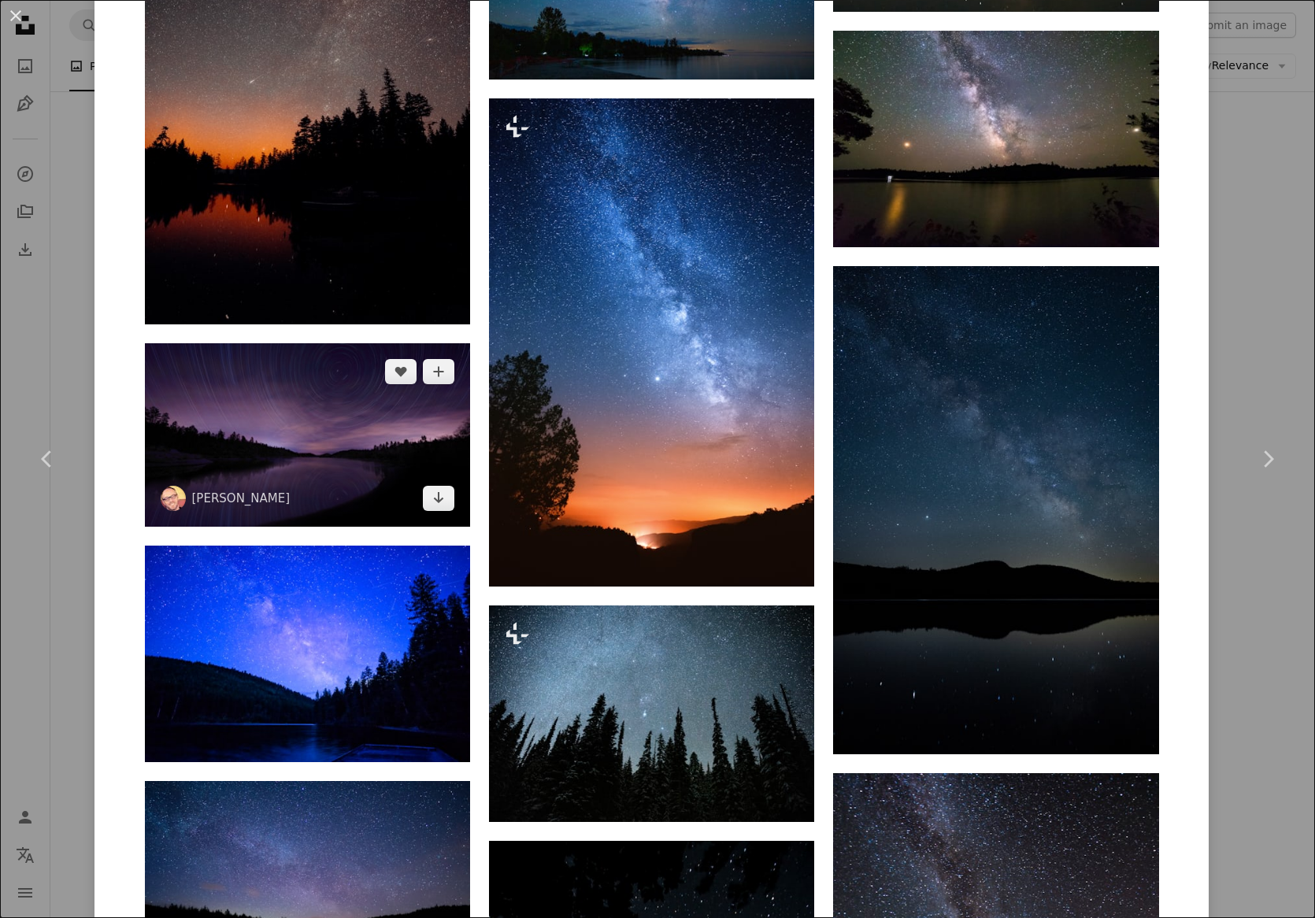
click at [357, 417] on img at bounding box center [307, 434] width 325 height 183
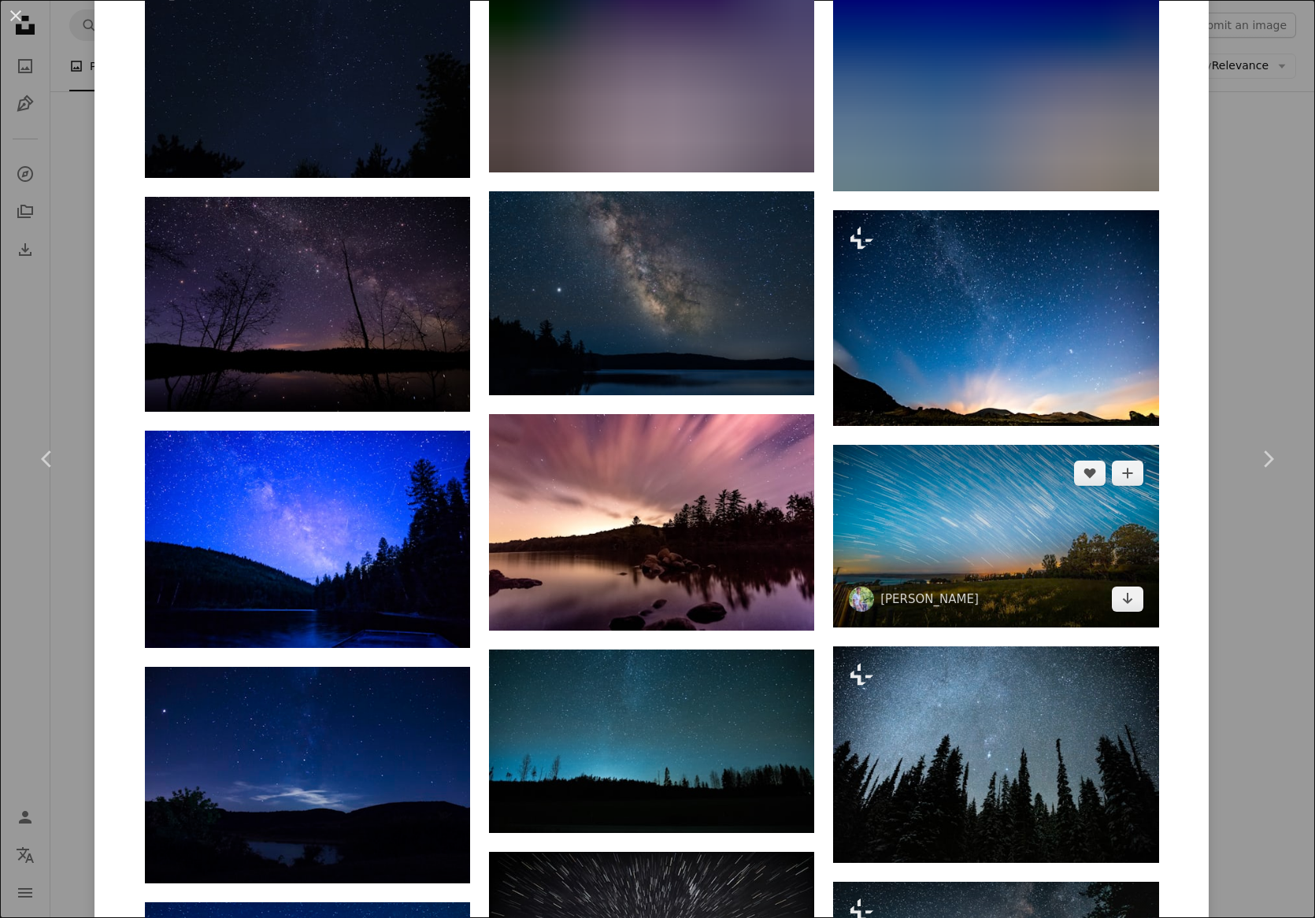
scroll to position [2915, 0]
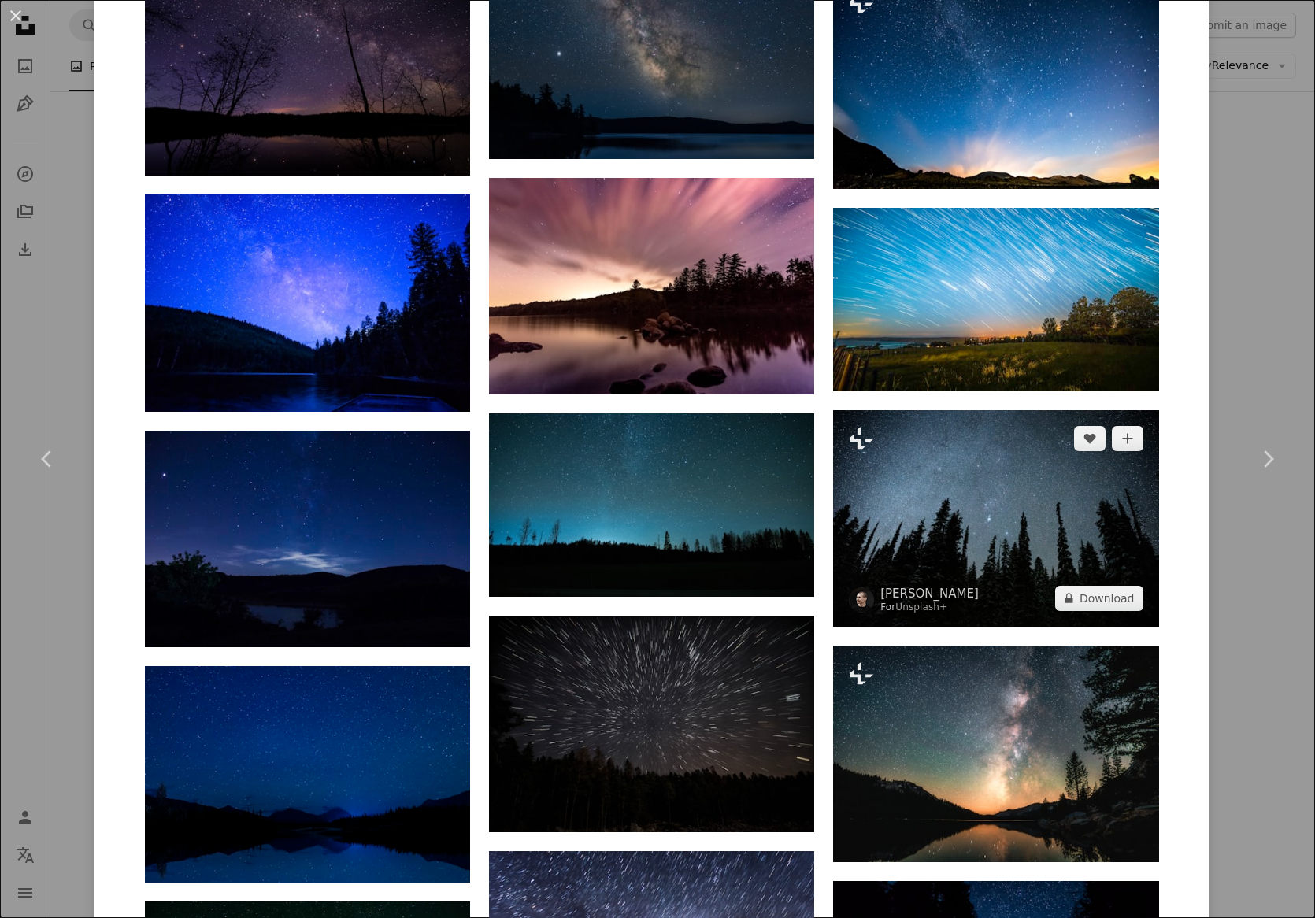
click at [1041, 496] on img at bounding box center [995, 518] width 325 height 217
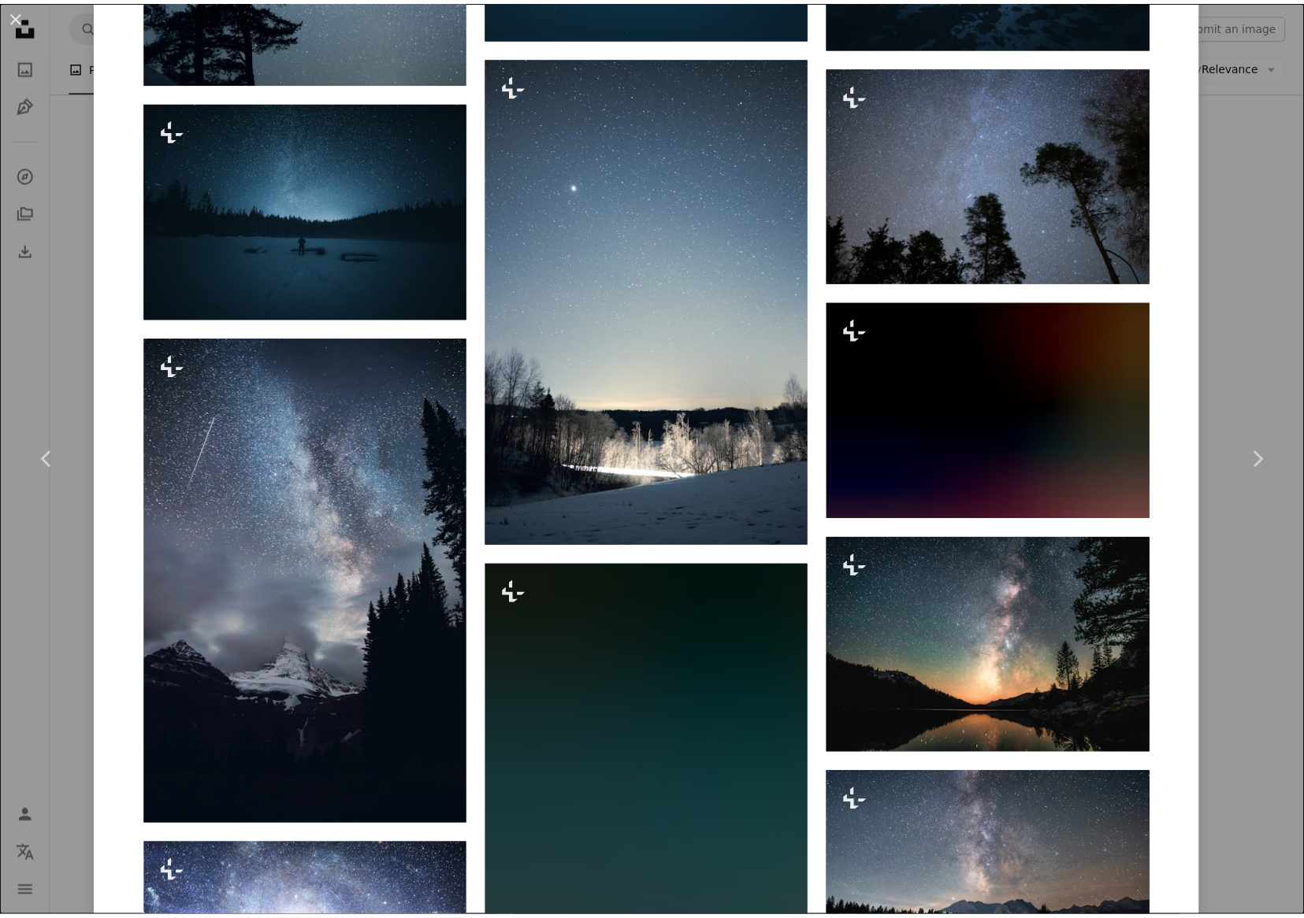
scroll to position [1969, 0]
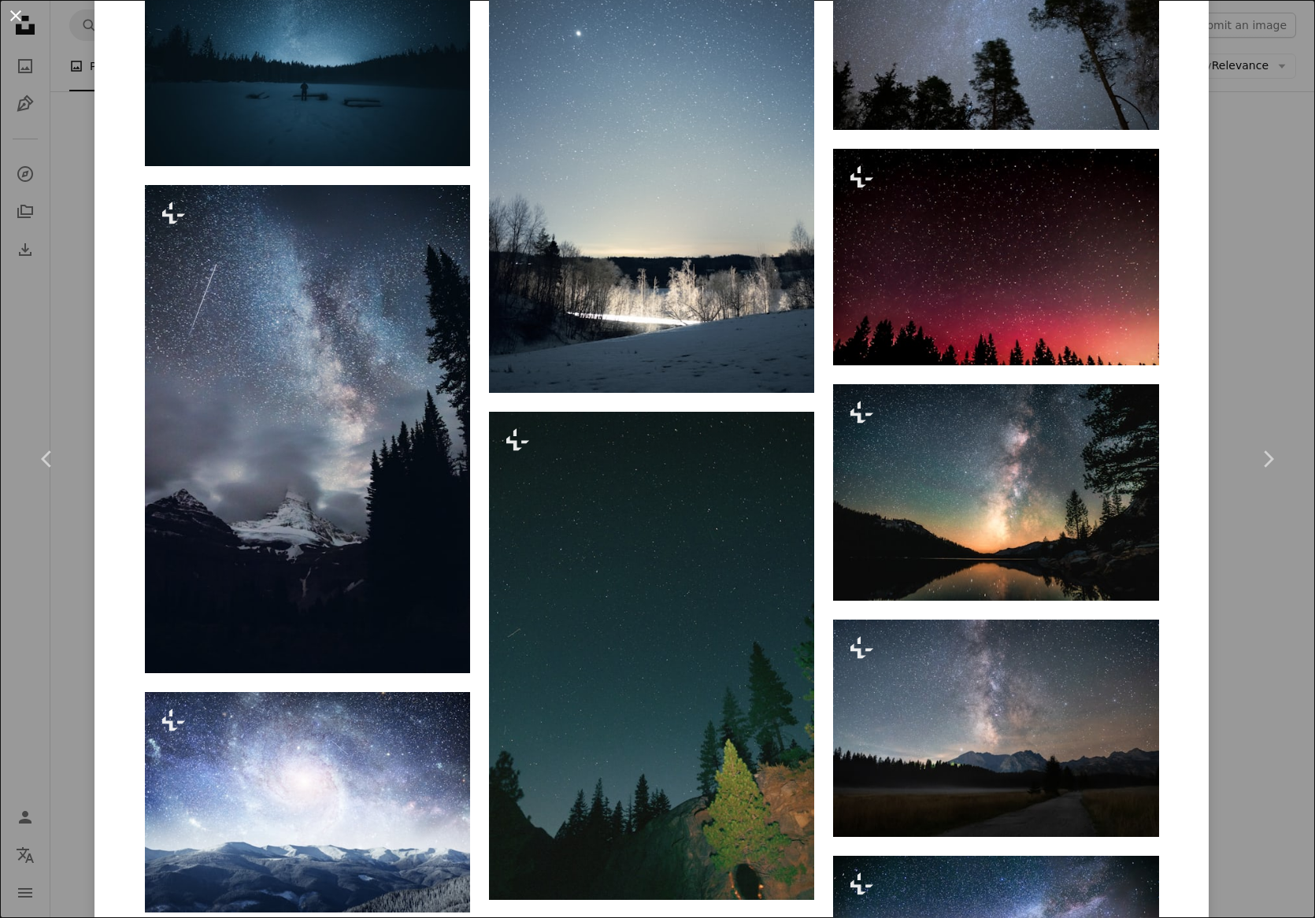
click at [18, 15] on button "An X shape" at bounding box center [15, 15] width 19 height 19
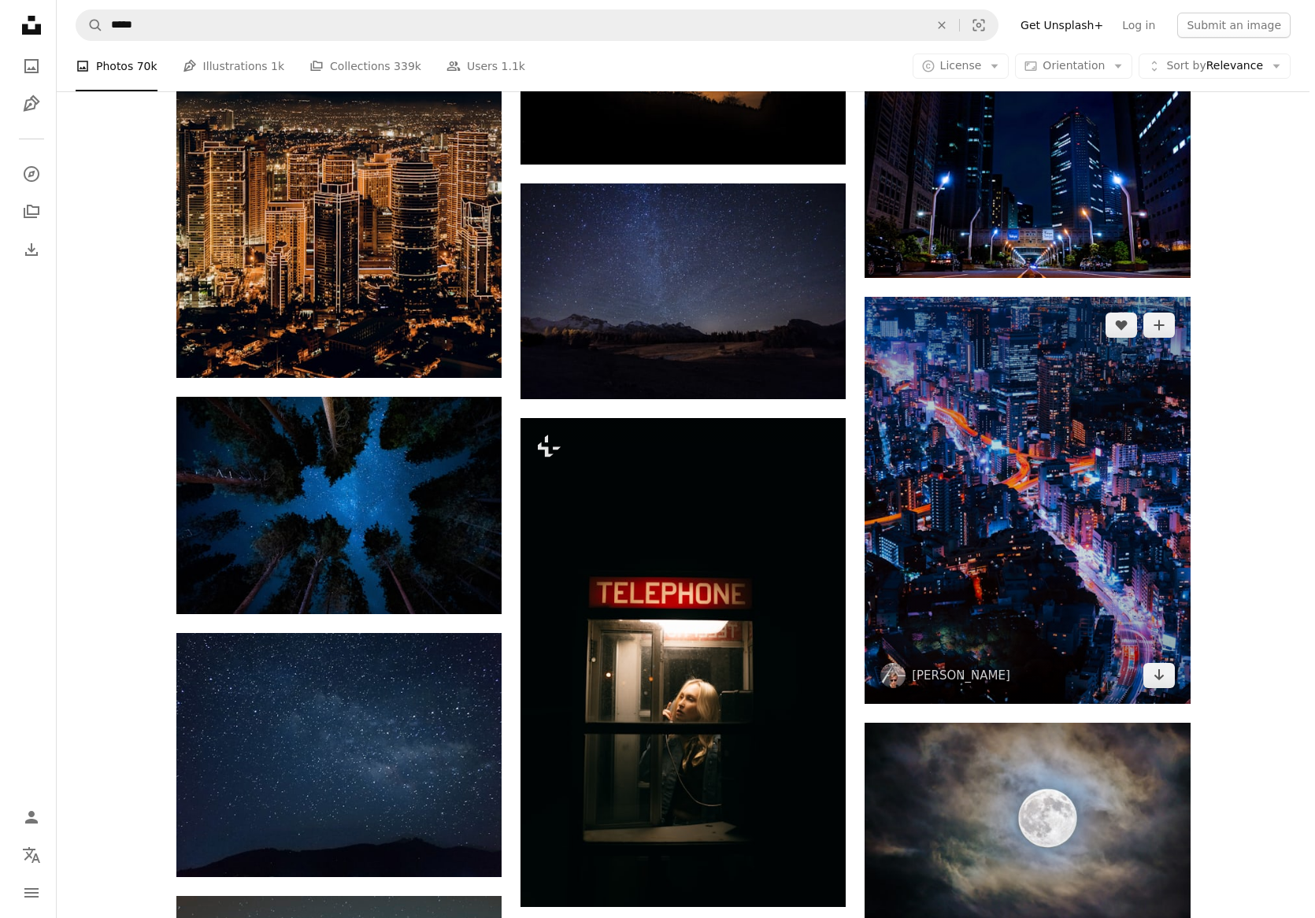
scroll to position [10477, 0]
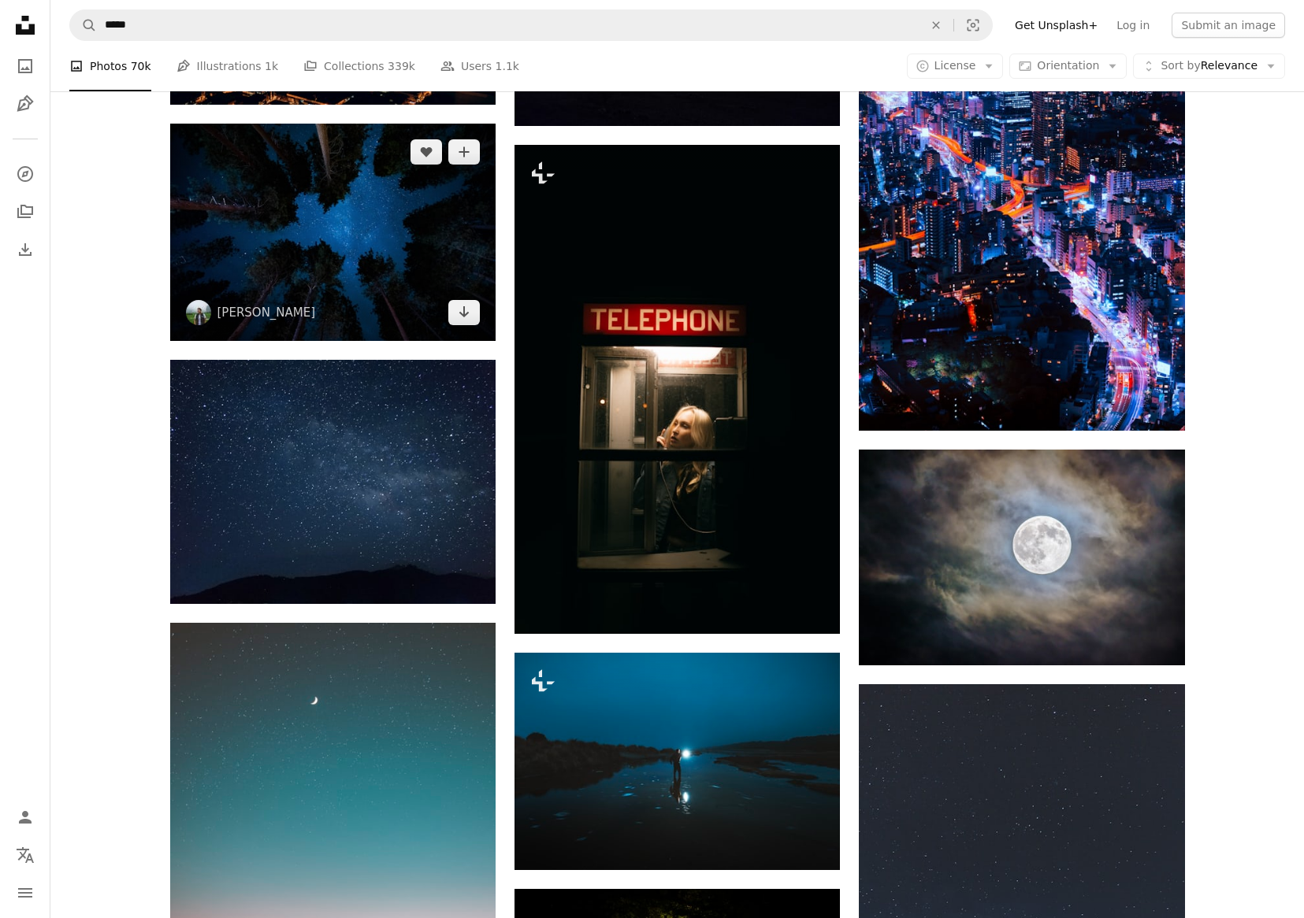
click at [336, 244] on img at bounding box center [332, 232] width 325 height 217
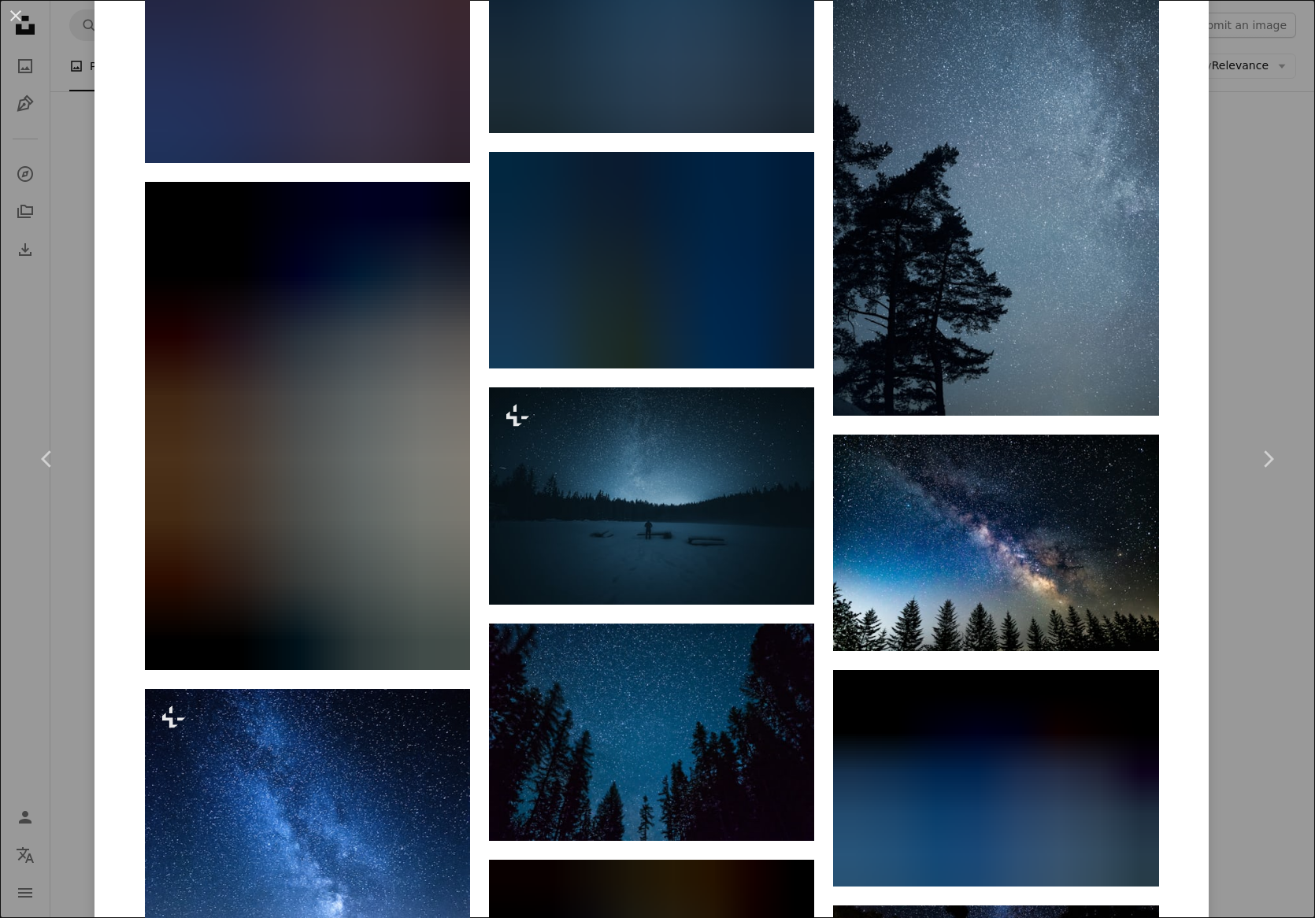
scroll to position [3860, 0]
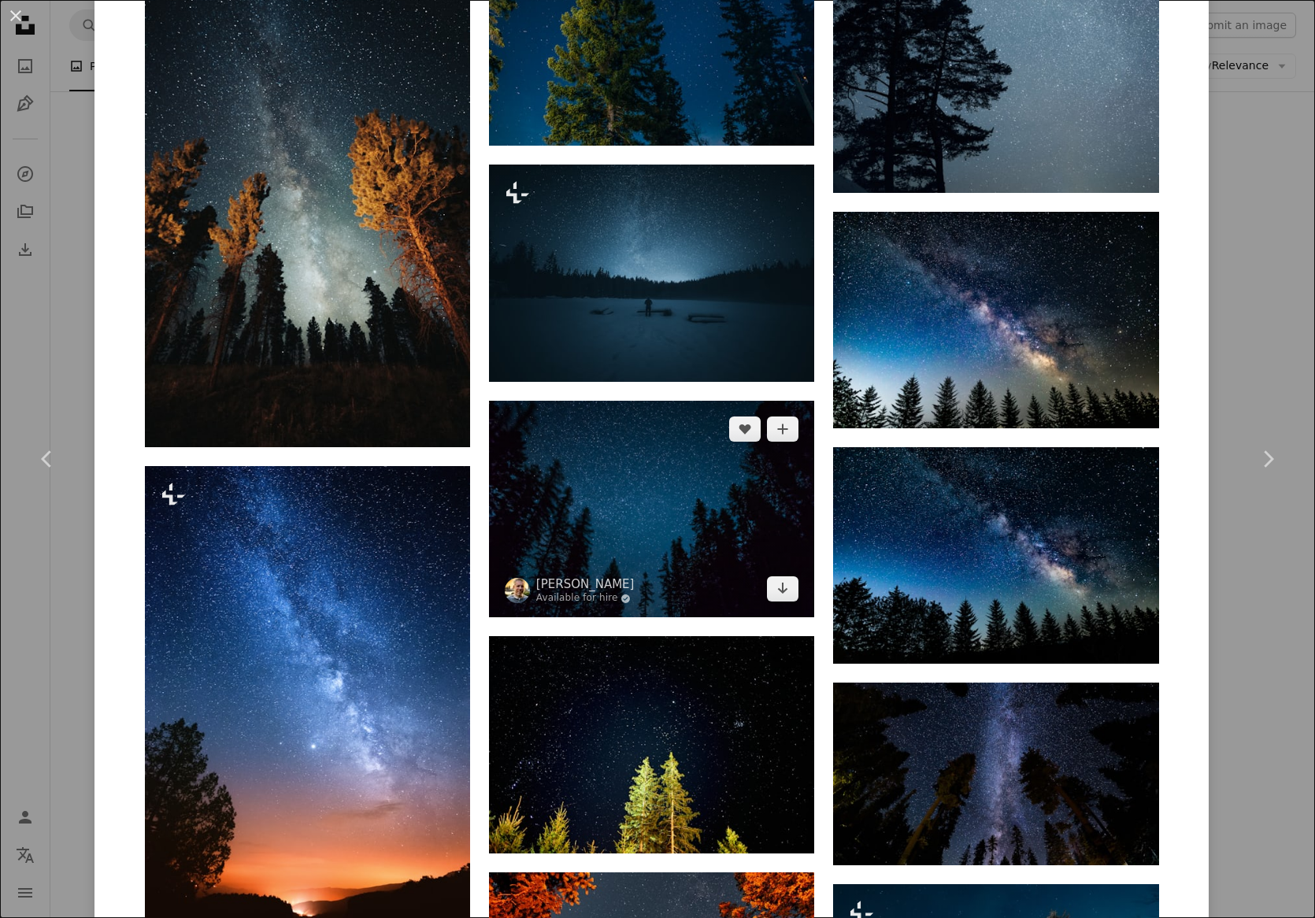
click at [734, 507] on img at bounding box center [651, 509] width 325 height 217
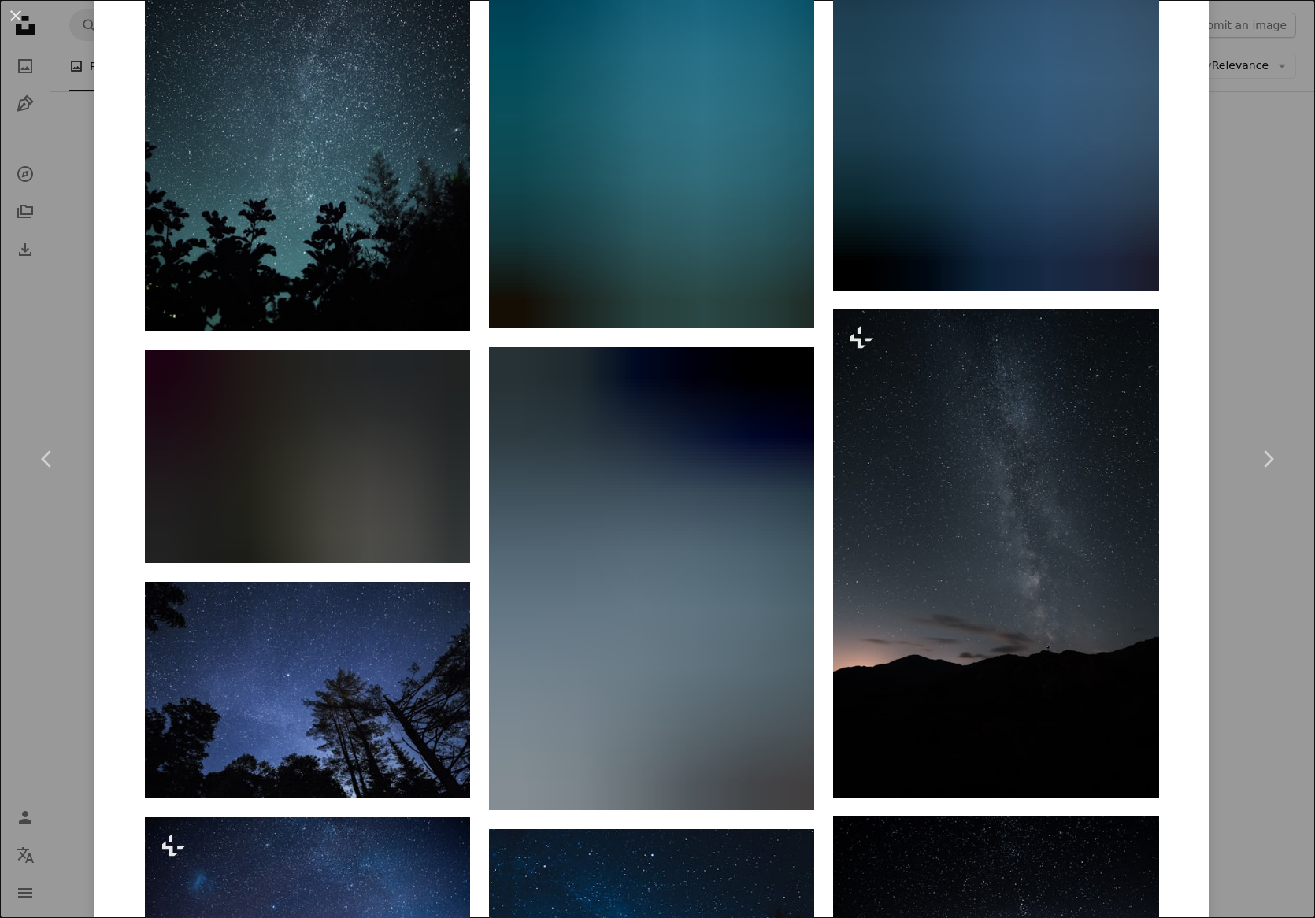
scroll to position [6826, 0]
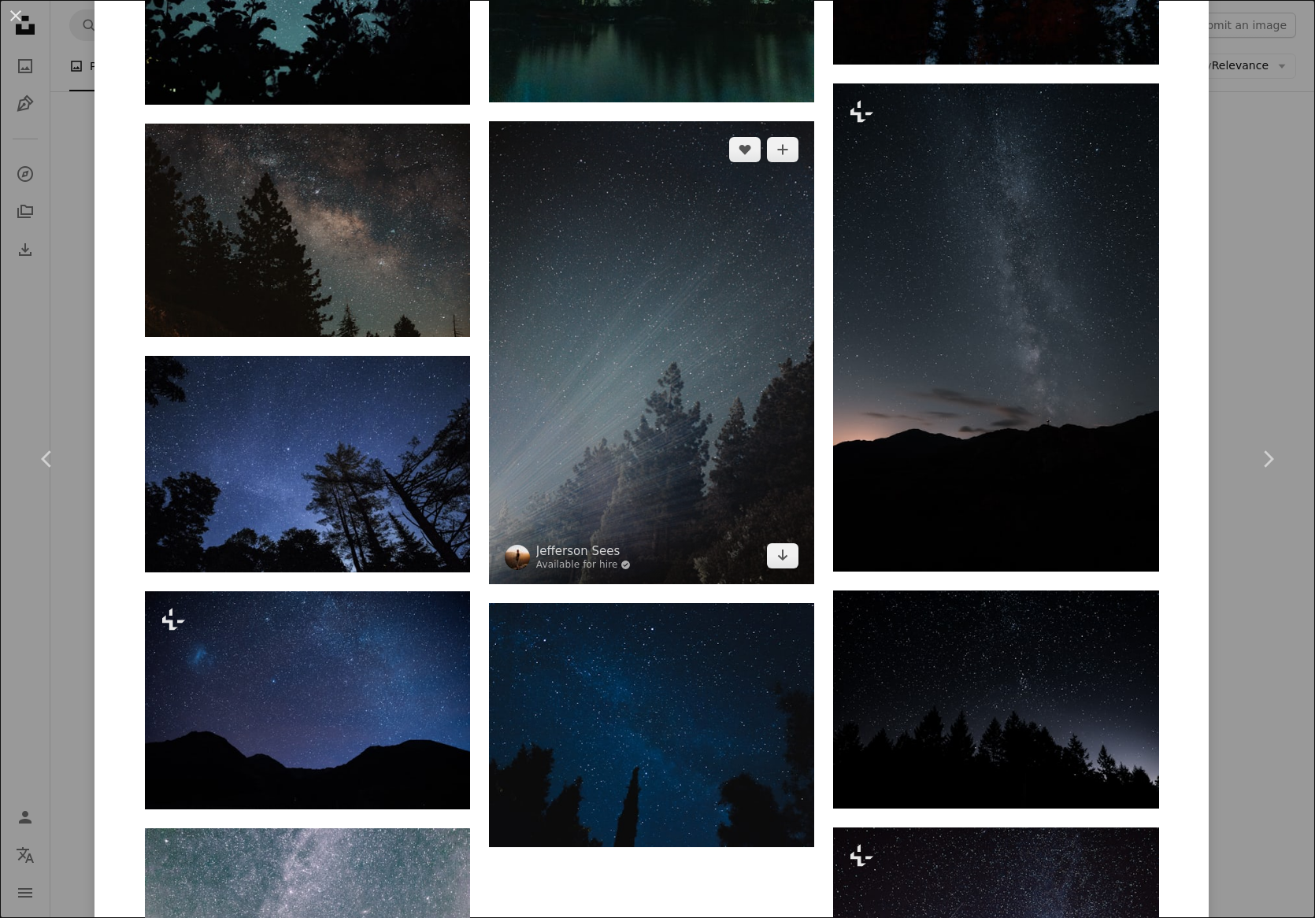
click at [733, 408] on img at bounding box center [651, 352] width 325 height 463
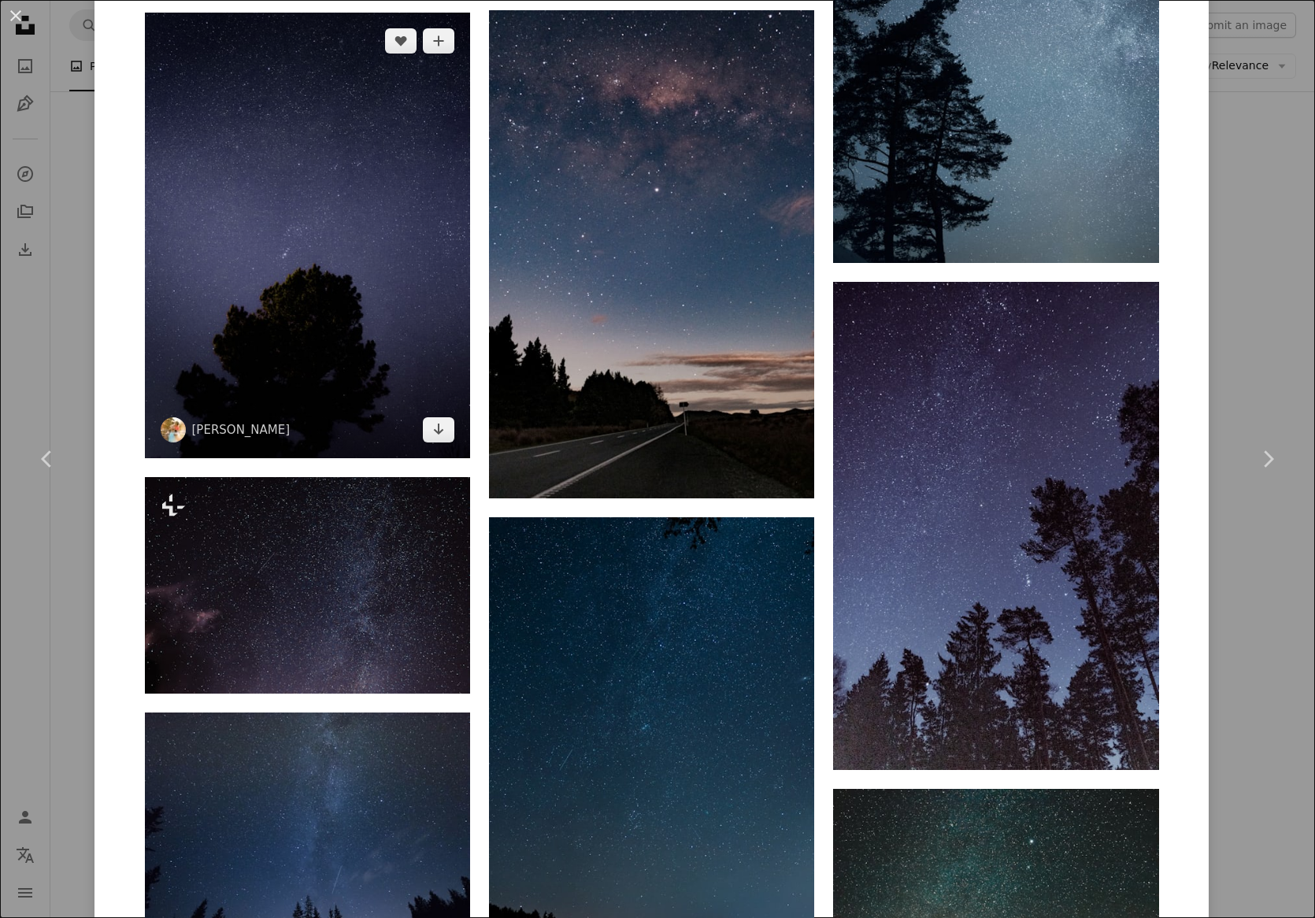
scroll to position [2599, 0]
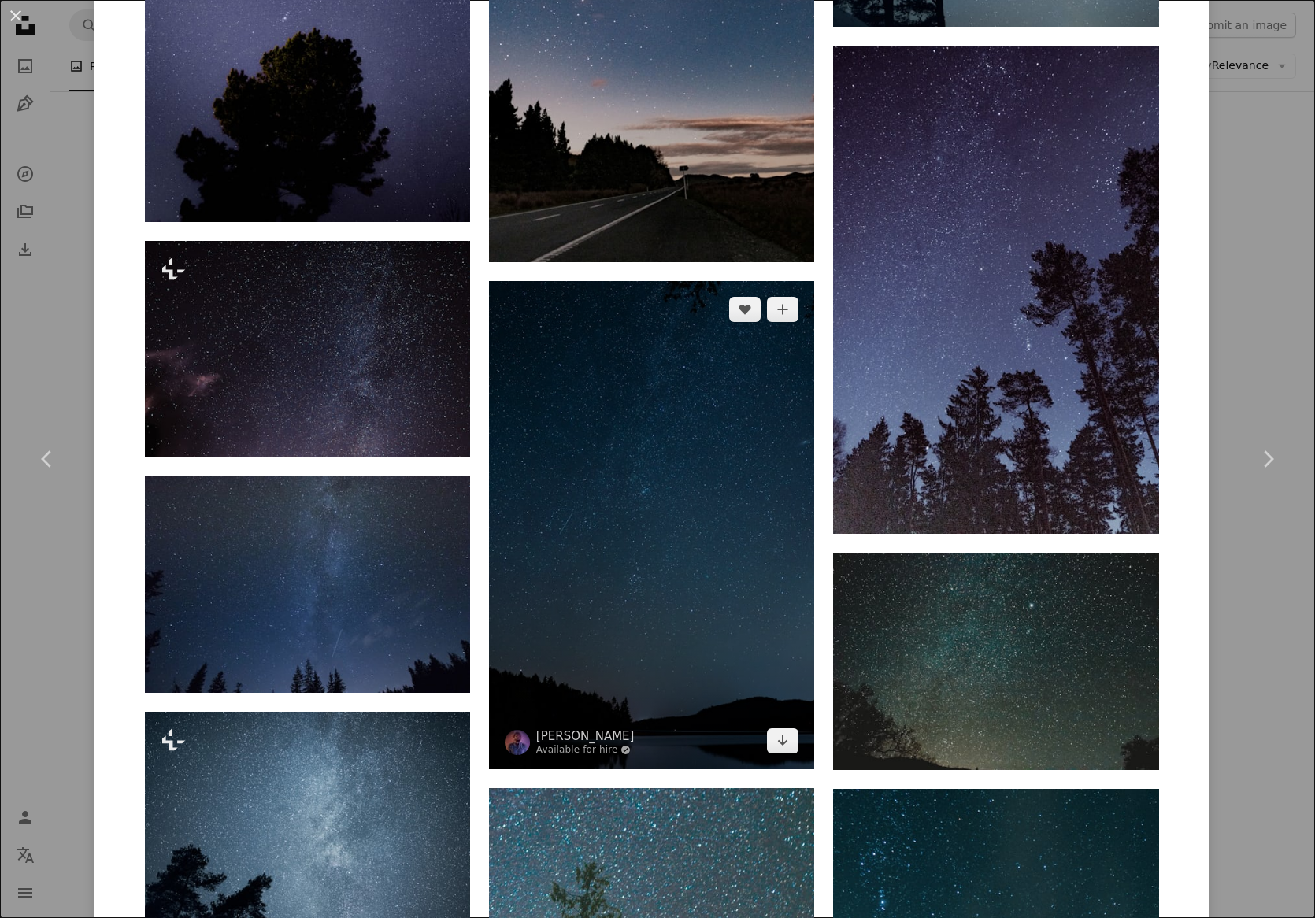
click at [763, 433] on img at bounding box center [651, 525] width 325 height 488
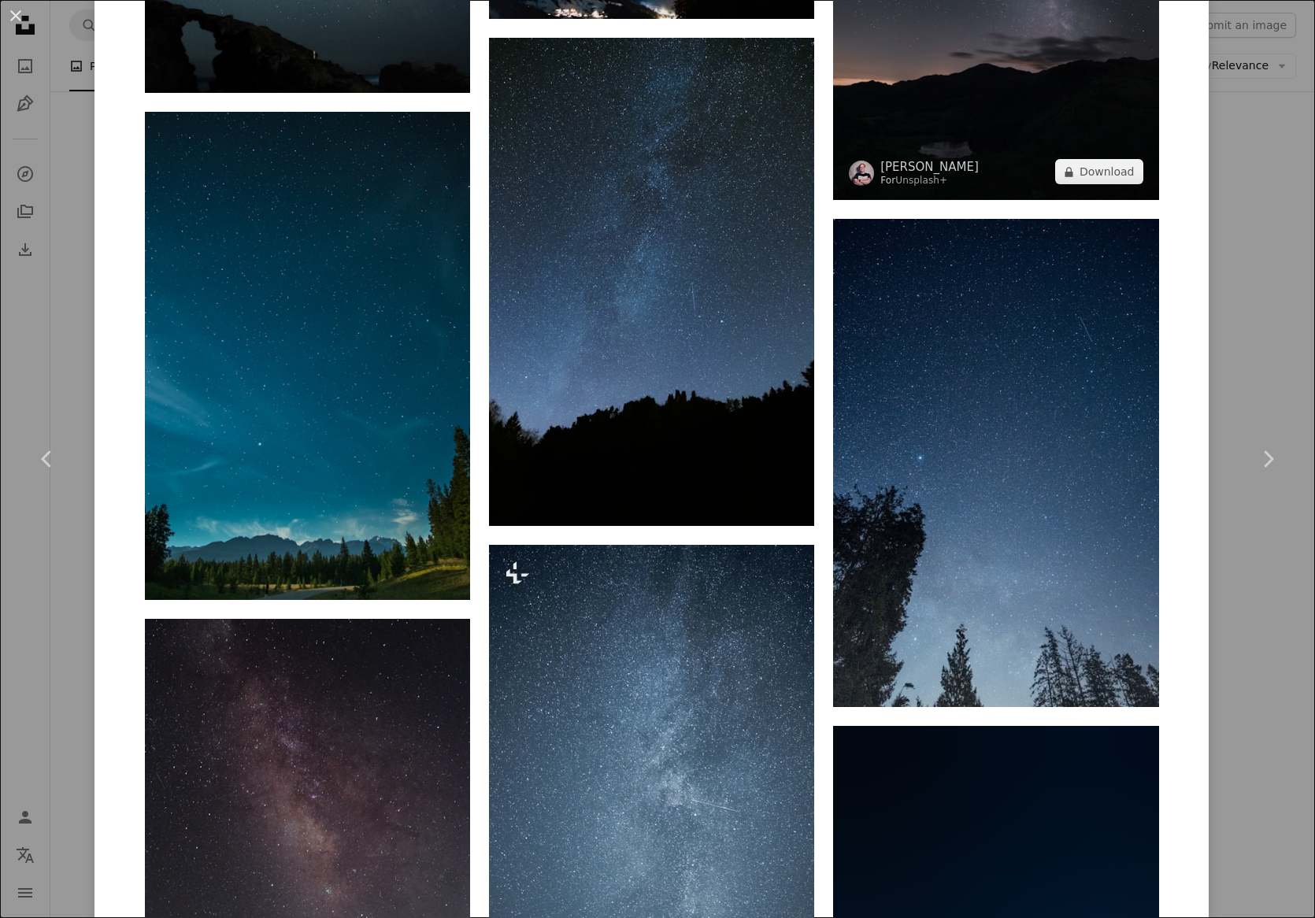
scroll to position [4175, 0]
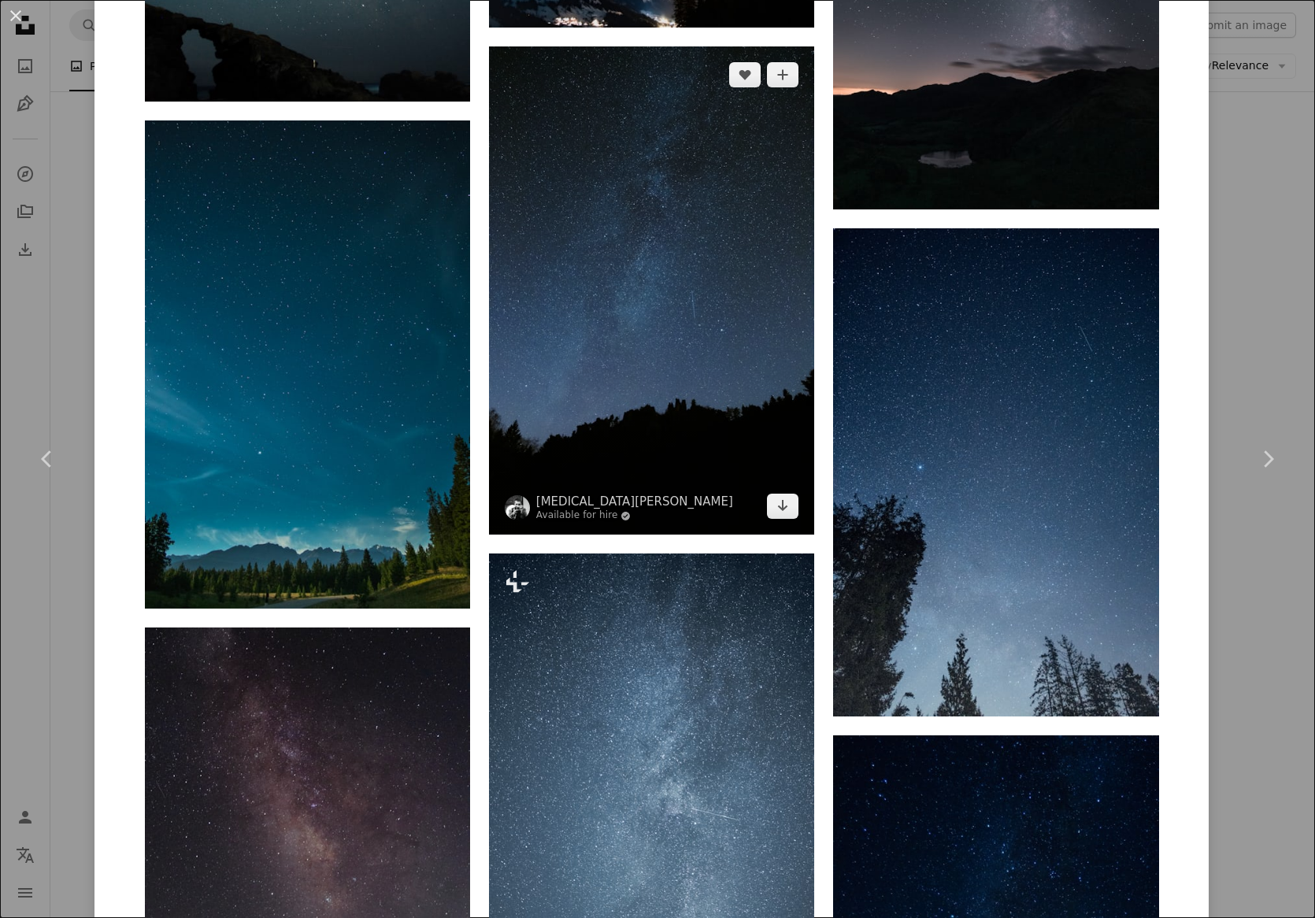
click at [757, 321] on img at bounding box center [651, 290] width 325 height 488
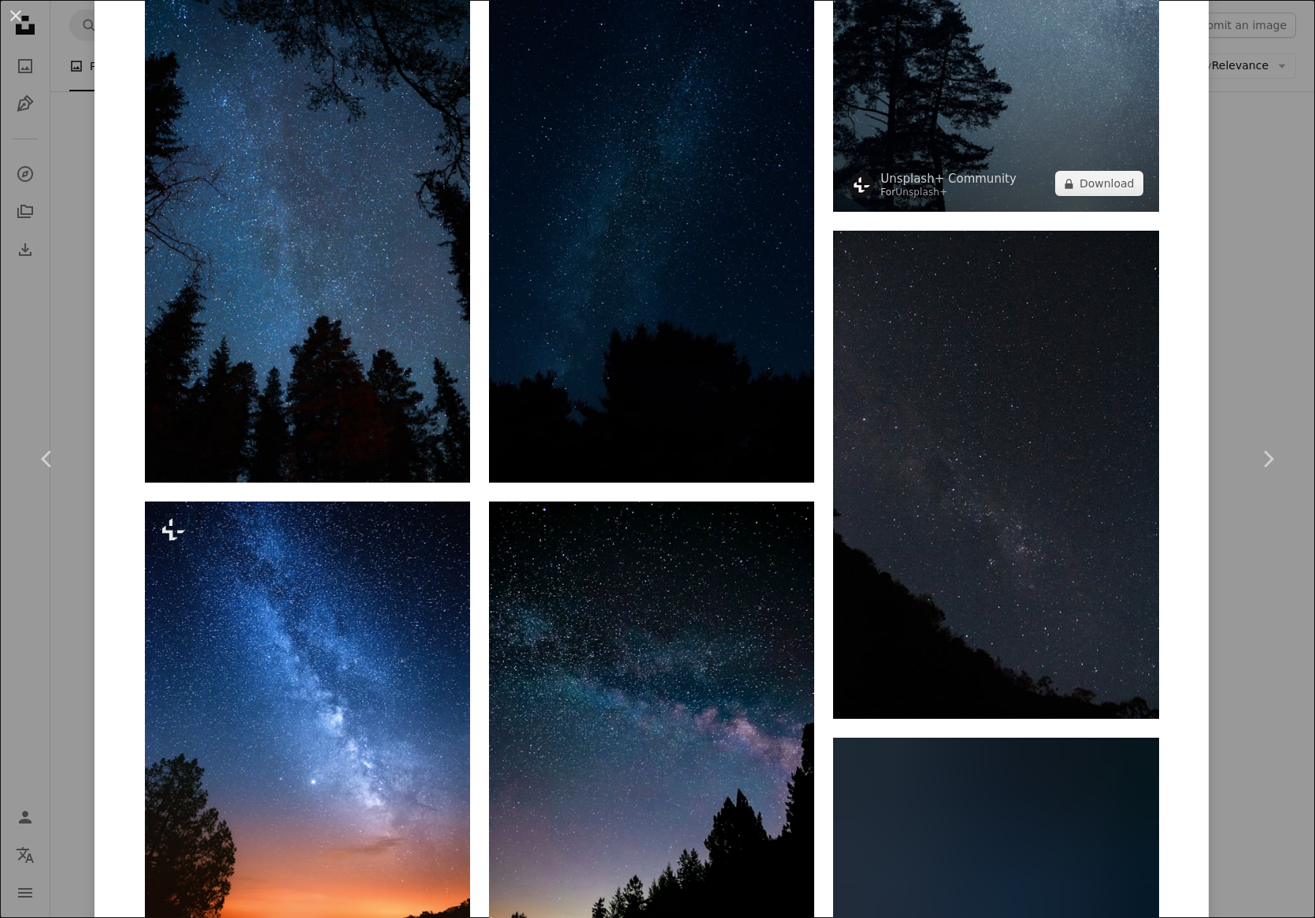
scroll to position [2206, 0]
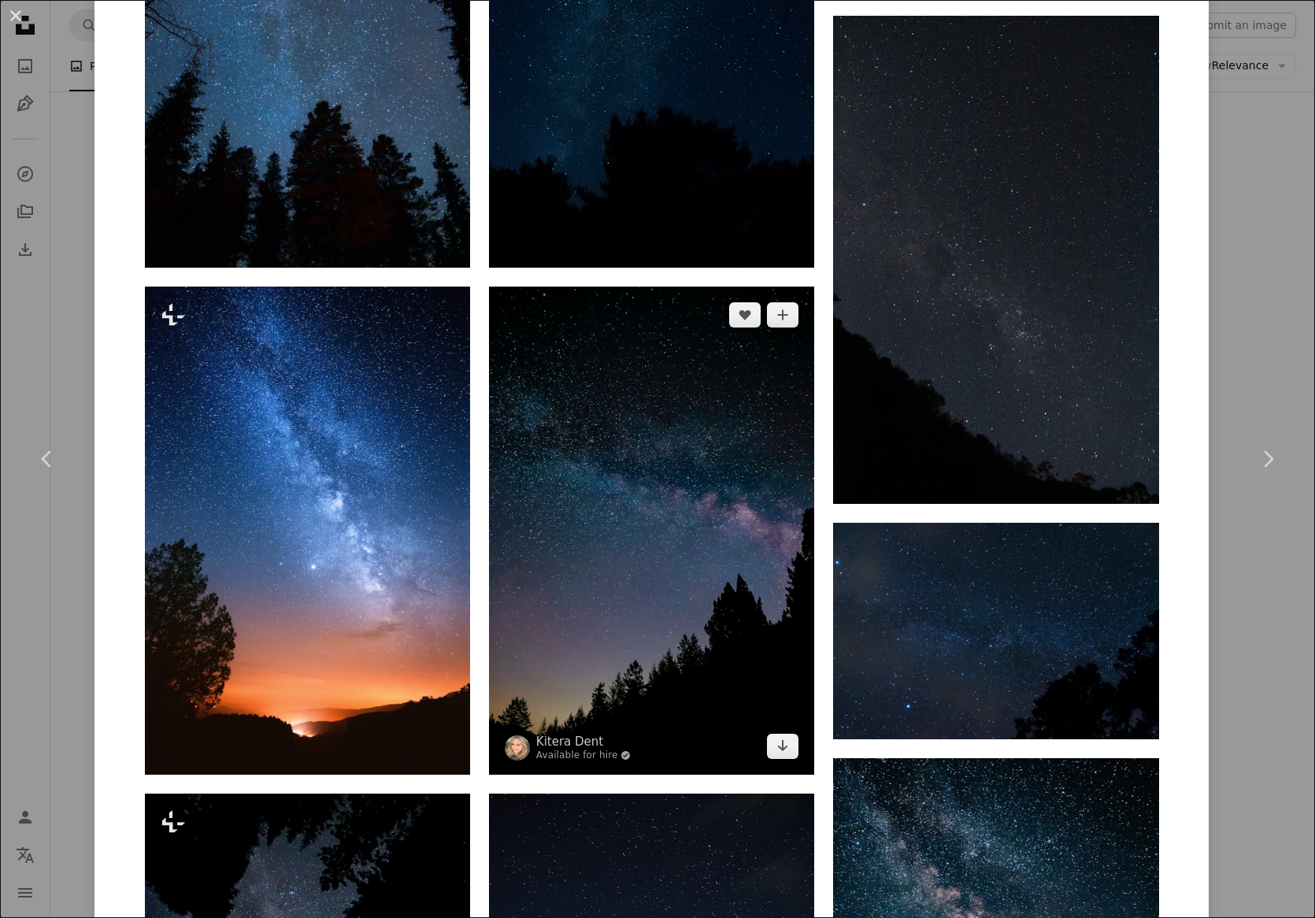
click at [693, 503] on img at bounding box center [651, 531] width 325 height 488
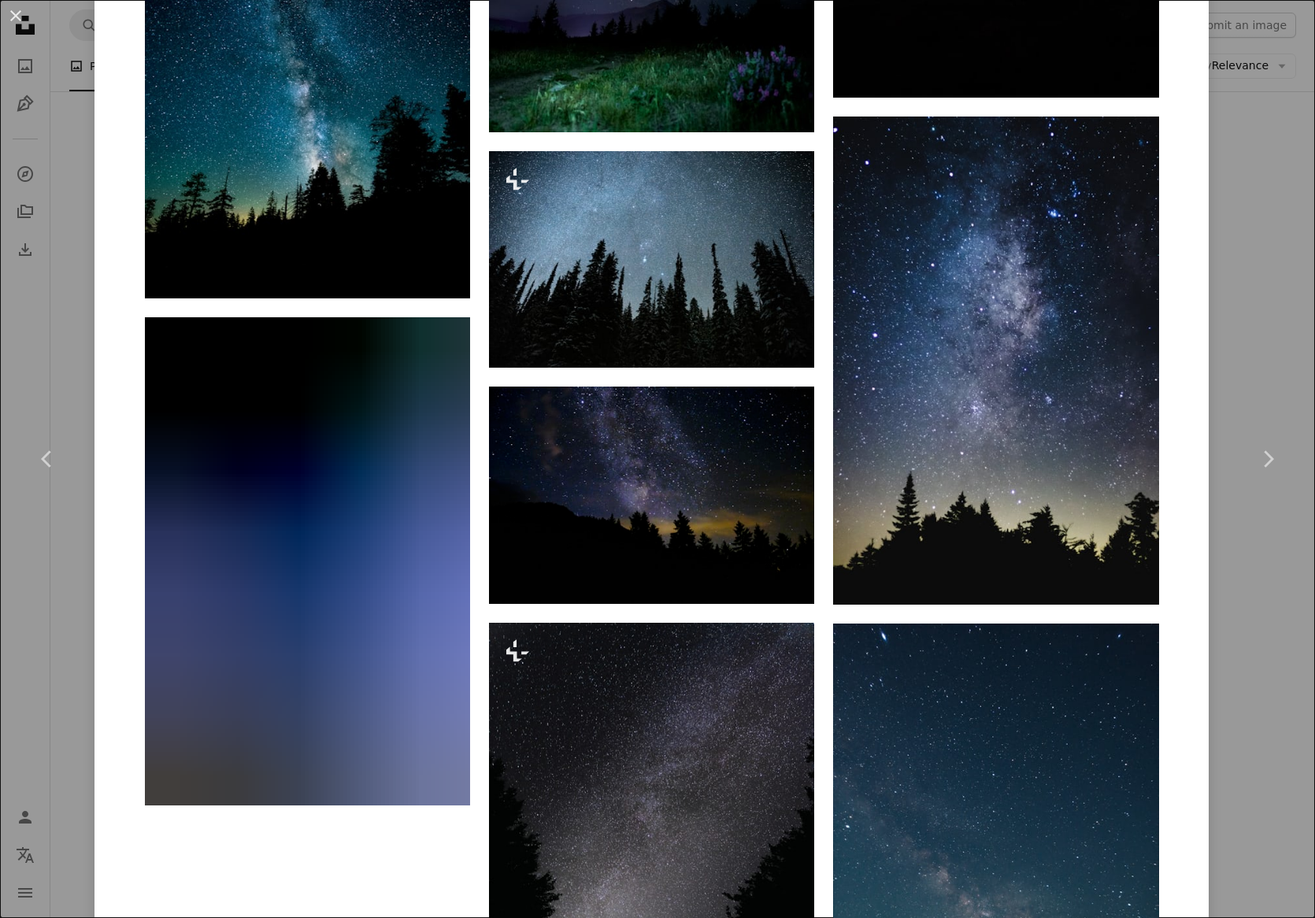
scroll to position [3308, 0]
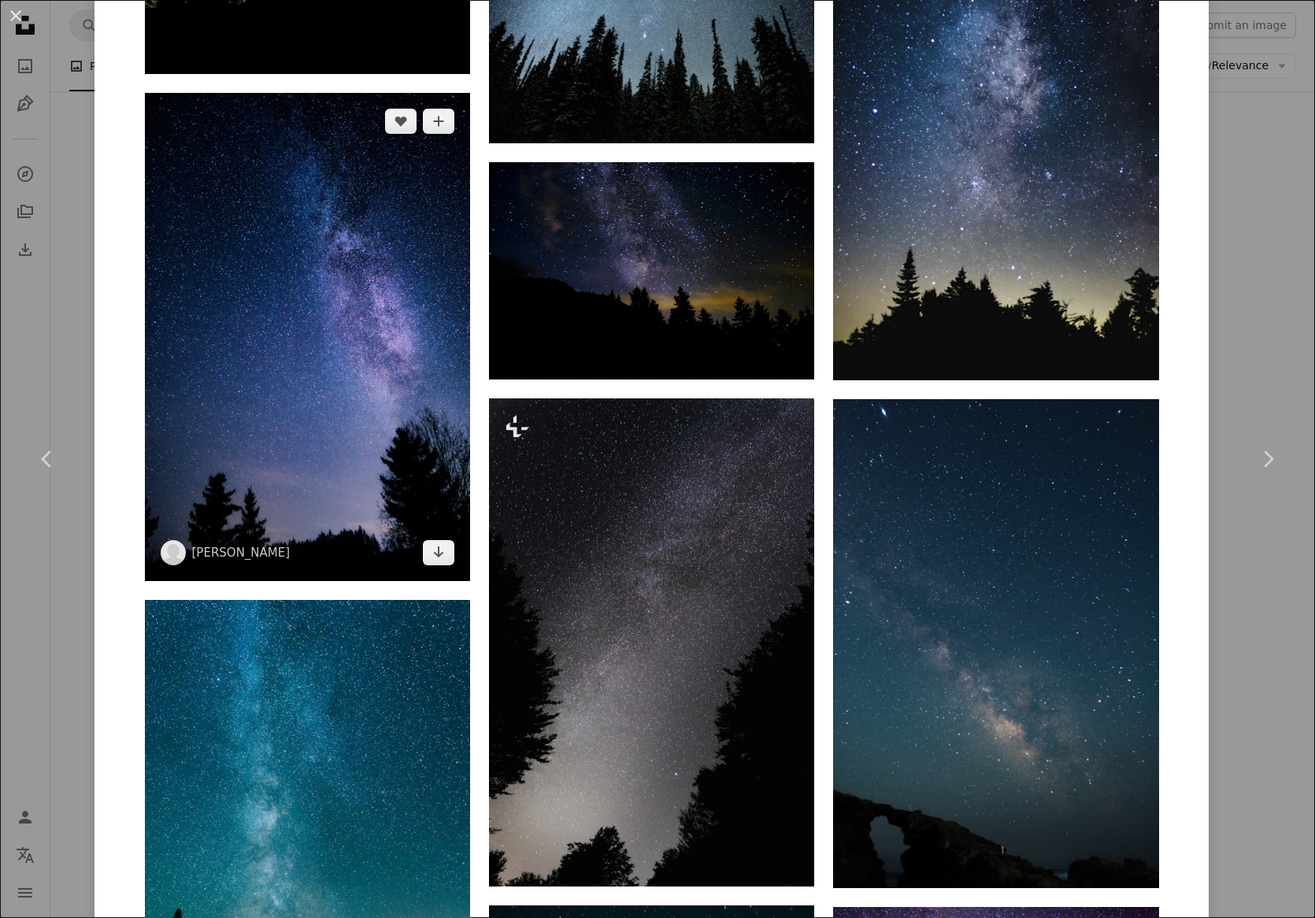
click at [413, 384] on img at bounding box center [307, 337] width 325 height 488
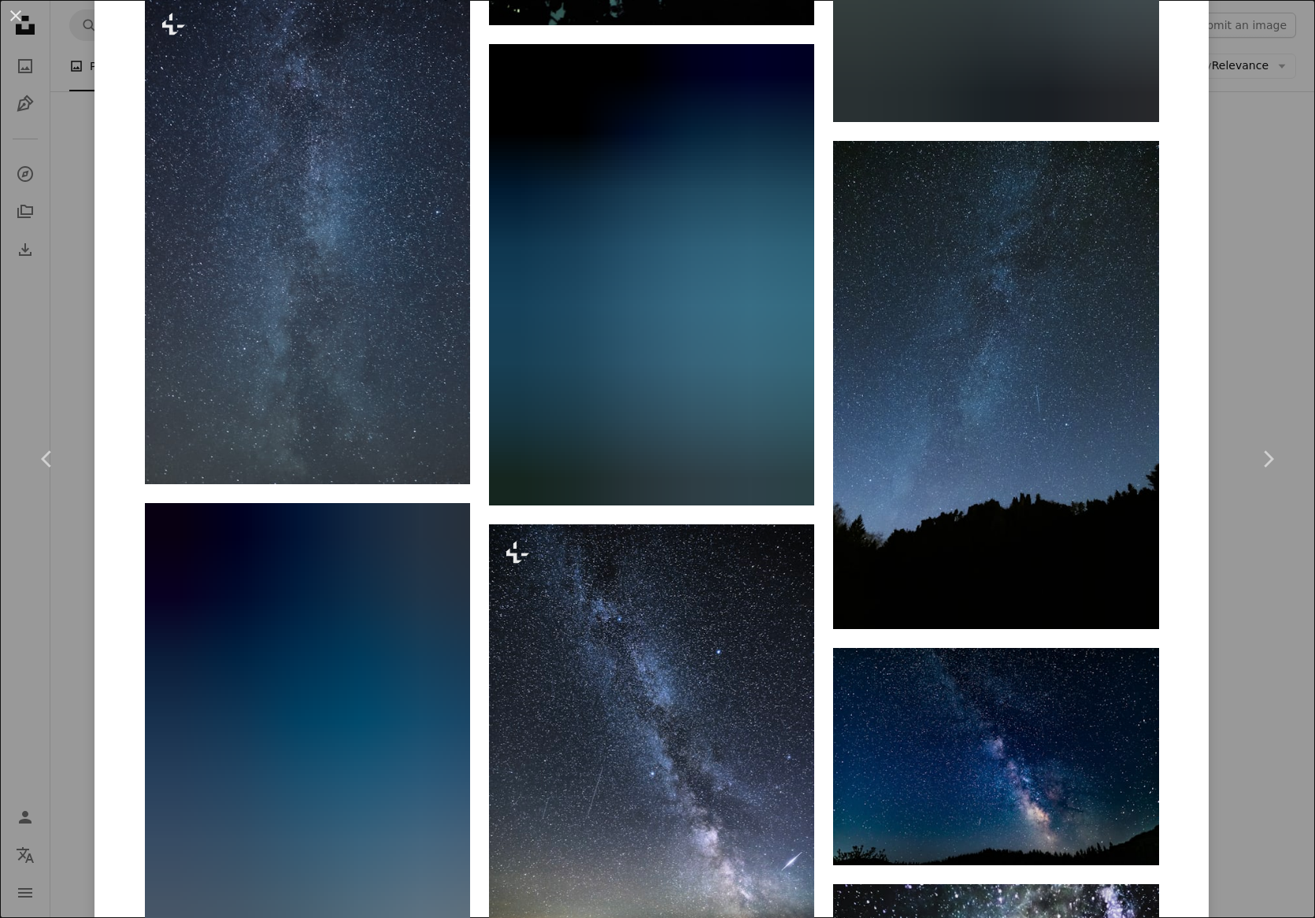
scroll to position [4569, 0]
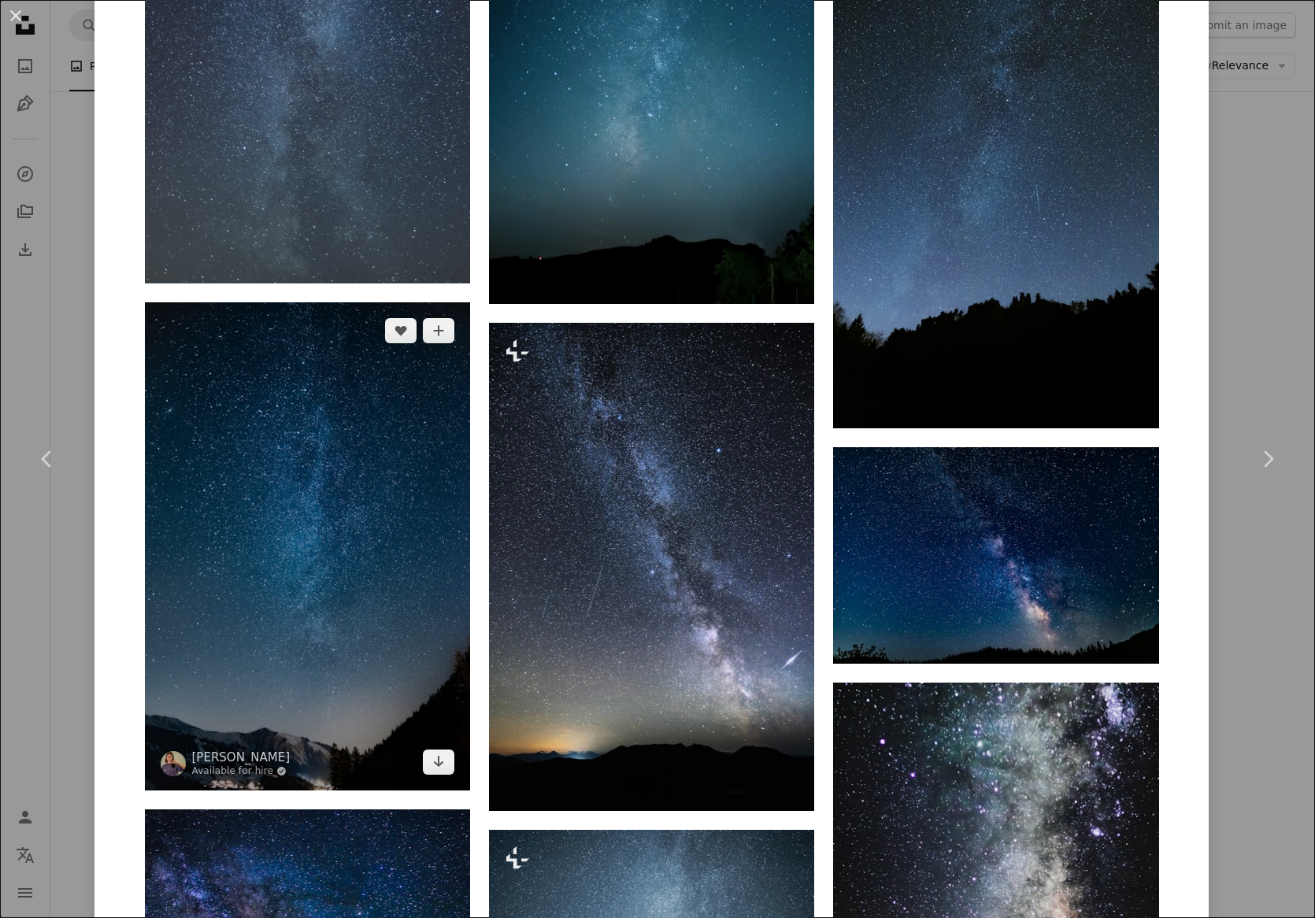
click at [377, 529] on img at bounding box center [307, 546] width 325 height 488
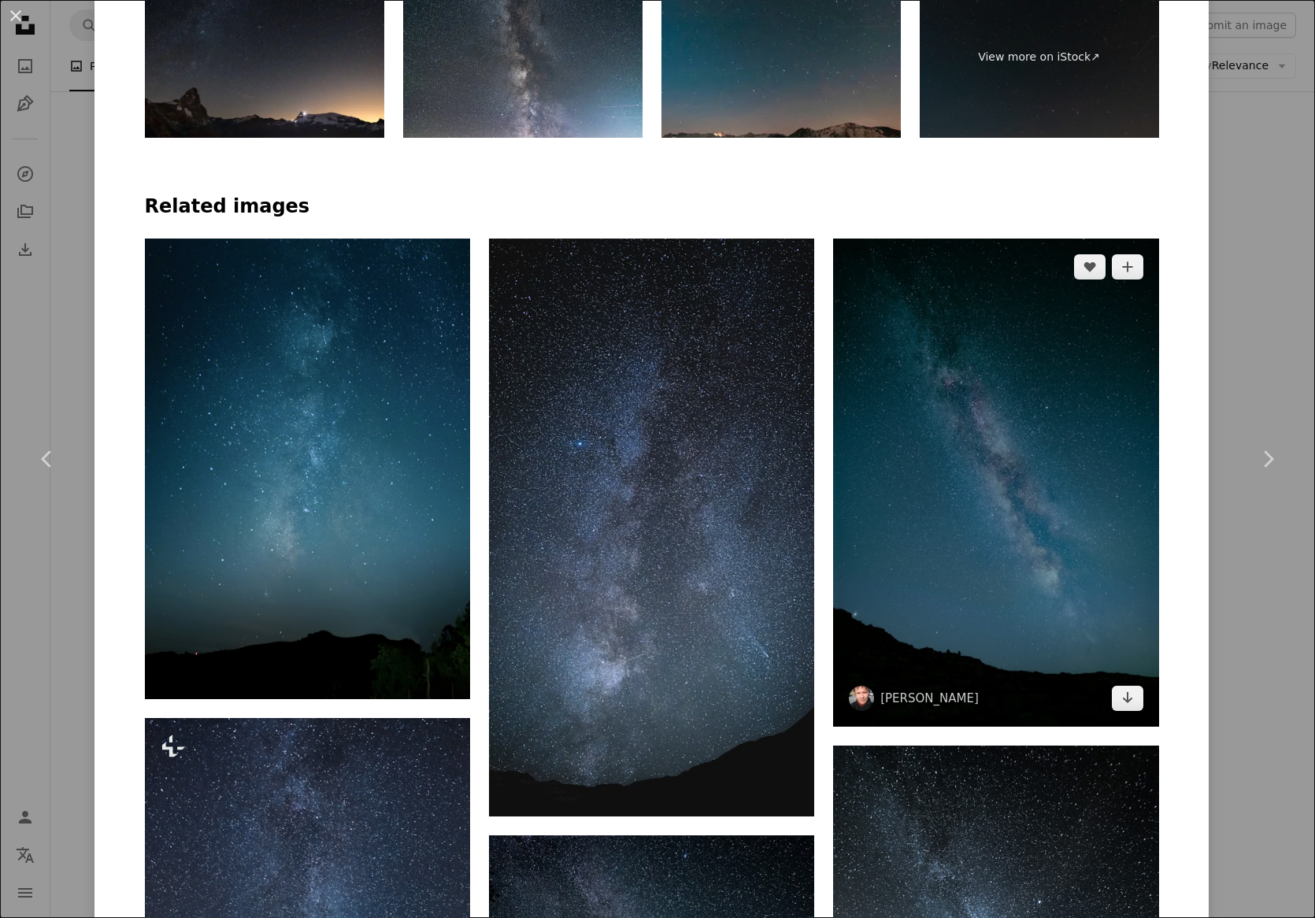
scroll to position [1339, 0]
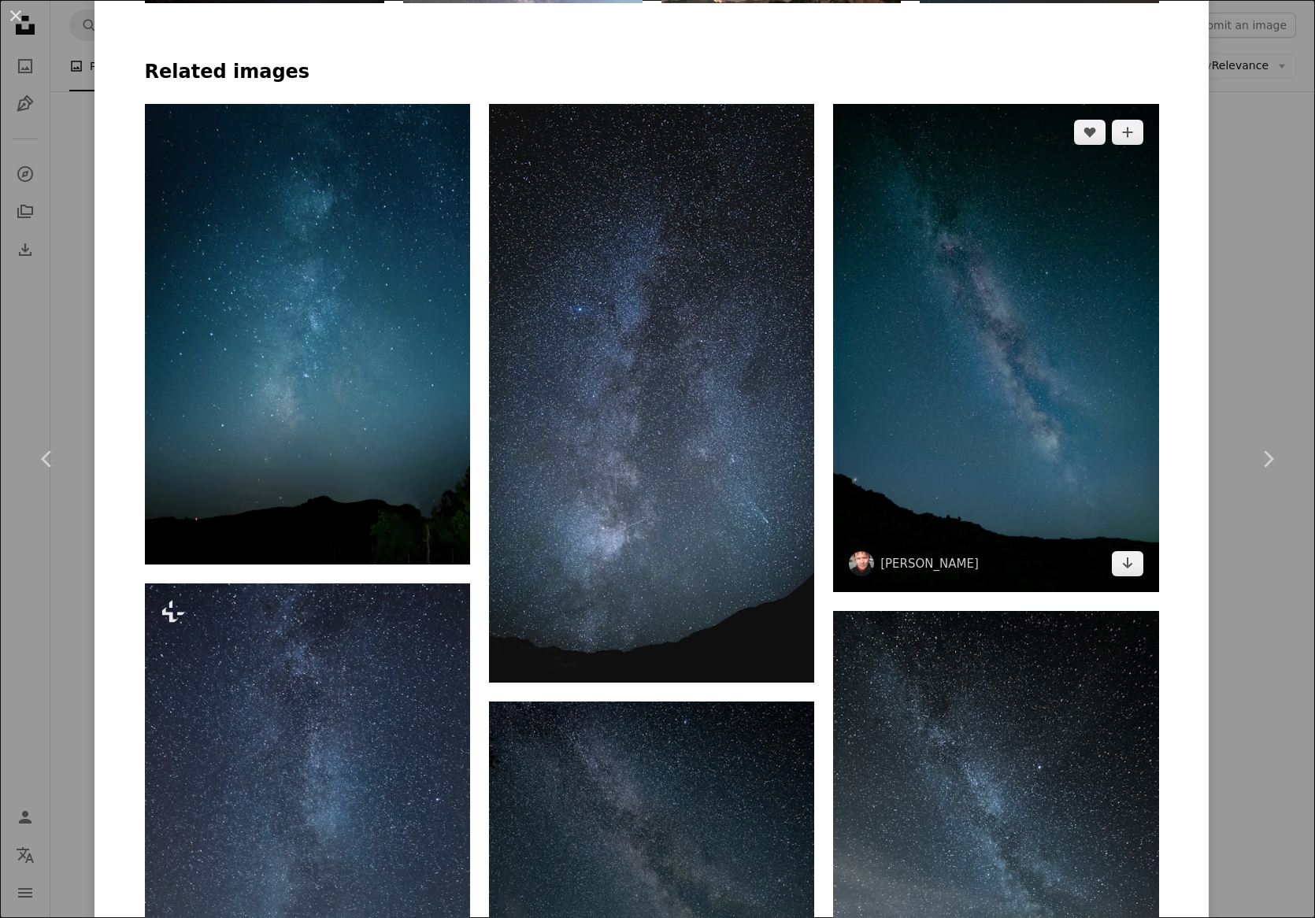
click at [1068, 406] on img at bounding box center [995, 348] width 325 height 488
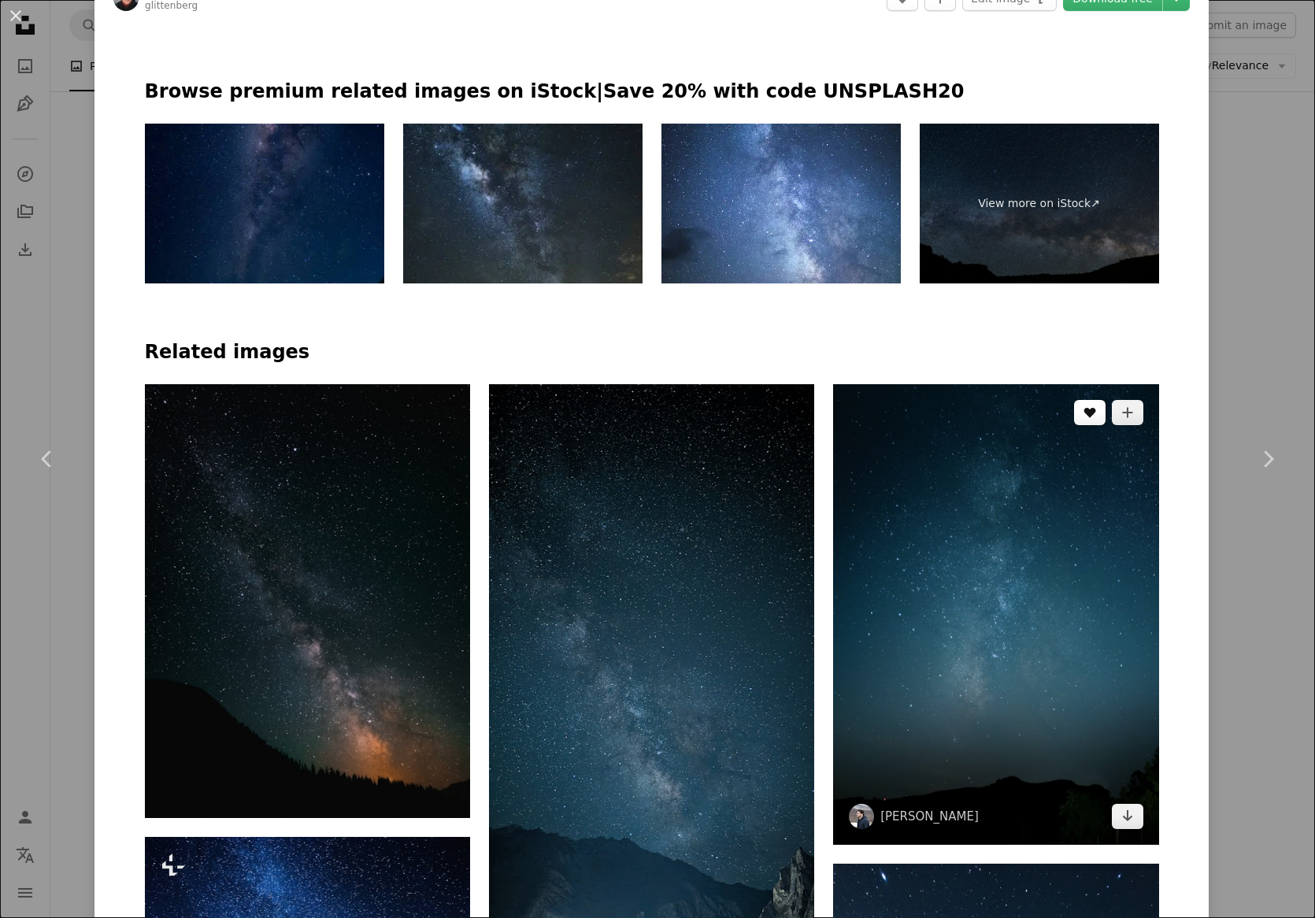
scroll to position [1260, 0]
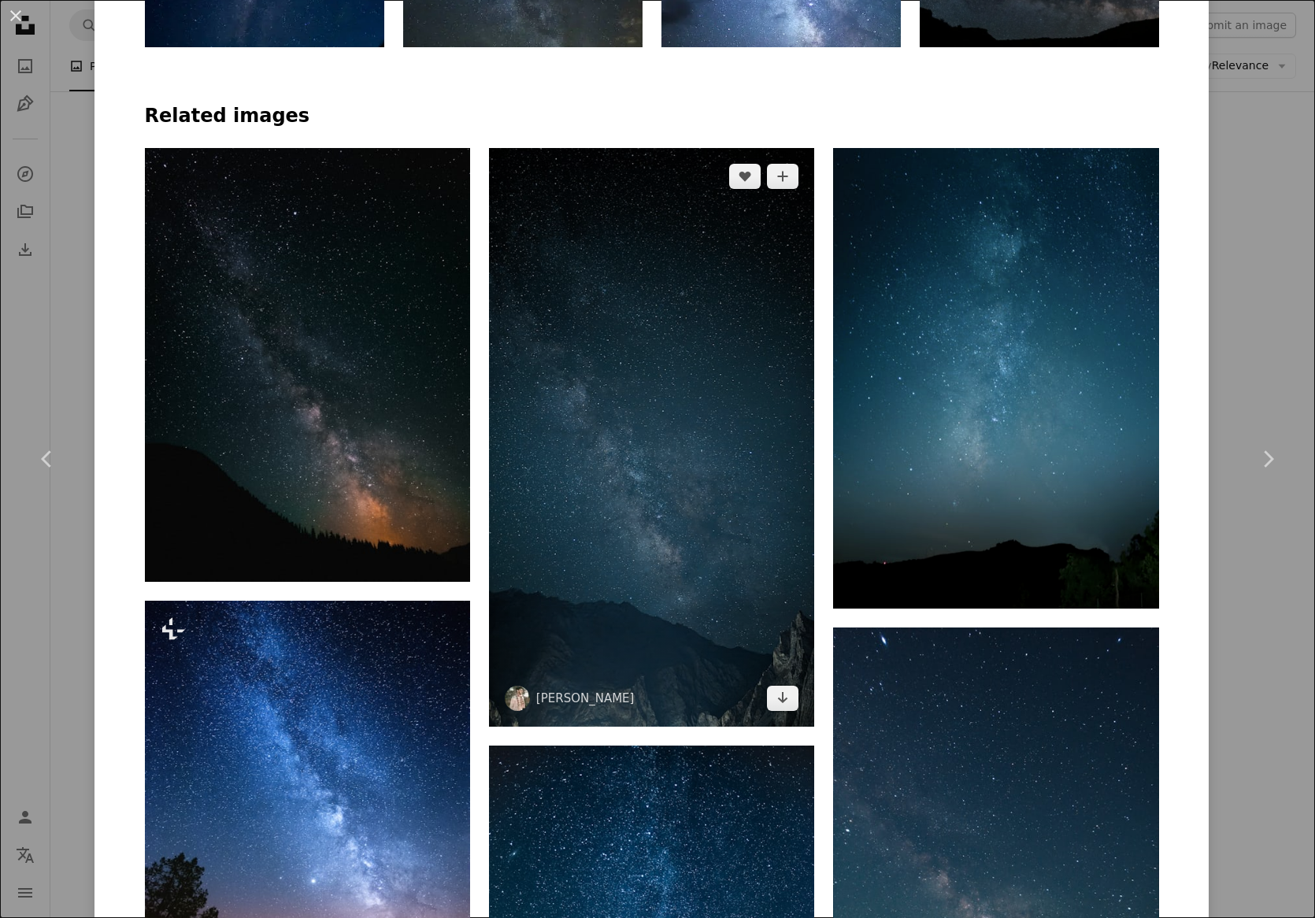
click at [646, 490] on img at bounding box center [651, 437] width 325 height 579
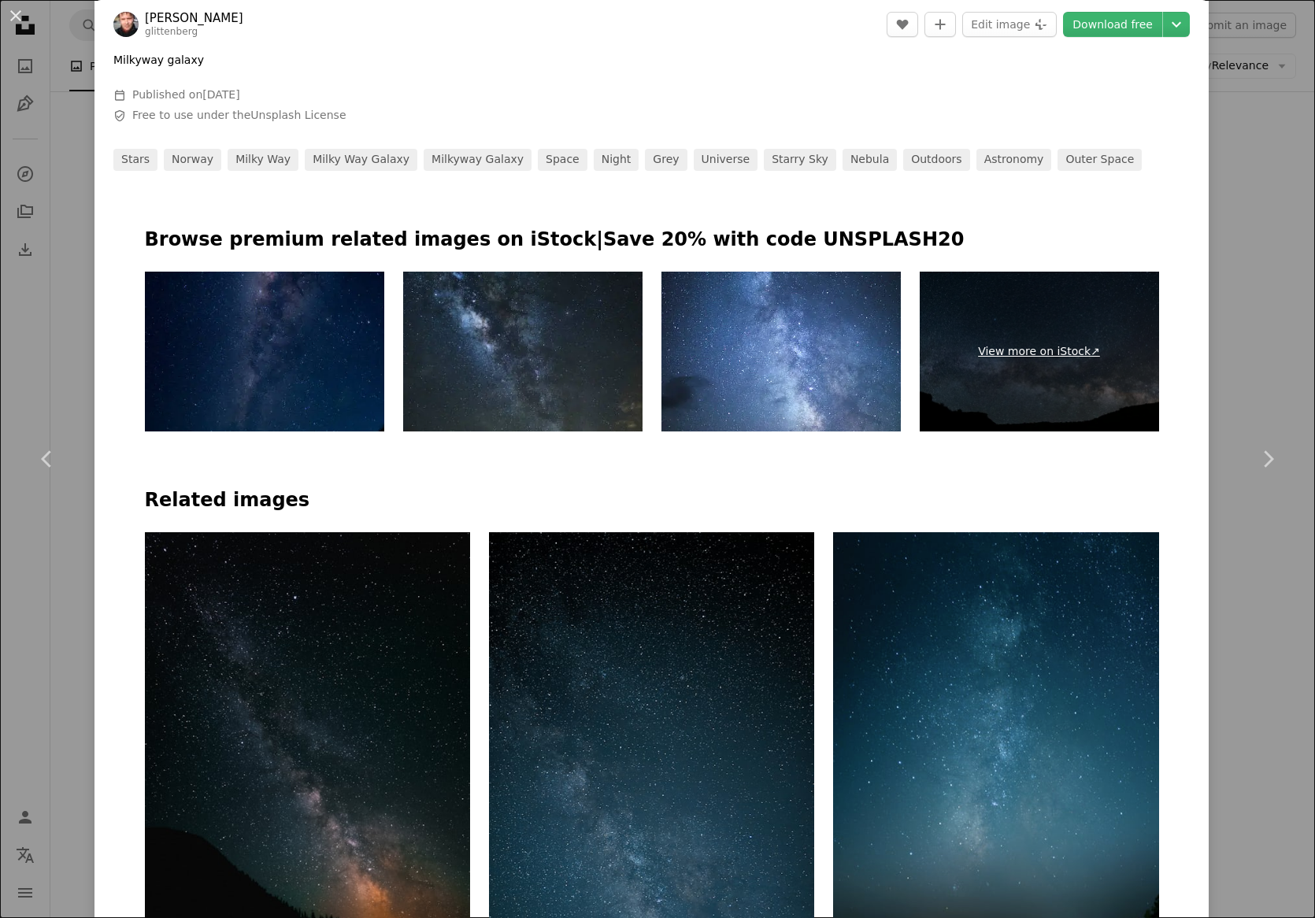
scroll to position [1103, 0]
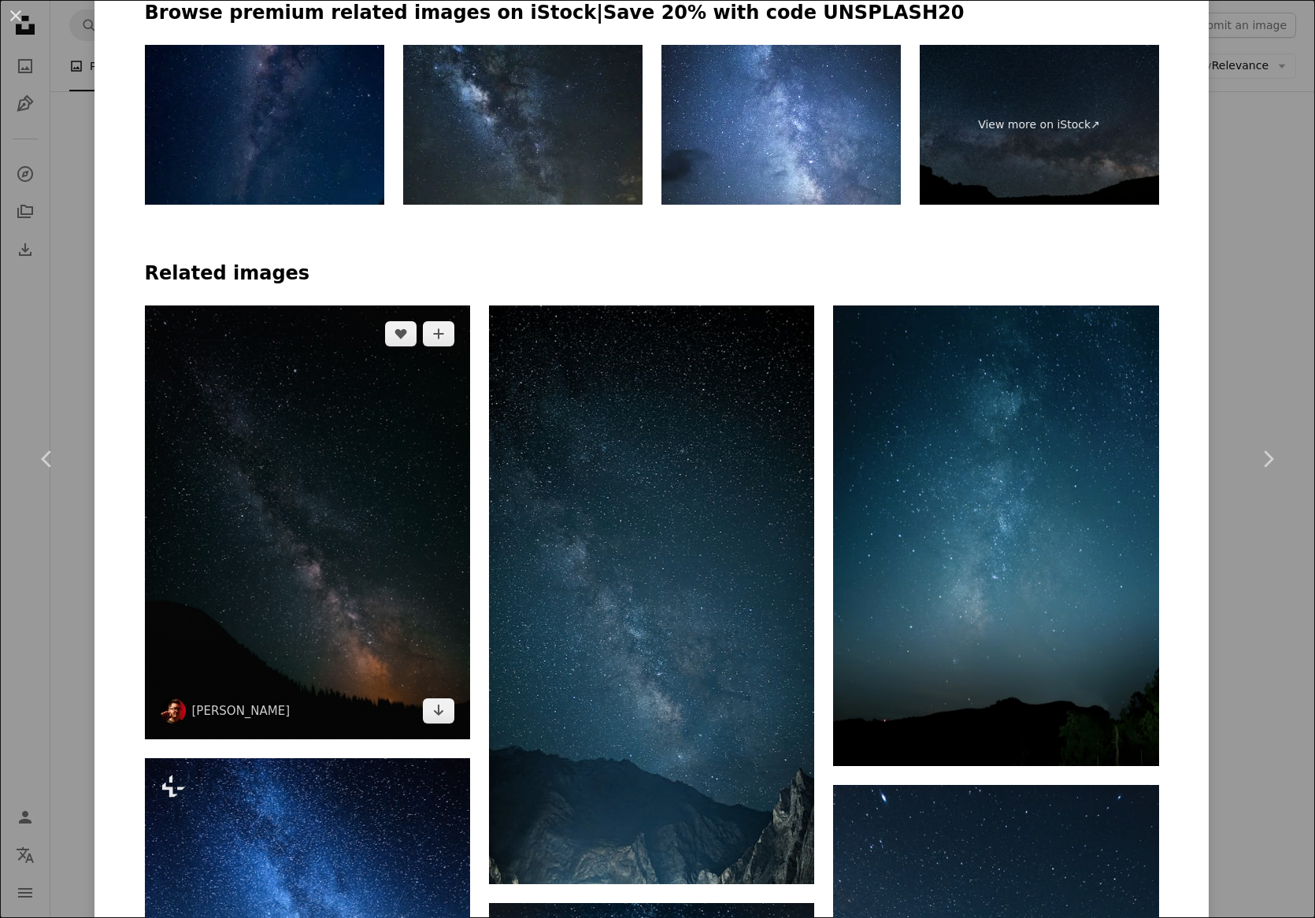
click at [321, 601] on img at bounding box center [307, 523] width 325 height 434
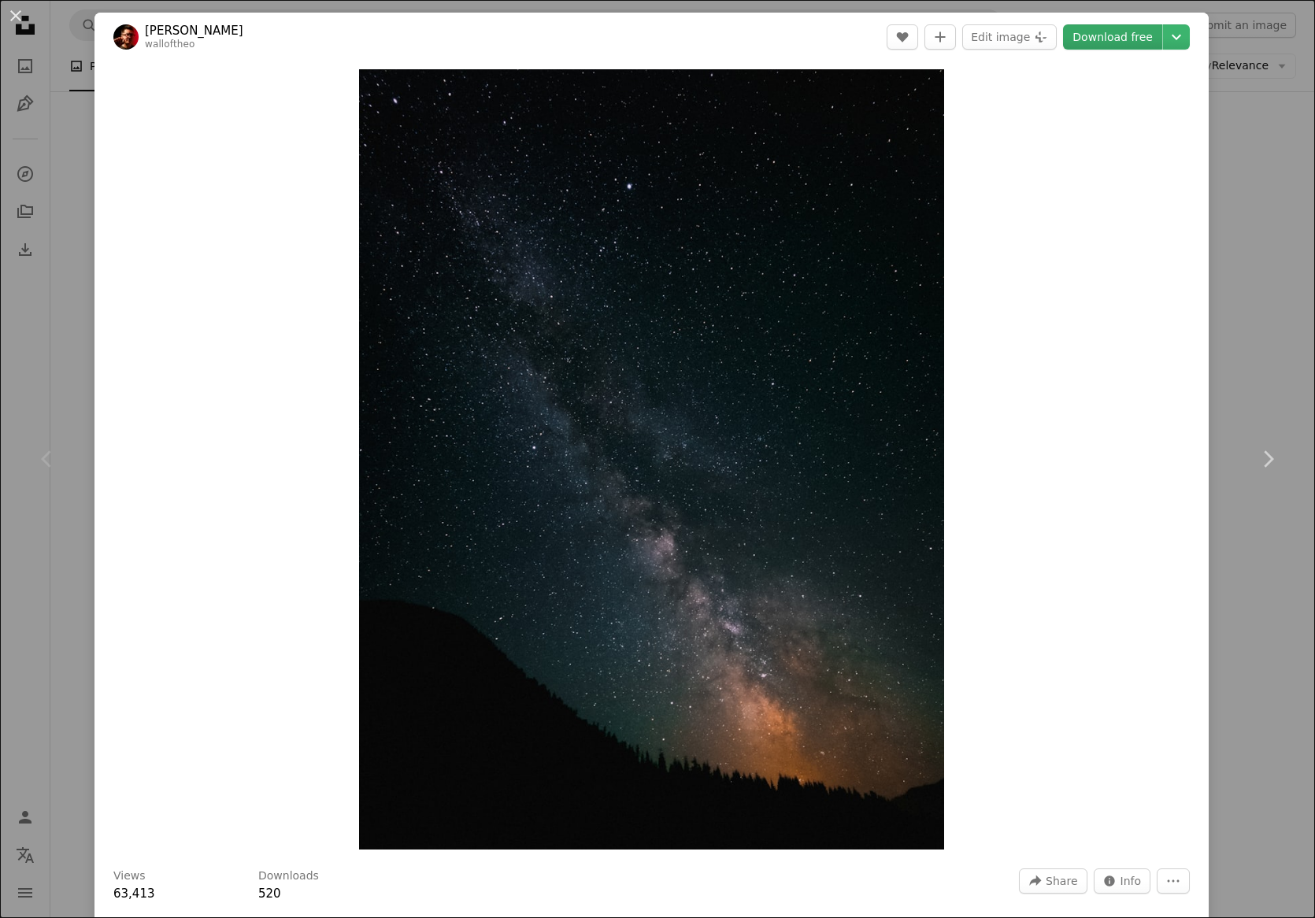
click at [1113, 38] on link "Download free" at bounding box center [1112, 36] width 99 height 25
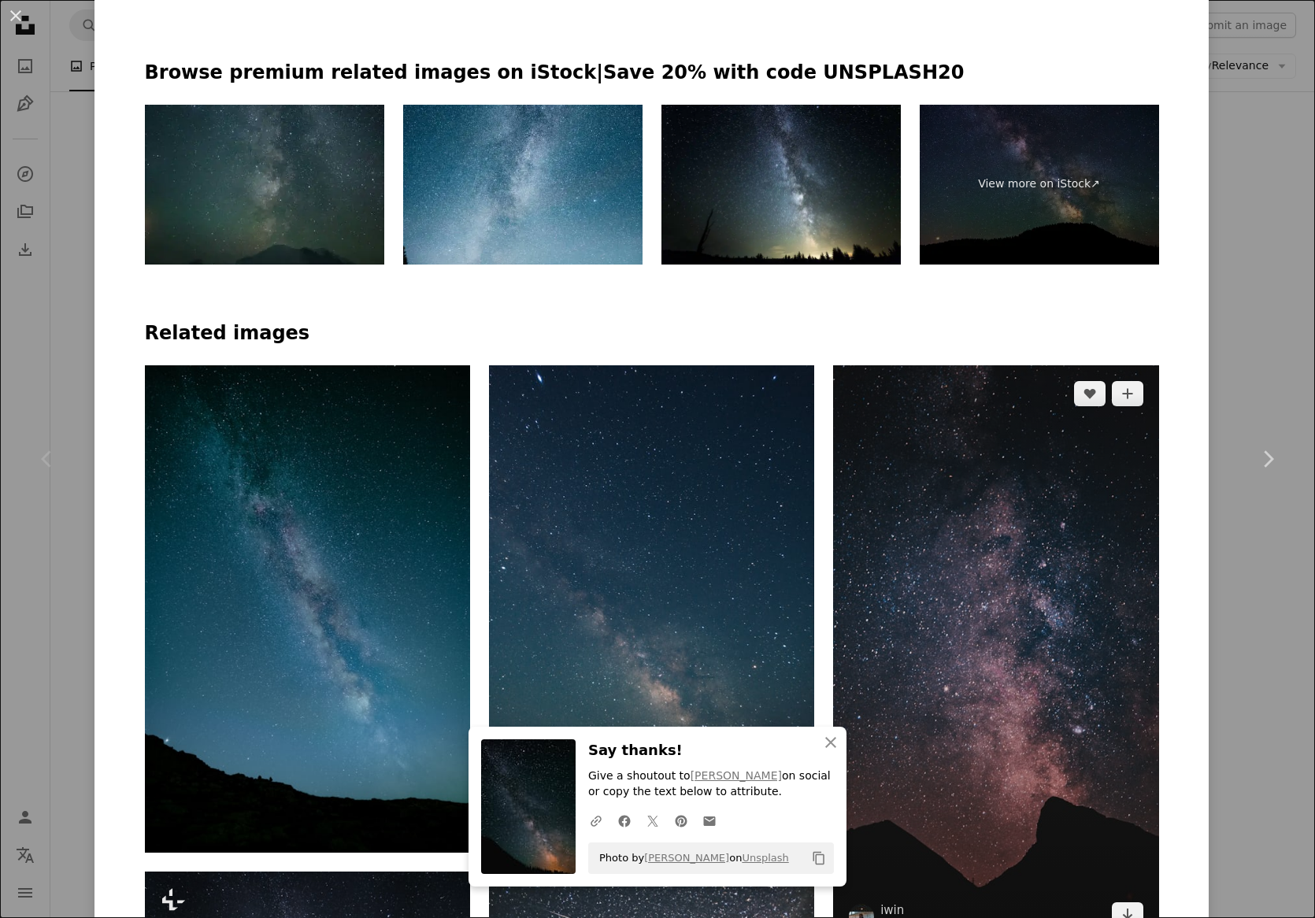
scroll to position [1260, 0]
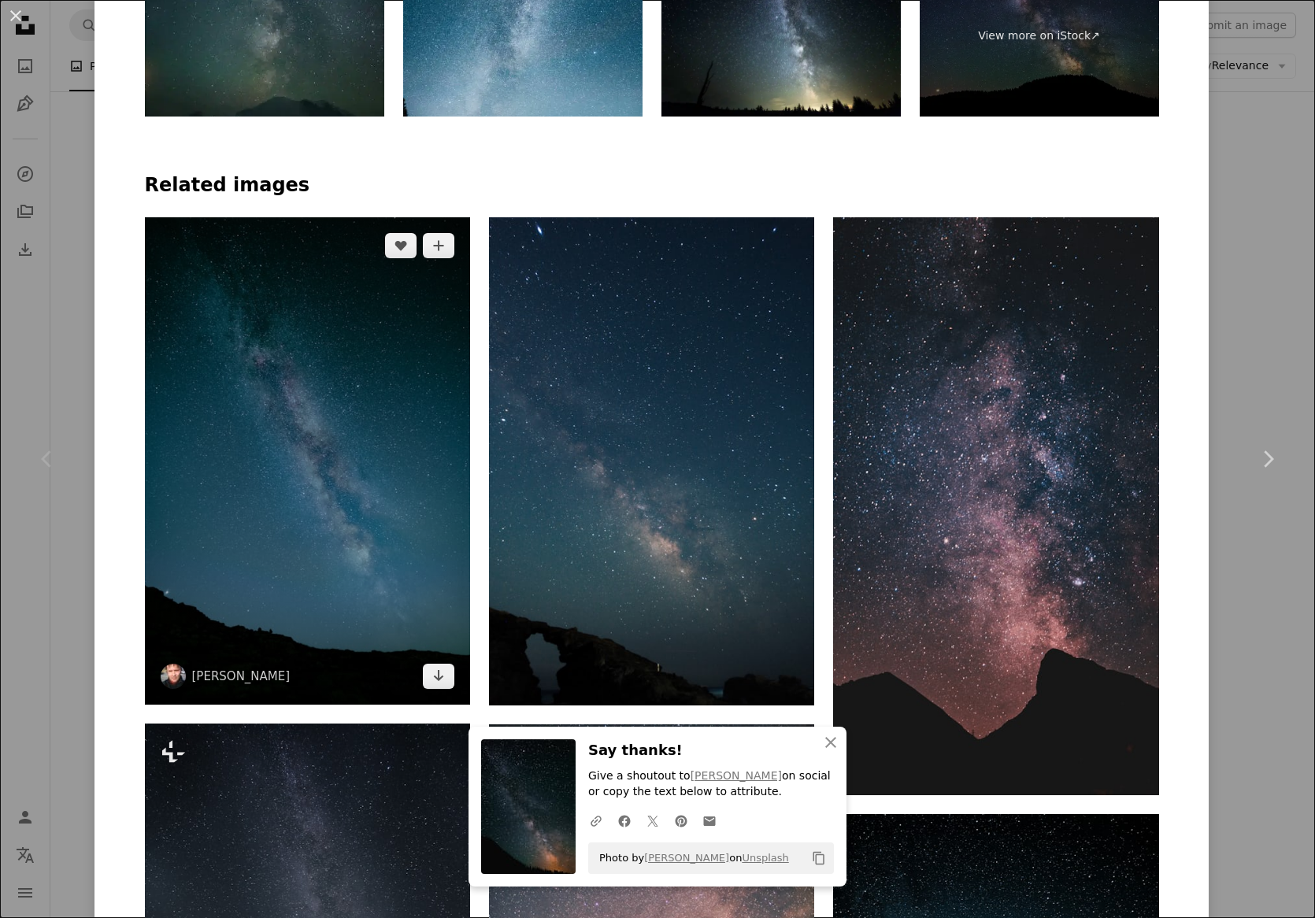
click at [295, 484] on img at bounding box center [307, 461] width 325 height 488
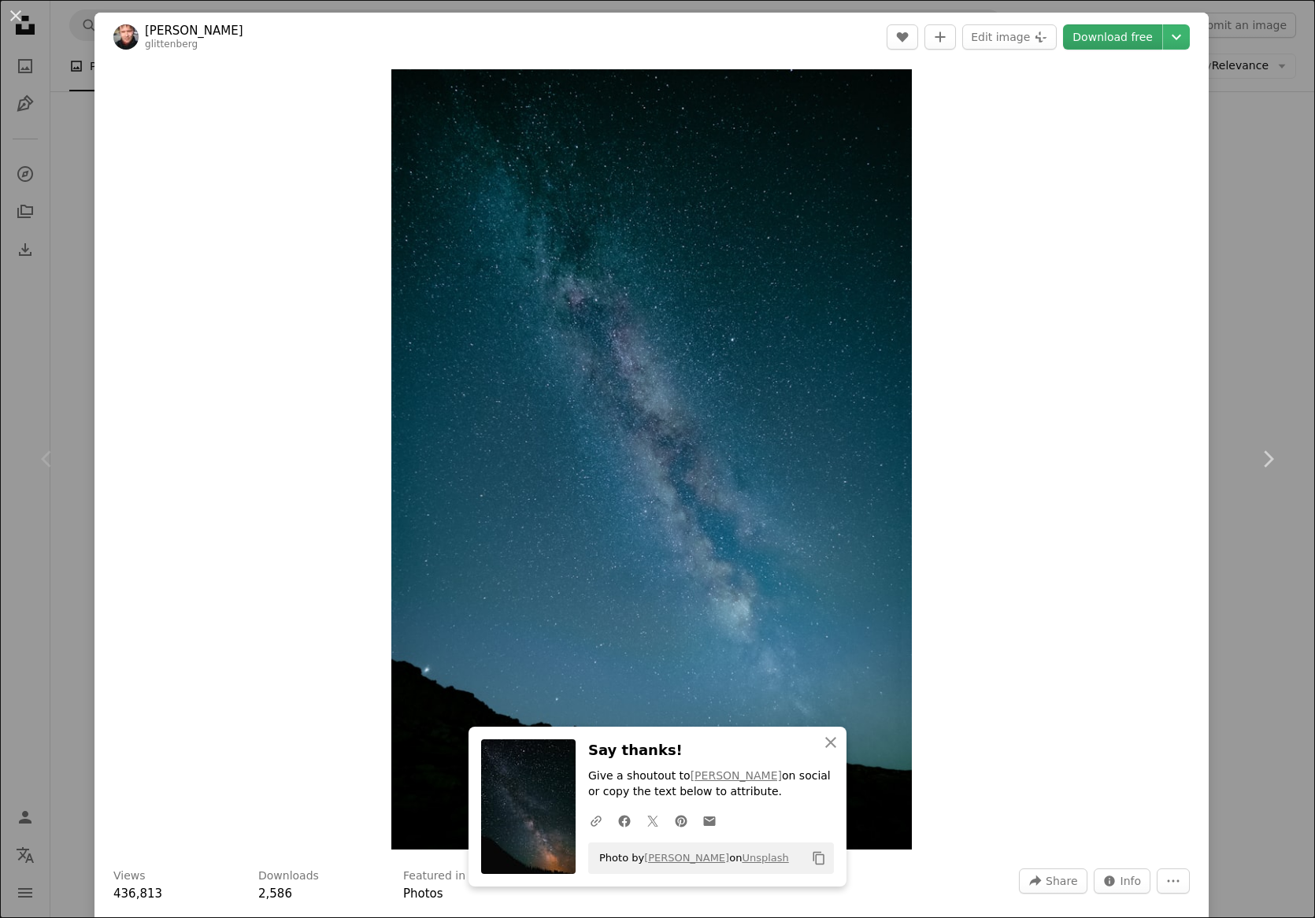
click at [1128, 37] on link "Download free" at bounding box center [1112, 36] width 99 height 25
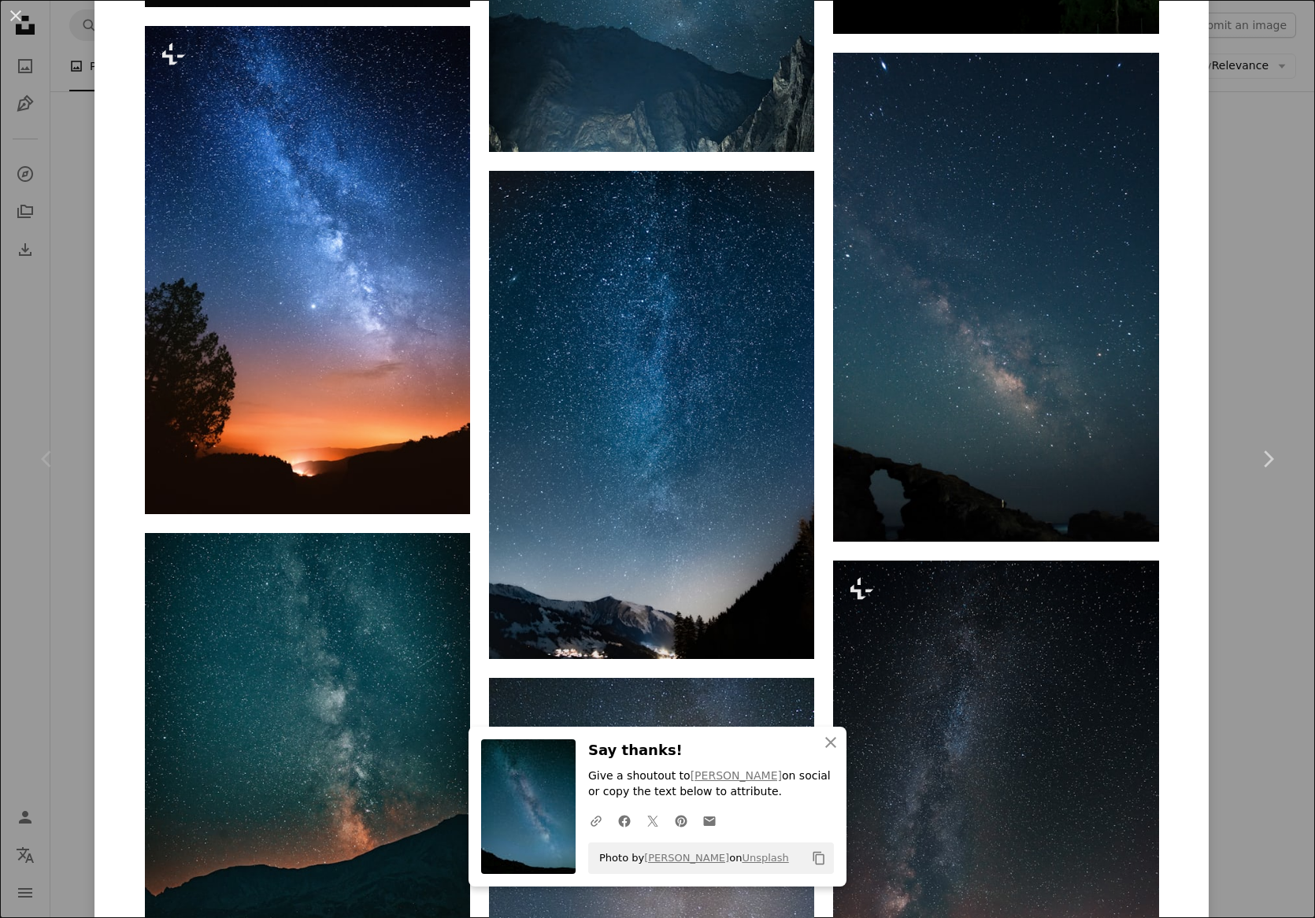
scroll to position [1969, 0]
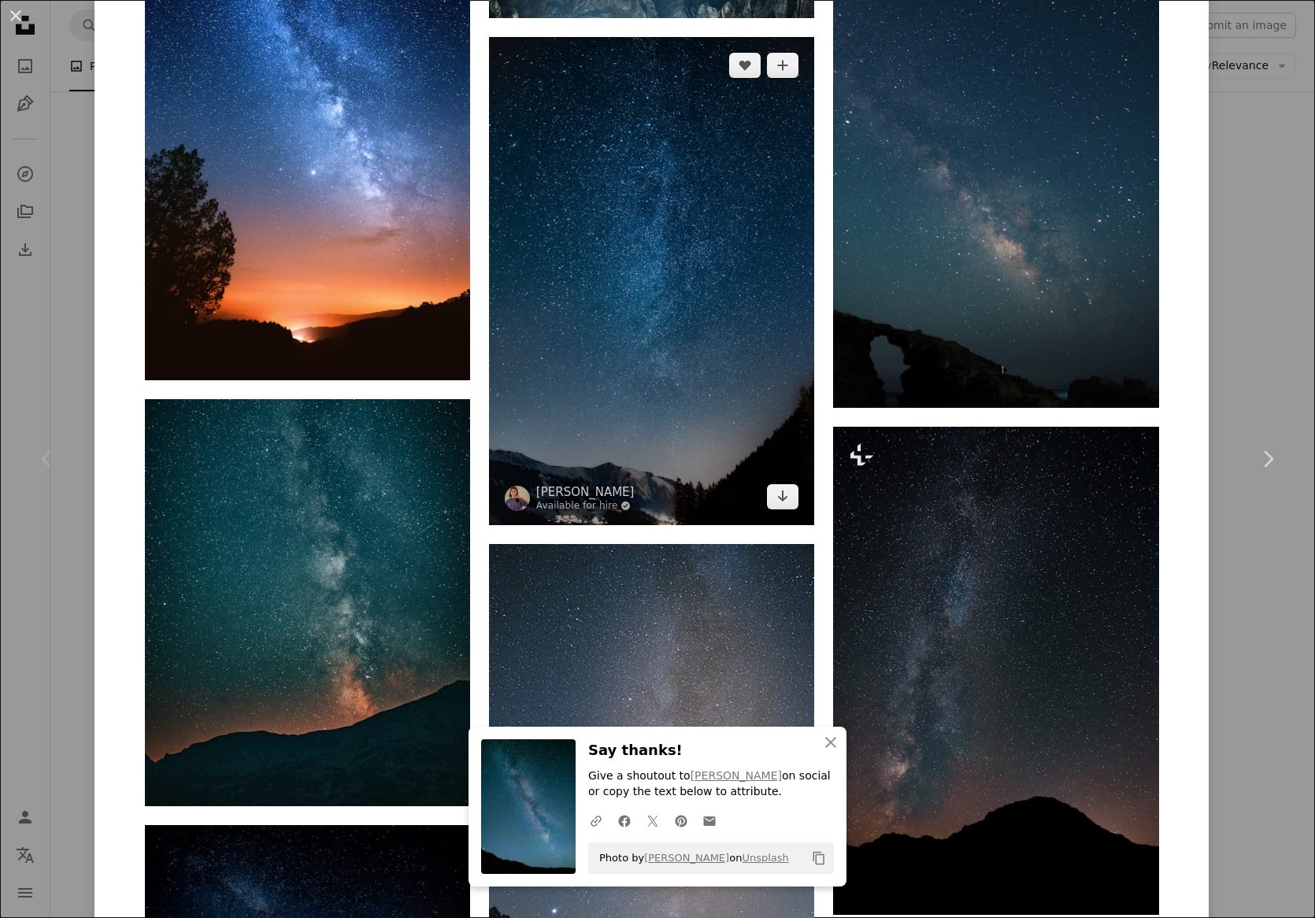
click at [684, 387] on img at bounding box center [651, 281] width 325 height 488
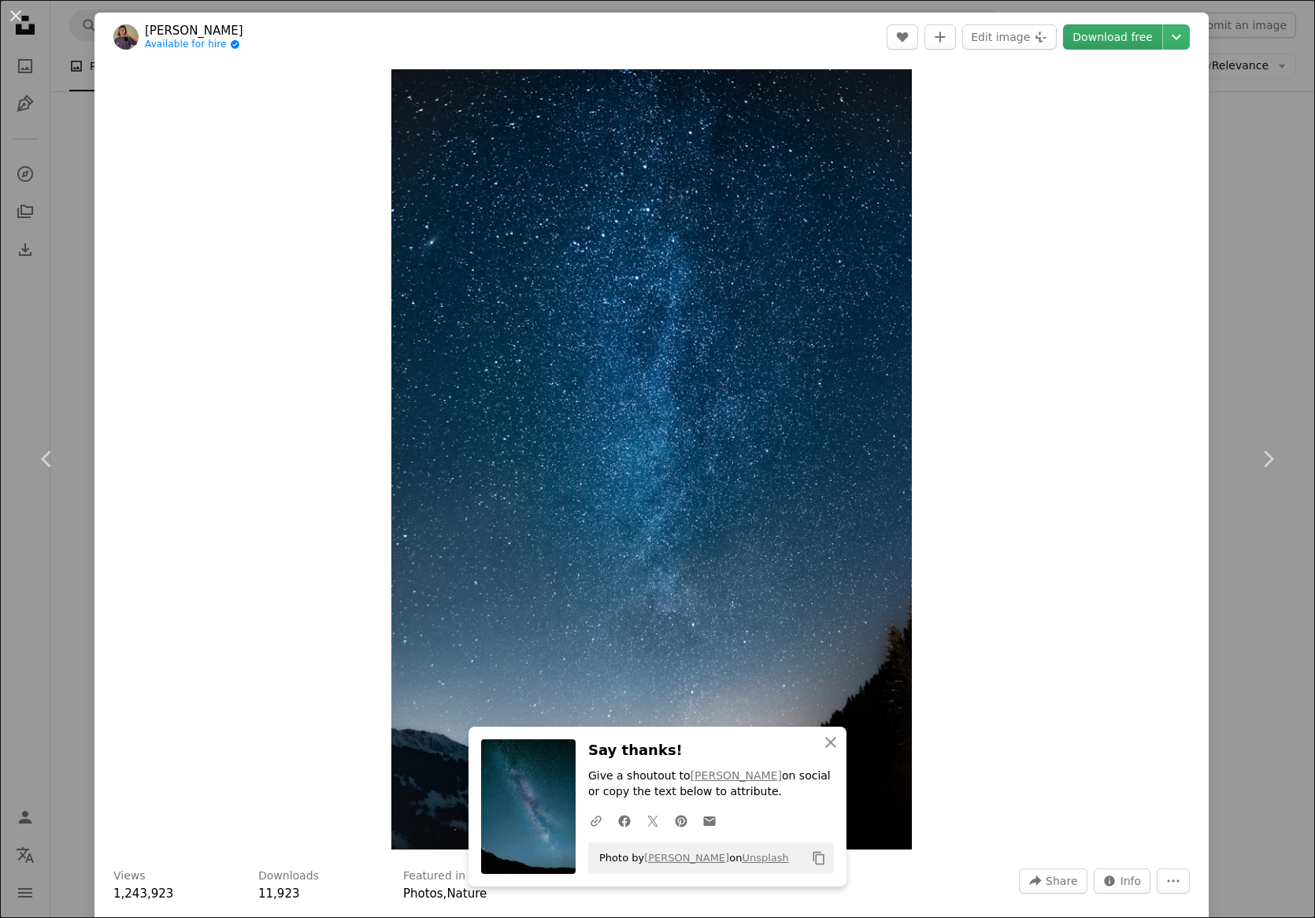
click at [1117, 32] on link "Download free" at bounding box center [1112, 36] width 99 height 25
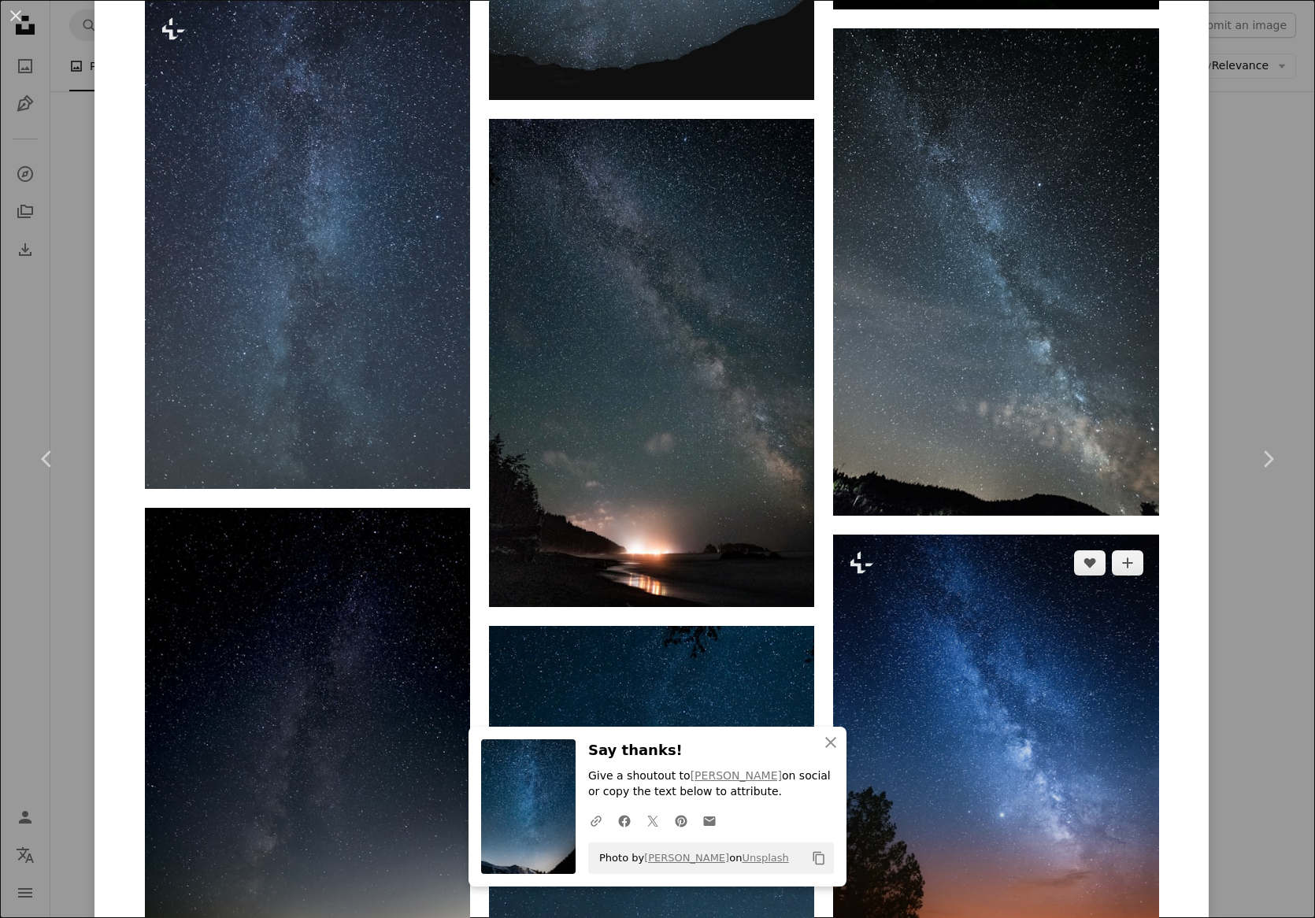
scroll to position [2048, 0]
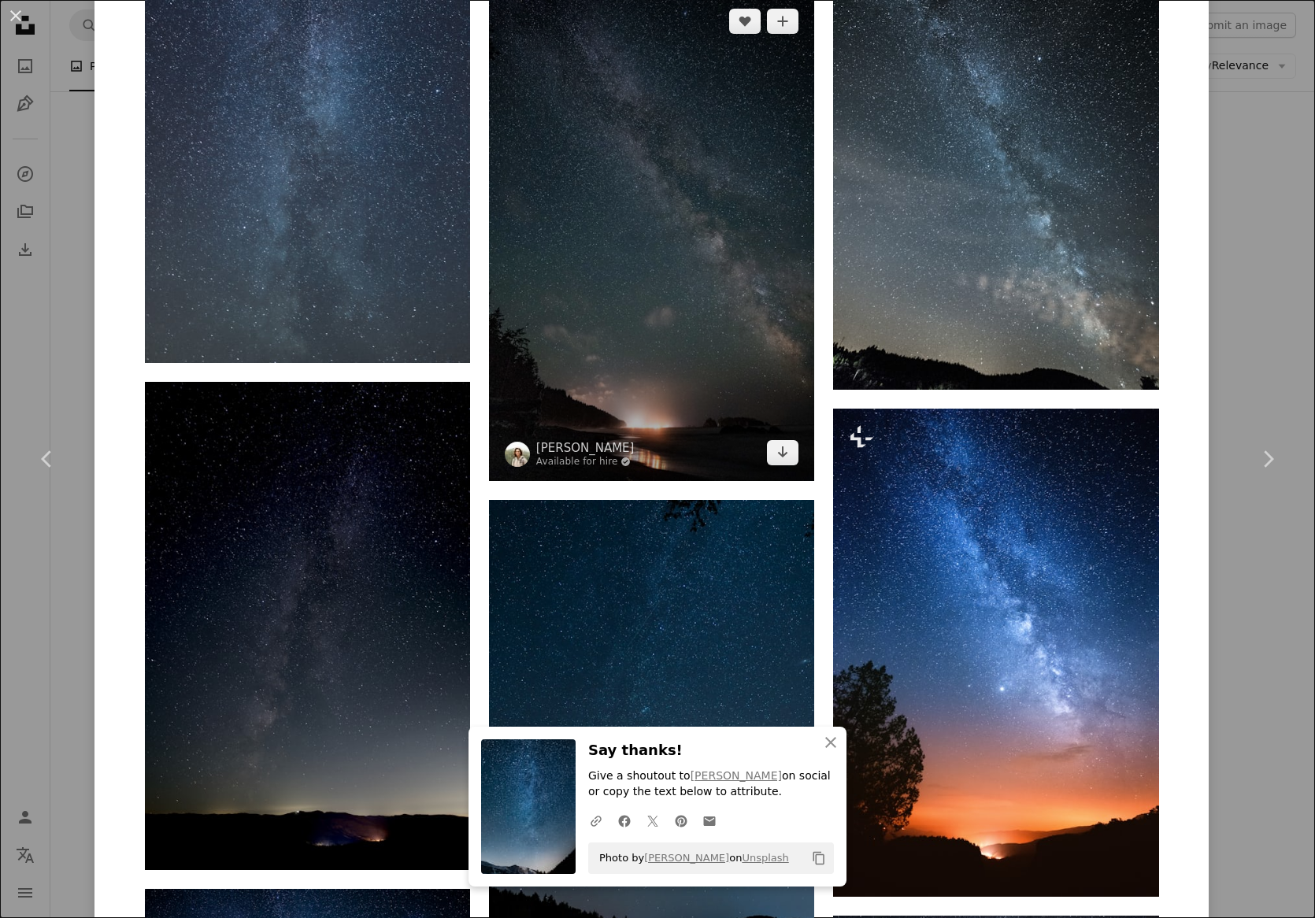
click at [689, 248] on img at bounding box center [651, 237] width 325 height 488
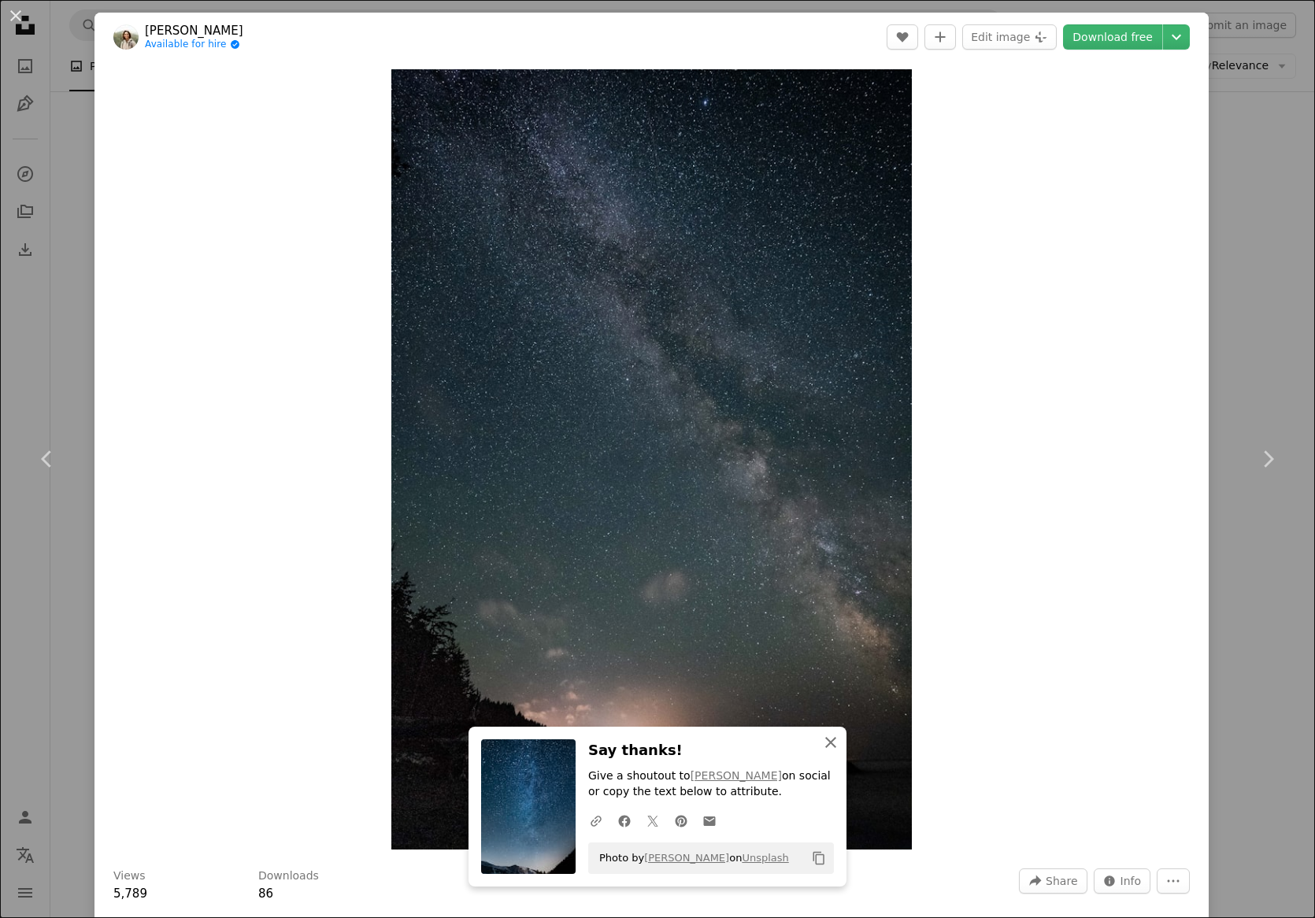
click at [826, 733] on icon "An X shape" at bounding box center [831, 742] width 19 height 19
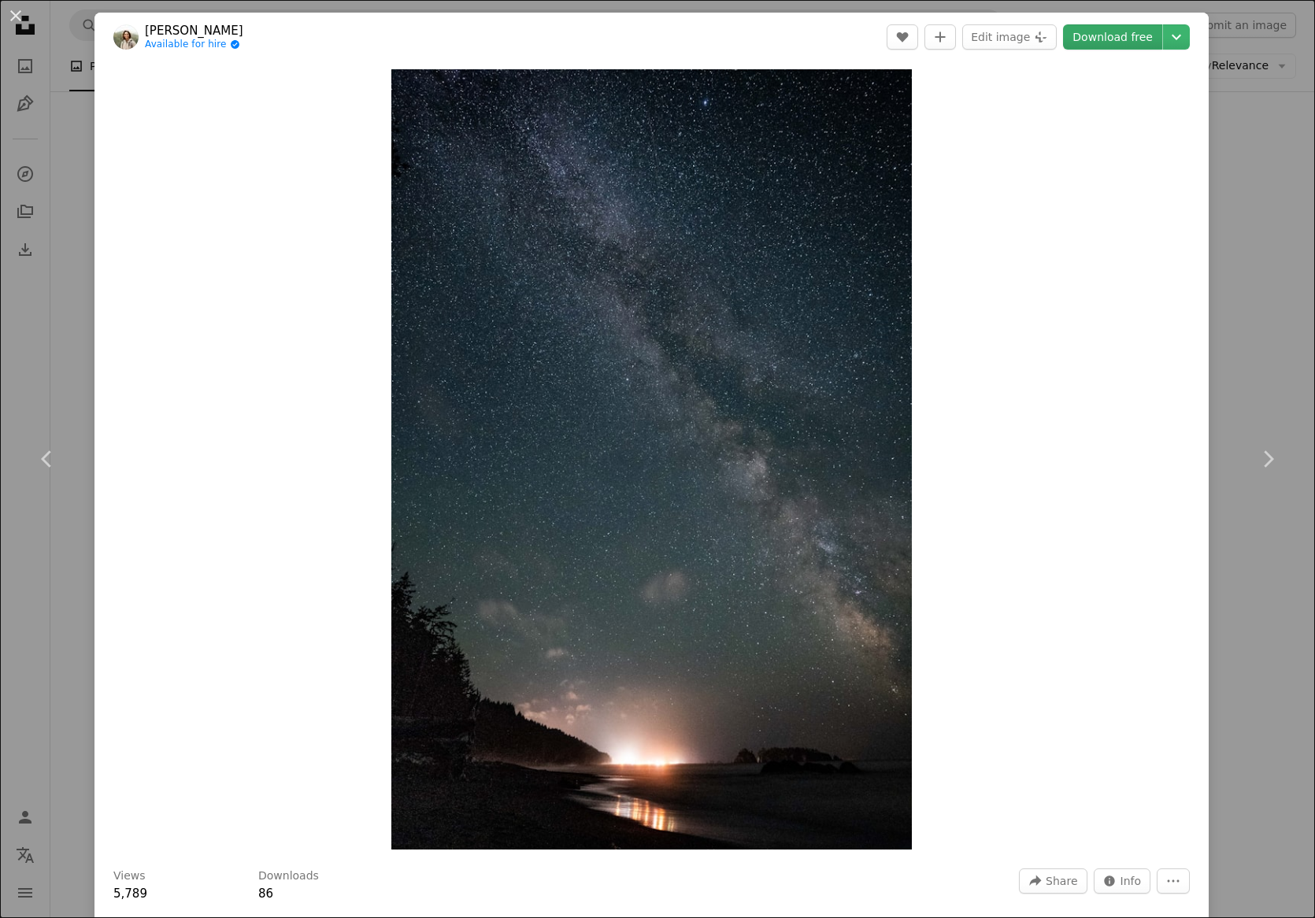
click at [1115, 39] on link "Download free" at bounding box center [1112, 36] width 99 height 25
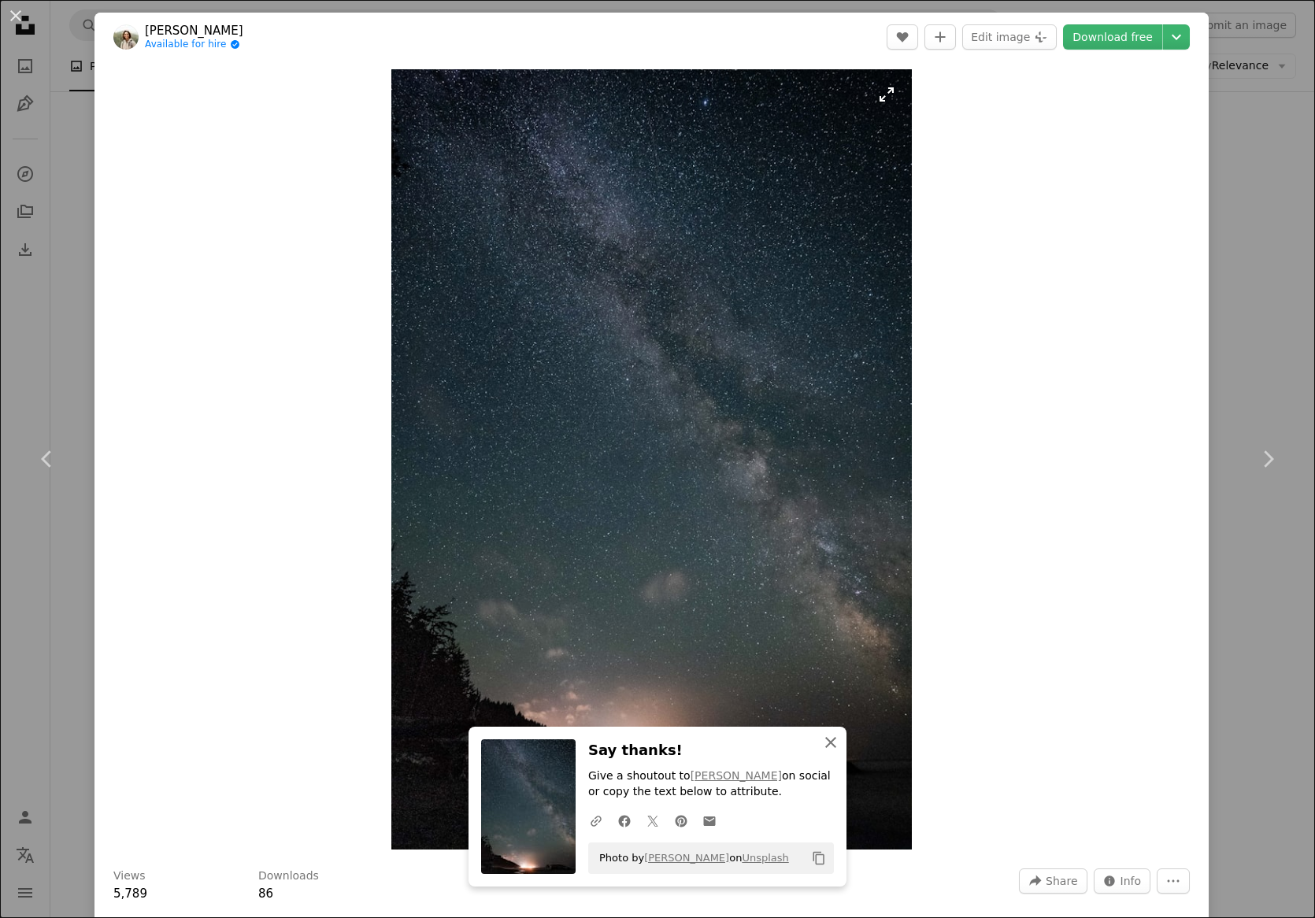
drag, startPoint x: 835, startPoint y: 751, endPoint x: 862, endPoint y: 739, distance: 29.3
click at [835, 751] on button "An X shape Close" at bounding box center [831, 743] width 32 height 32
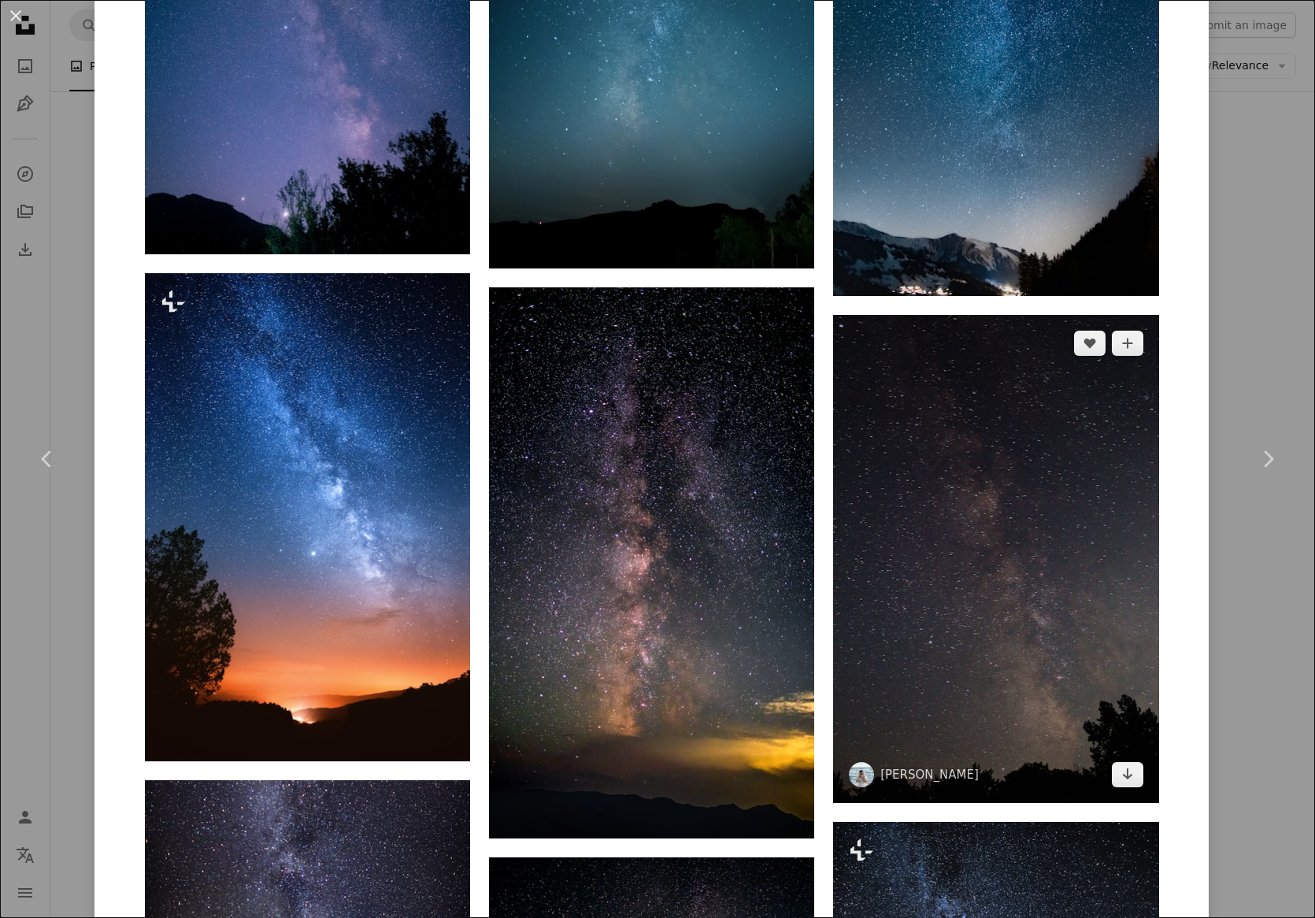
scroll to position [1812, 0]
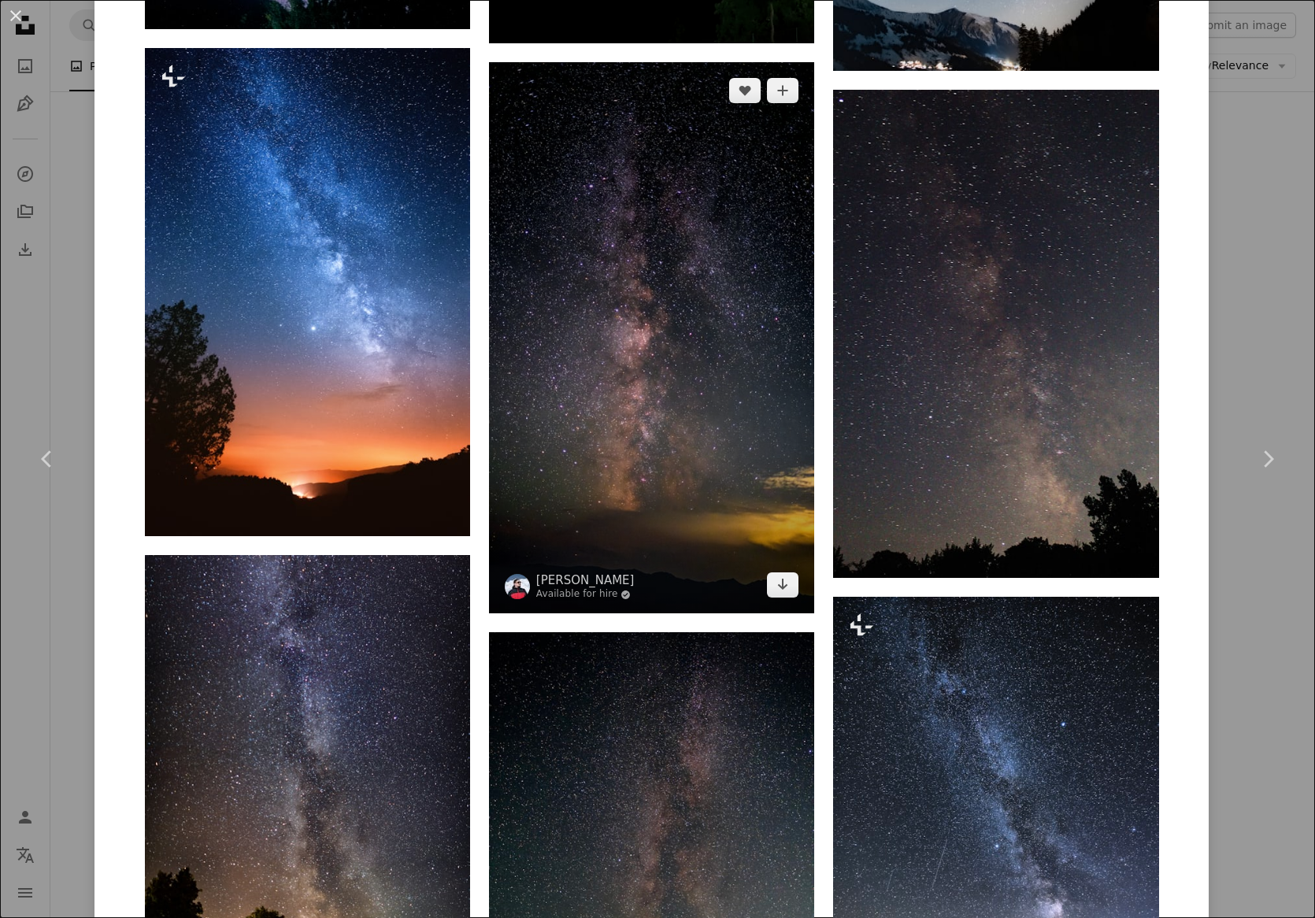
click at [755, 443] on img at bounding box center [651, 337] width 325 height 551
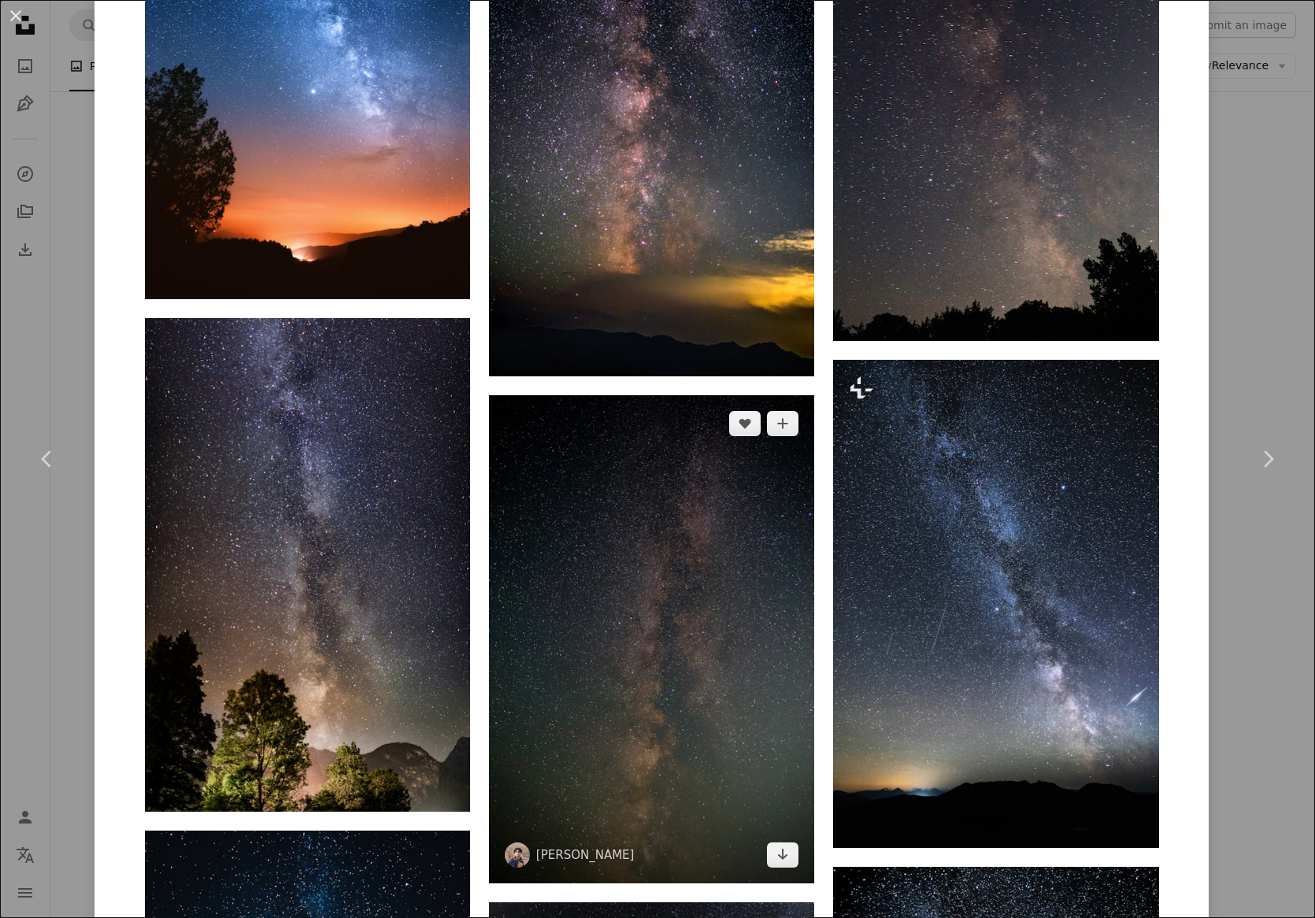
scroll to position [2284, 0]
